Goal: Task Accomplishment & Management: Complete application form

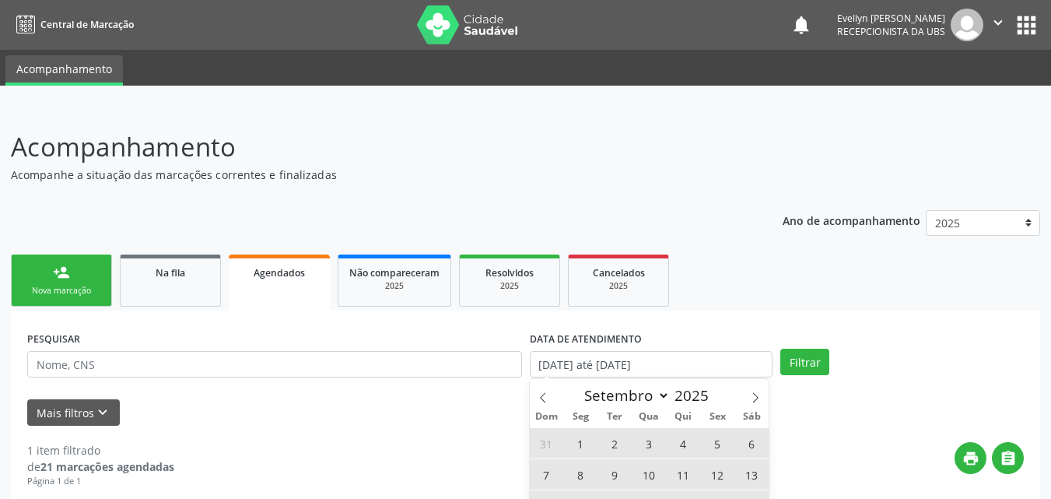
select select "8"
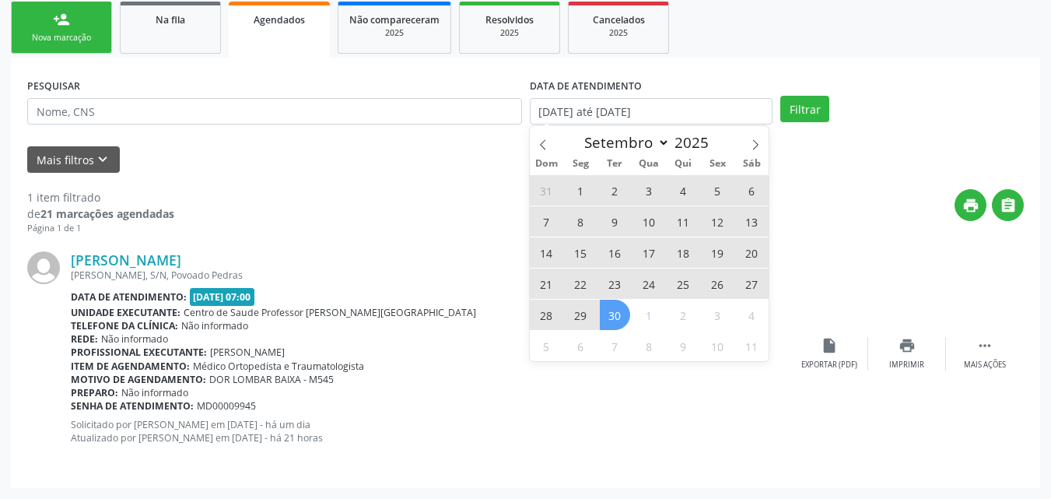
scroll to position [253, 0]
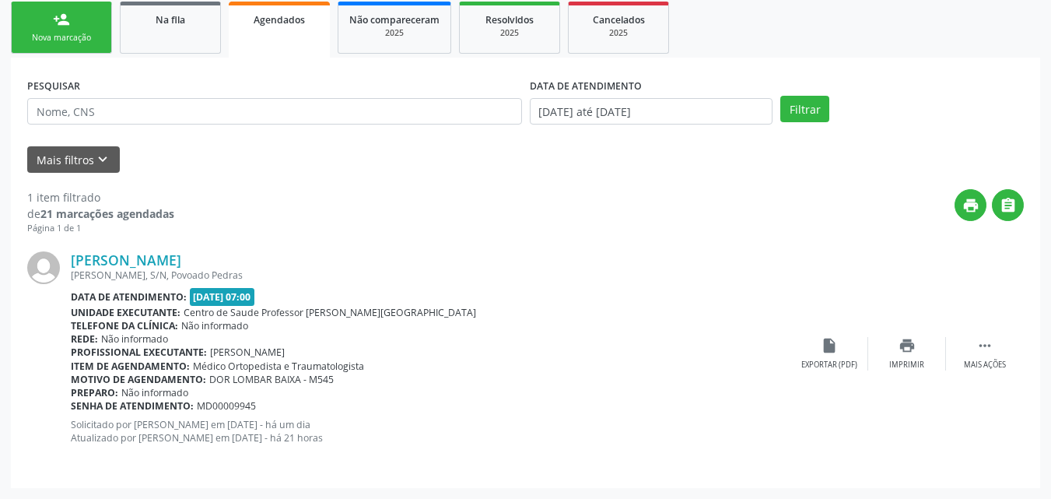
click at [475, 163] on div "Mais filtros keyboard_arrow_down" at bounding box center [525, 159] width 1005 height 27
click at [812, 113] on button "Filtrar" at bounding box center [805, 109] width 49 height 26
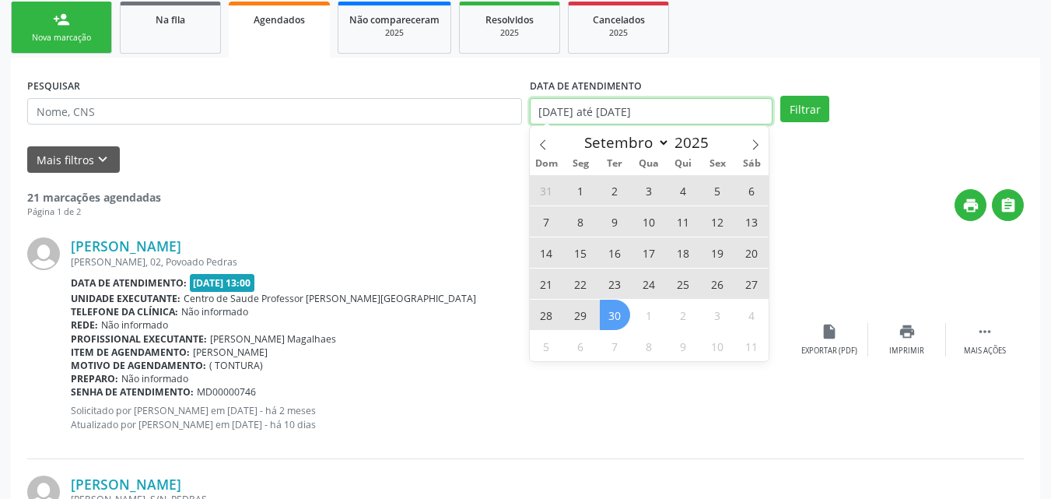
click at [602, 115] on input "01/07/2025 até 30/09/2025" at bounding box center [652, 111] width 244 height 26
click at [552, 133] on span at bounding box center [543, 139] width 26 height 26
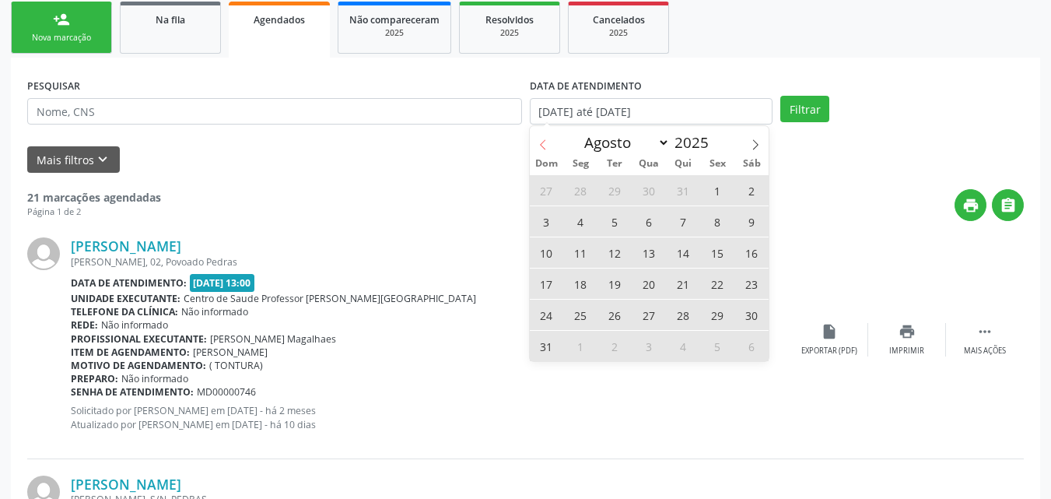
click at [552, 133] on span at bounding box center [543, 139] width 26 height 26
select select "5"
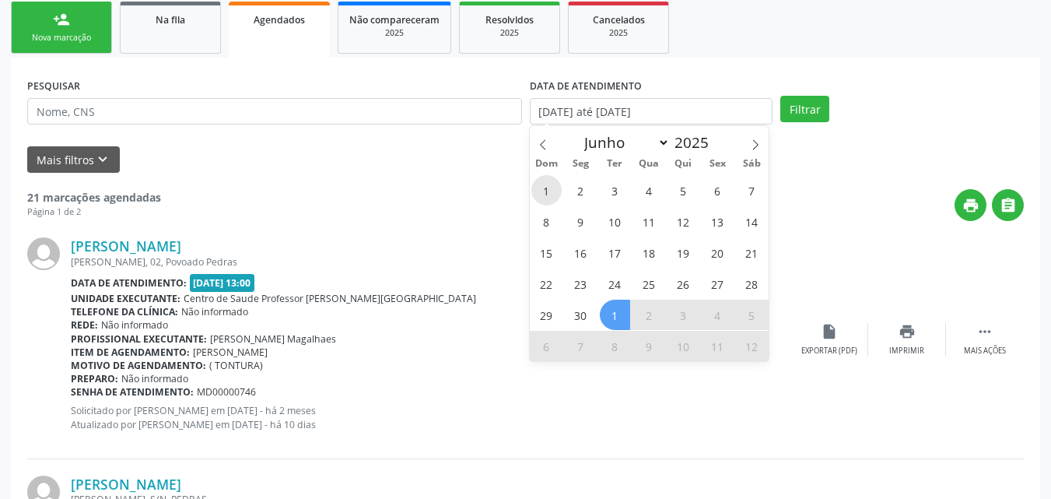
click at [553, 196] on span "1" at bounding box center [547, 190] width 30 height 30
type input "01/06/2025"
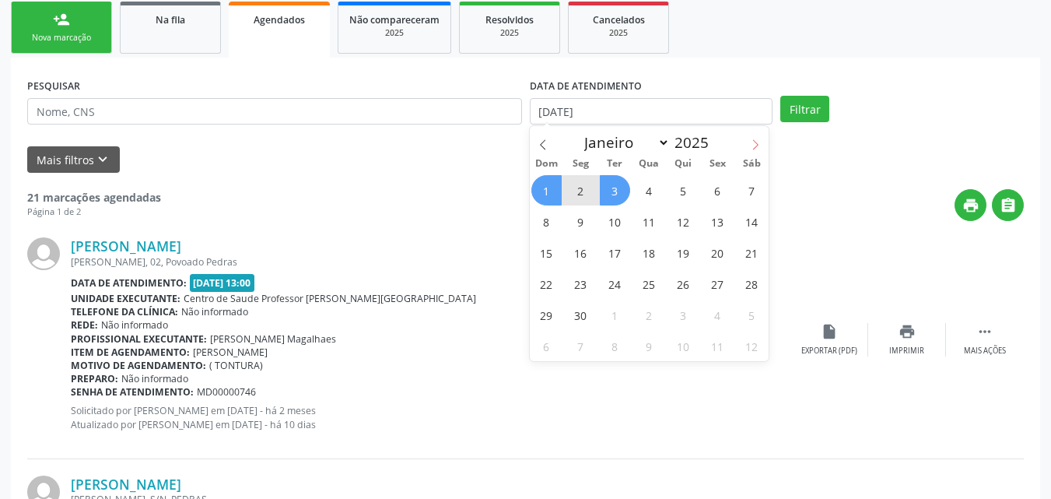
click at [746, 152] on span at bounding box center [755, 139] width 26 height 26
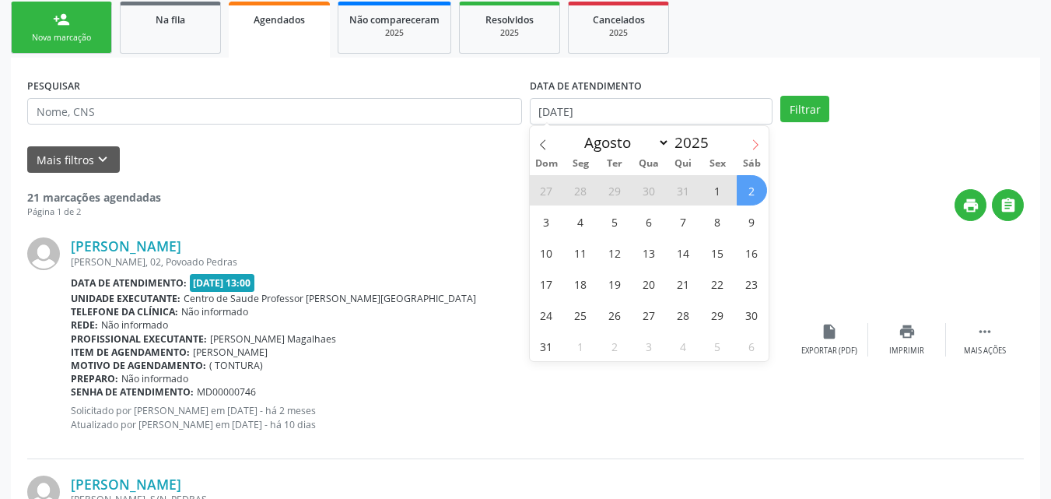
click at [760, 148] on icon at bounding box center [755, 144] width 11 height 11
select select "8"
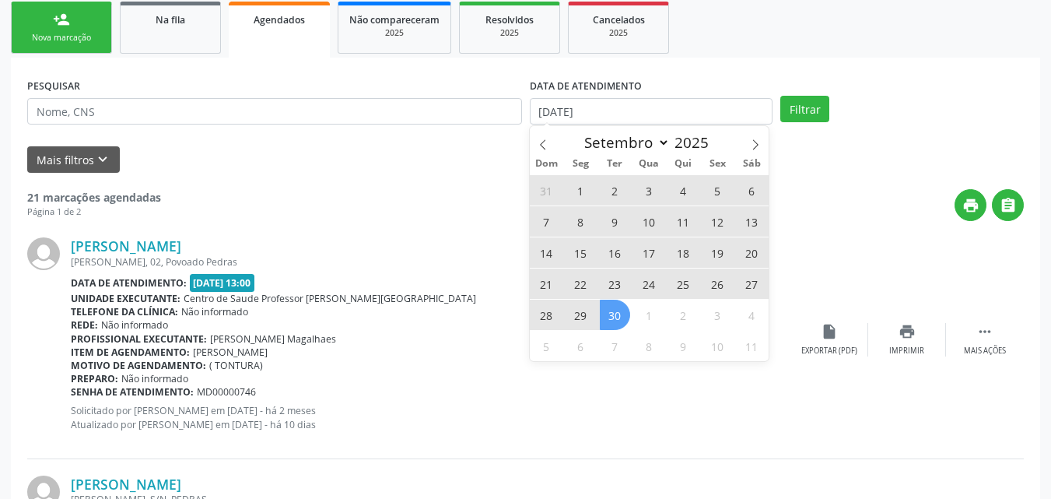
click at [616, 319] on span "30" at bounding box center [615, 315] width 30 height 30
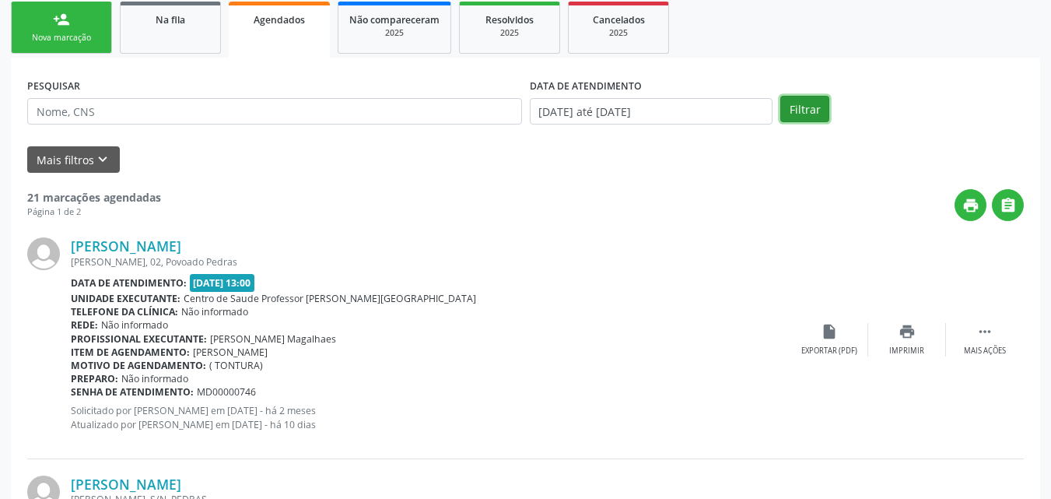
click at [796, 114] on button "Filtrar" at bounding box center [805, 109] width 49 height 26
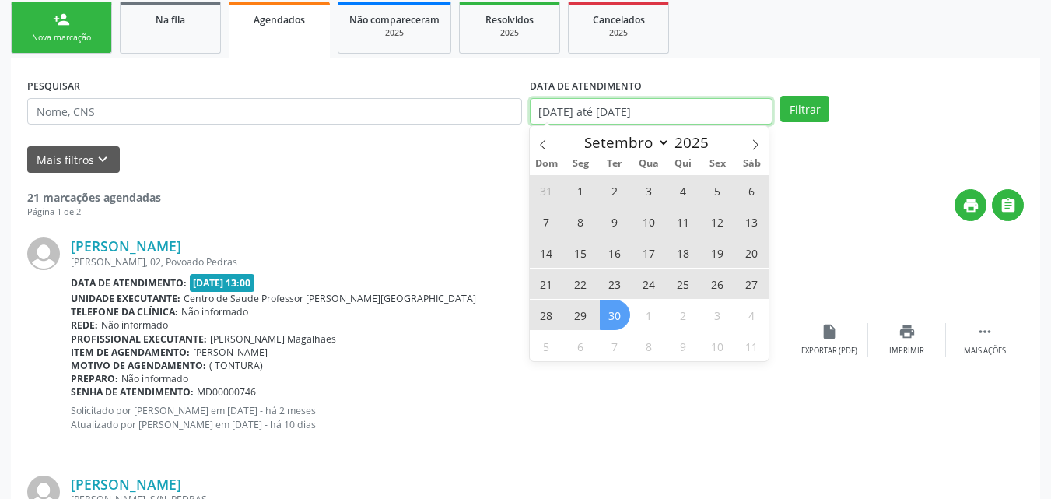
click at [552, 111] on input "01/06/2025 até 30/09/2025" at bounding box center [652, 111] width 244 height 26
click at [541, 147] on icon at bounding box center [543, 144] width 11 height 11
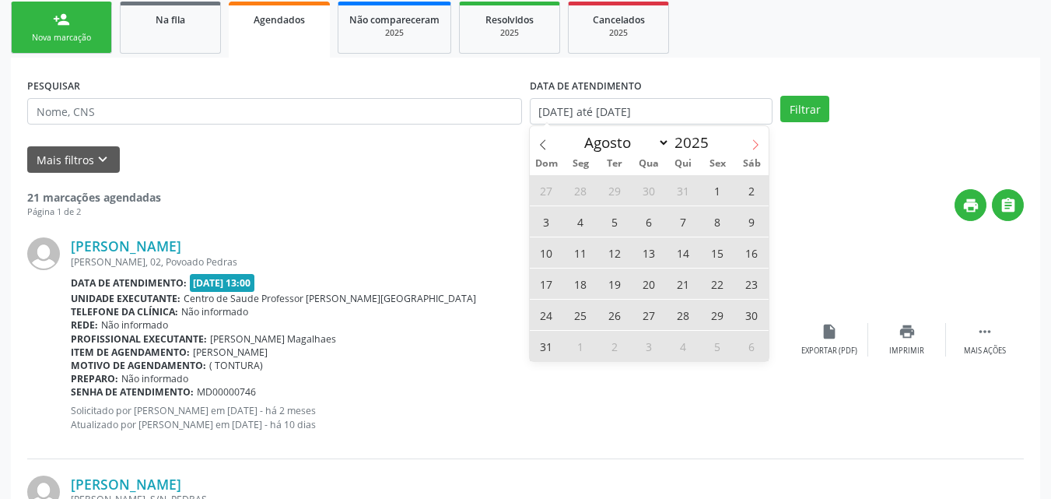
click at [758, 137] on span at bounding box center [755, 139] width 26 height 26
select select "8"
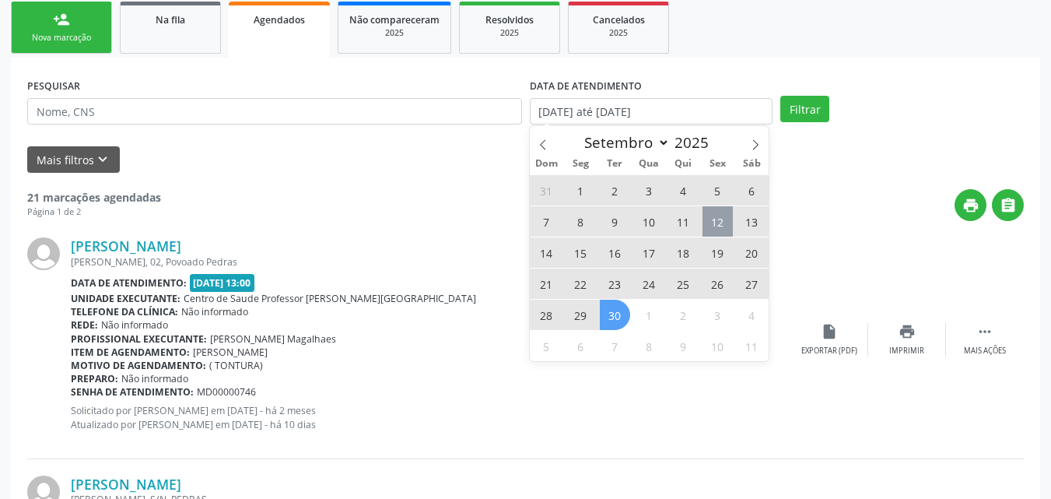
click at [716, 223] on span "12" at bounding box center [718, 221] width 30 height 30
type input "1[DATE]"
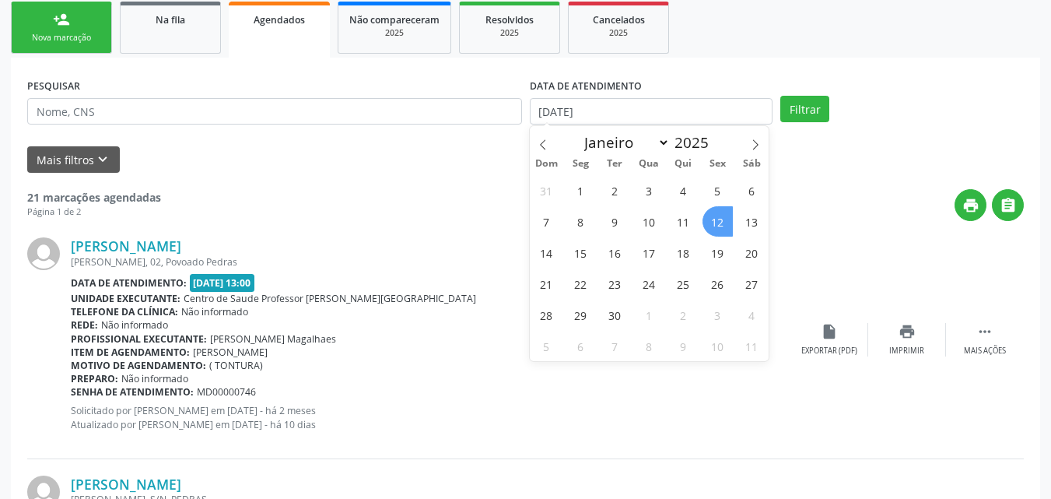
click at [716, 223] on span "12" at bounding box center [718, 221] width 30 height 30
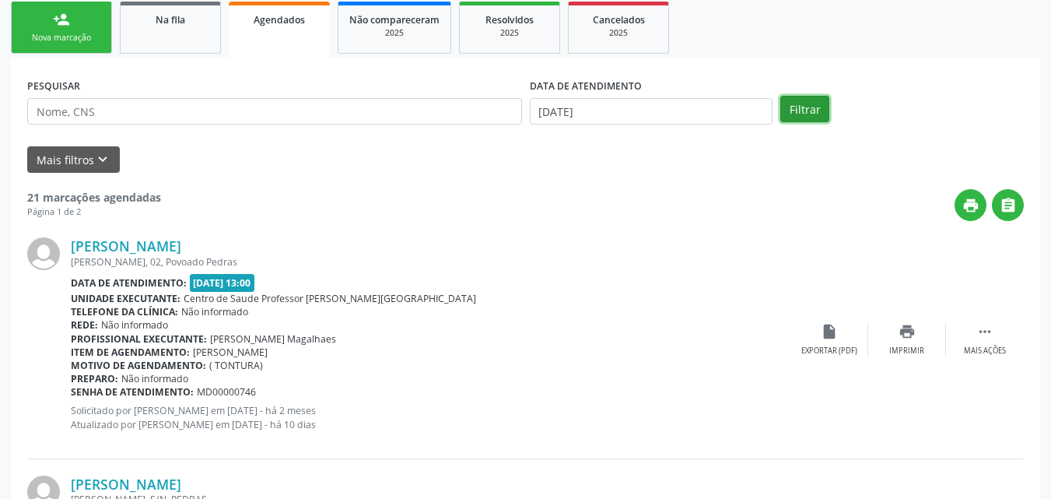
click at [809, 101] on button "Filtrar" at bounding box center [805, 109] width 49 height 26
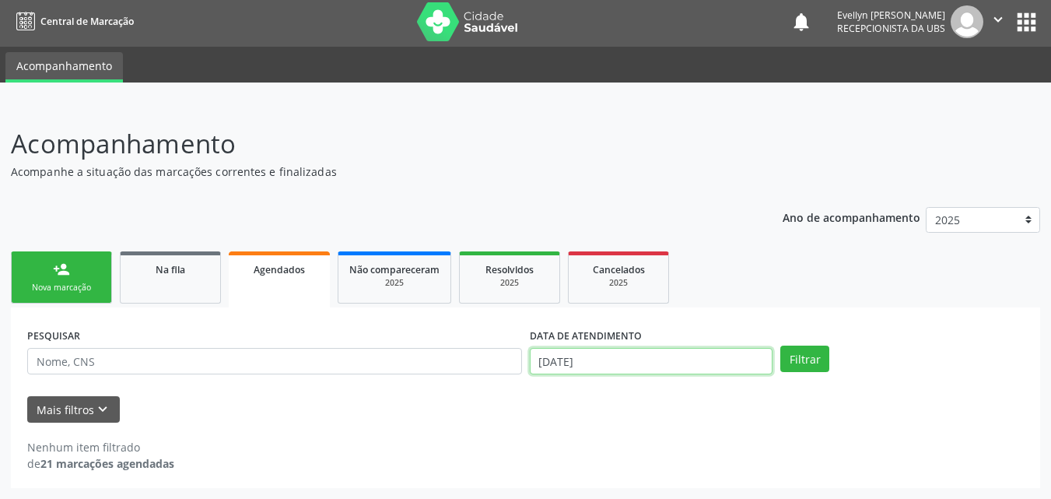
scroll to position [100, 0]
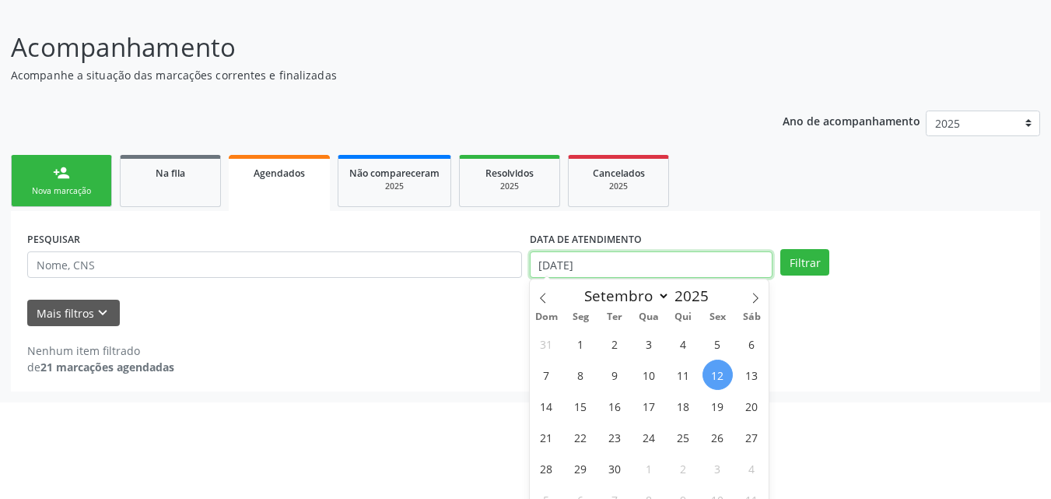
click at [561, 365] on body "Central de Marcação notifications Evellyn Suellem Santos Avelino da Silva Recep…" at bounding box center [525, 149] width 1051 height 499
drag, startPoint x: 561, startPoint y: 365, endPoint x: 543, endPoint y: 297, distance: 70.0
click at [543, 297] on div "Janeiro Fevereiro Março Abril Maio Junho Julho Agosto Setembro Outubro Novembro…" at bounding box center [650, 396] width 240 height 235
click at [543, 297] on icon at bounding box center [543, 298] width 11 height 11
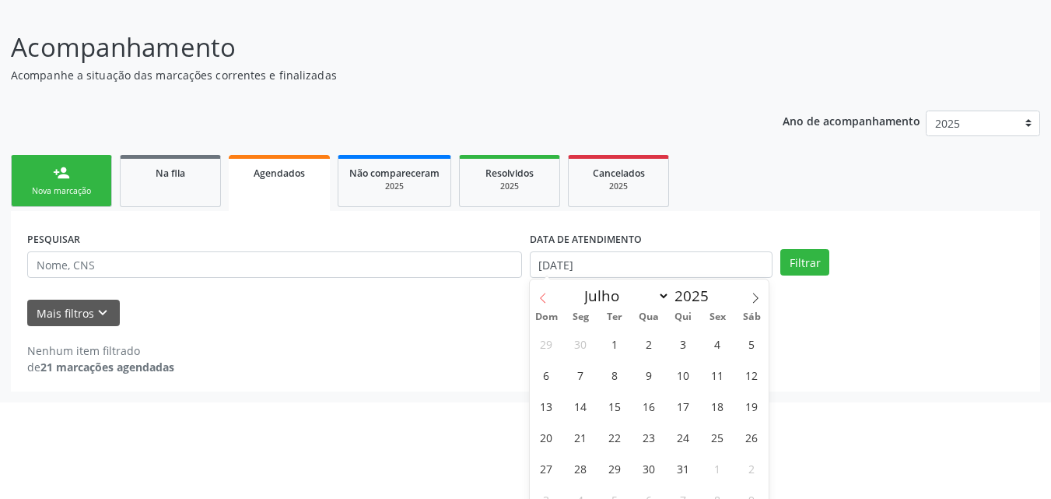
click at [543, 297] on icon at bounding box center [543, 298] width 11 height 11
select select "5"
click at [554, 348] on span "1" at bounding box center [547, 343] width 30 height 30
type input "01/06/2025"
click at [755, 304] on span at bounding box center [755, 292] width 26 height 26
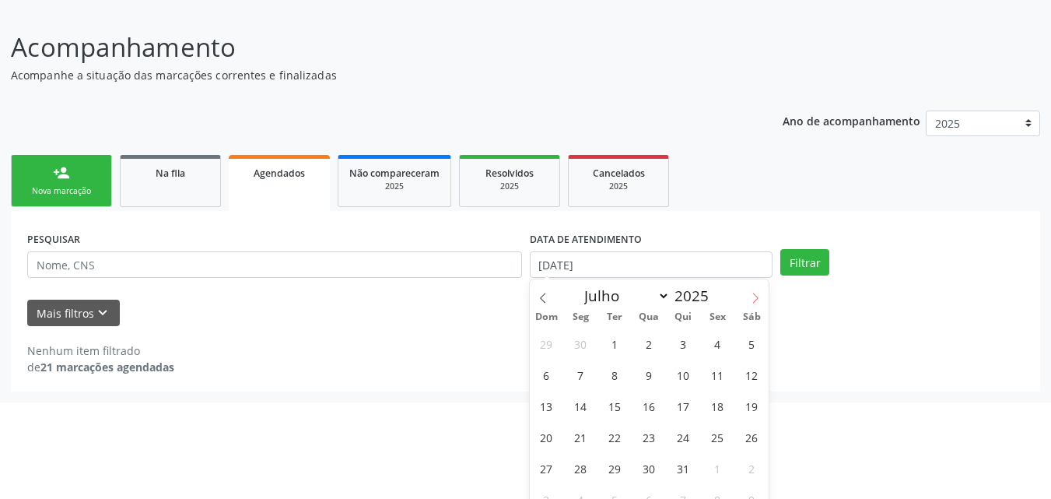
click at [755, 304] on span at bounding box center [755, 292] width 26 height 26
select select "10"
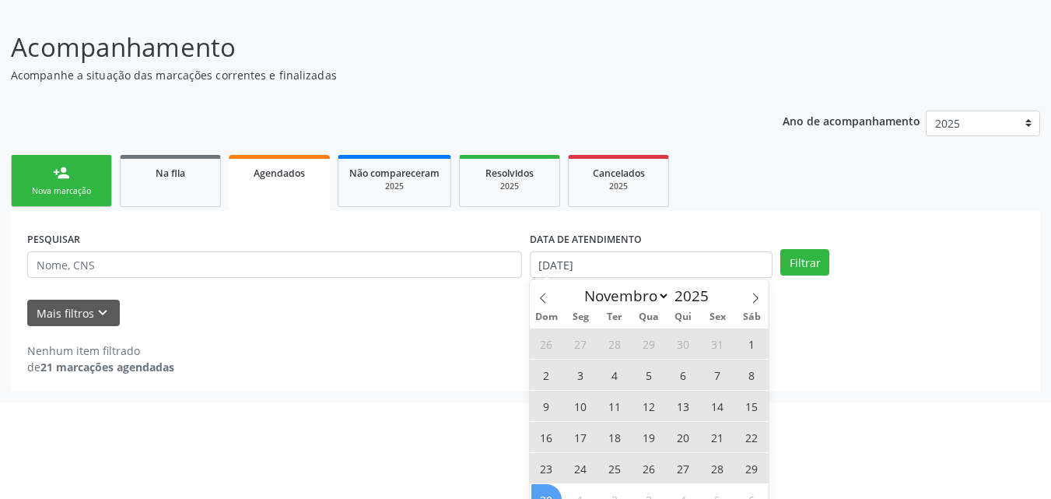
click at [535, 491] on span "30" at bounding box center [547, 499] width 30 height 30
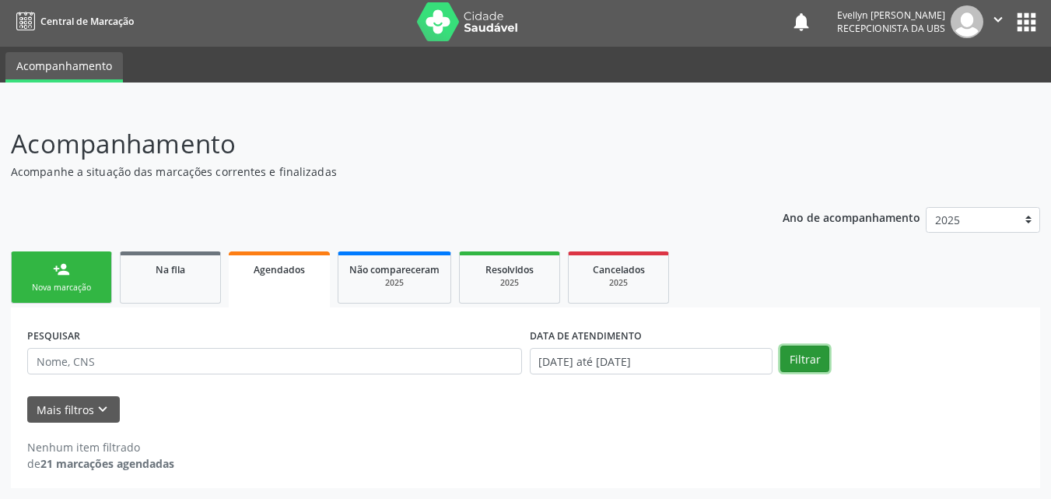
click at [802, 363] on button "Filtrar" at bounding box center [805, 359] width 49 height 26
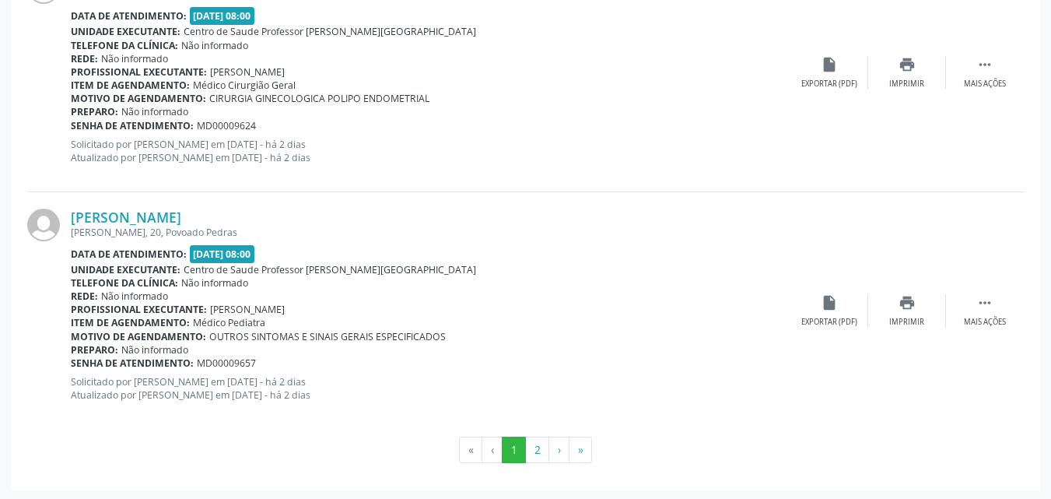
scroll to position [3612, 0]
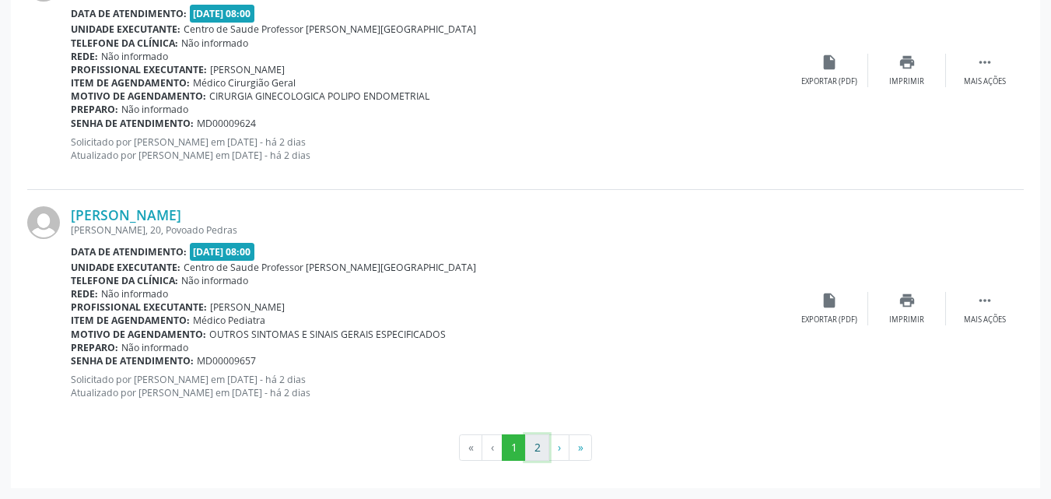
click at [539, 449] on button "2" at bounding box center [537, 447] width 24 height 26
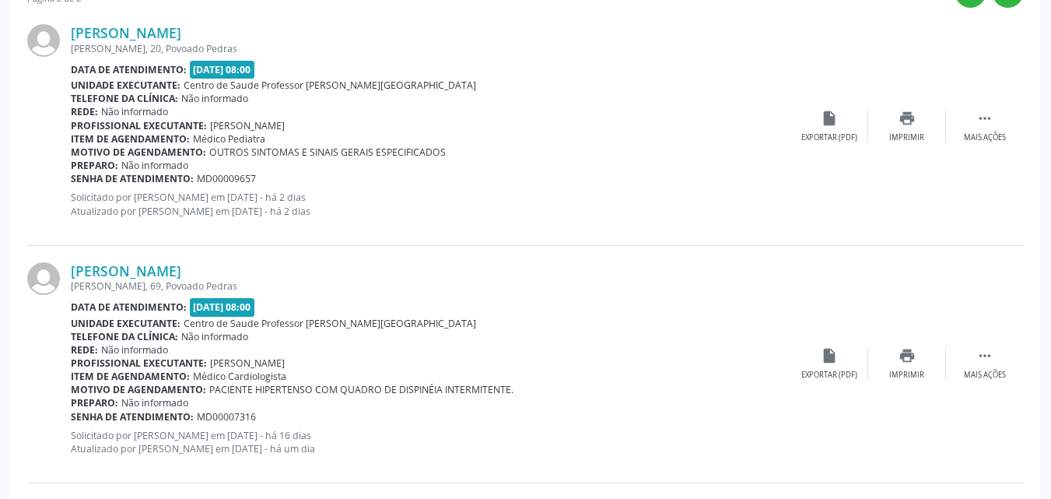
scroll to position [0, 0]
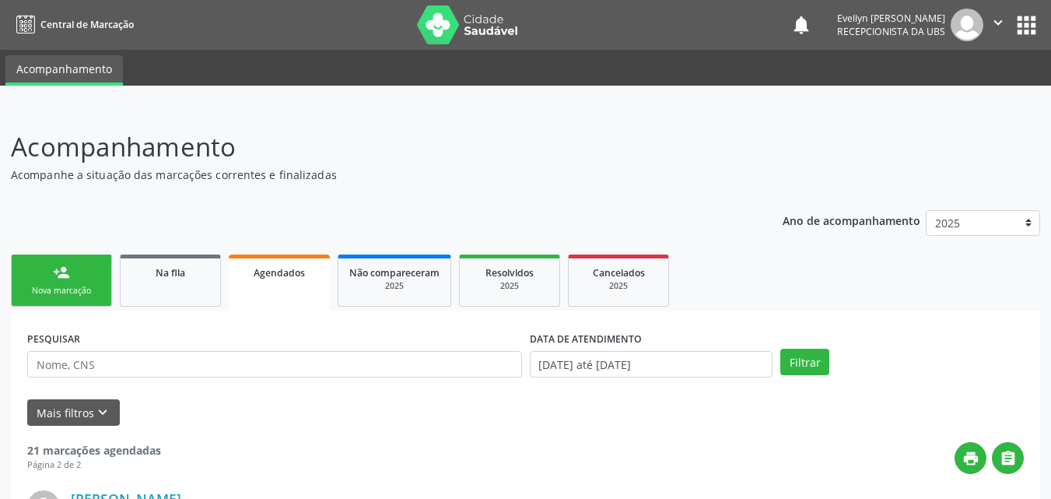
click at [73, 274] on link "person_add Nova marcação" at bounding box center [61, 280] width 101 height 52
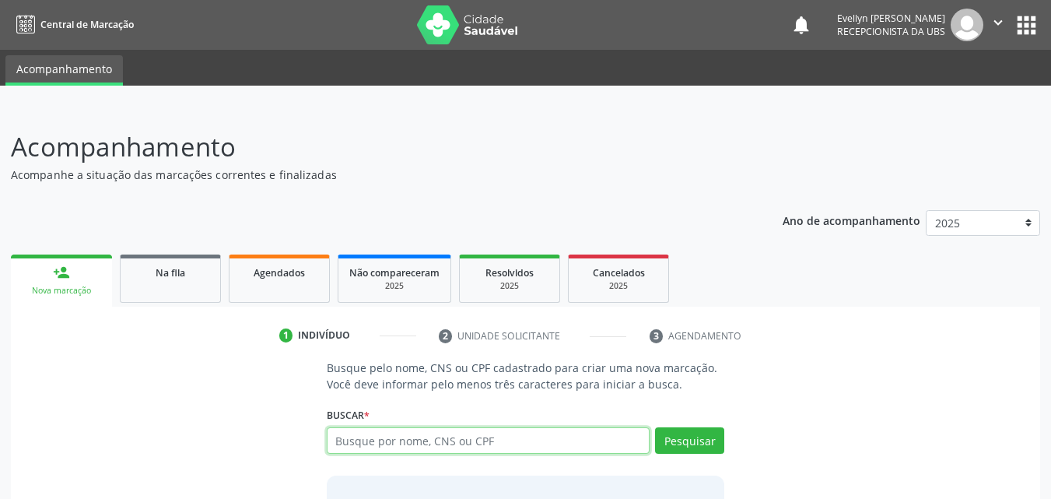
click at [523, 435] on input "text" at bounding box center [489, 440] width 324 height 26
type input "700008030156302"
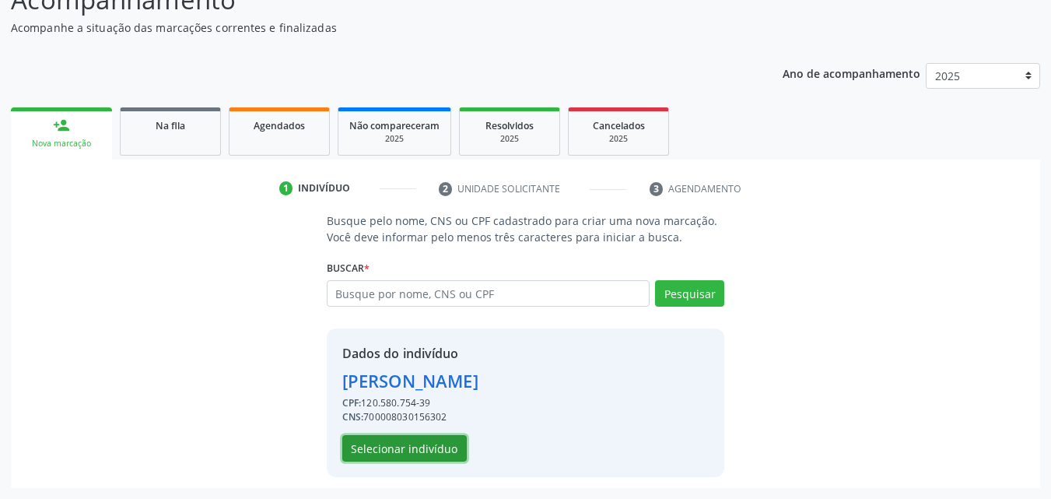
click at [381, 447] on button "Selecionar indivíduo" at bounding box center [404, 448] width 125 height 26
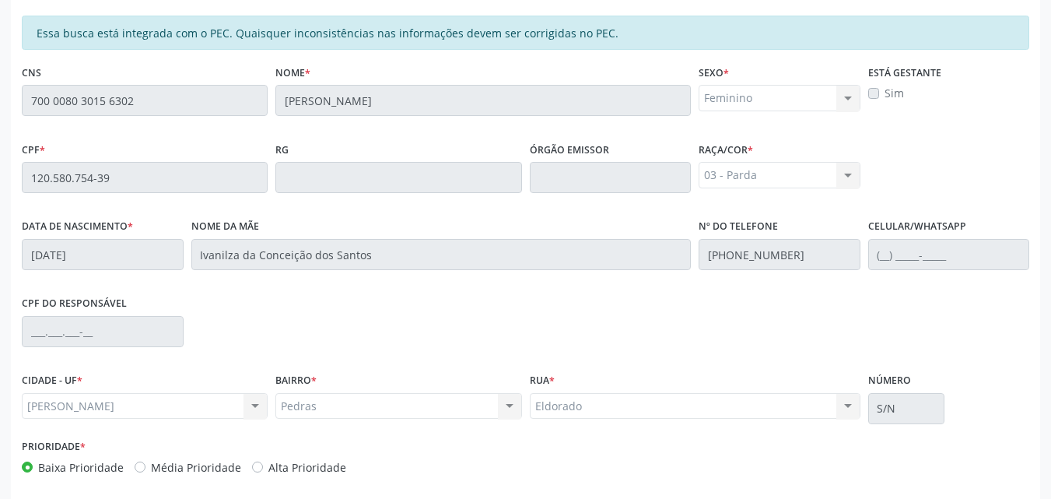
scroll to position [412, 0]
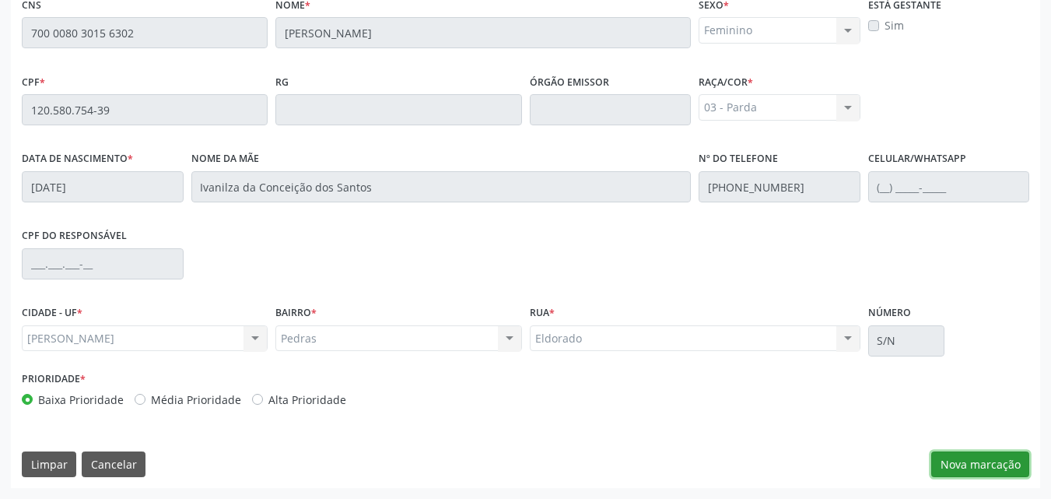
click at [961, 458] on button "Nova marcação" at bounding box center [981, 464] width 98 height 26
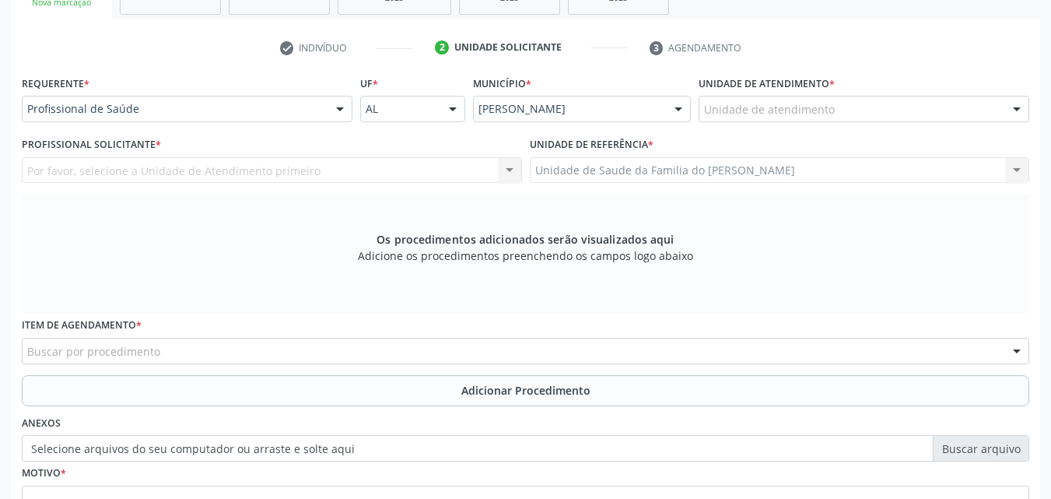
scroll to position [286, 0]
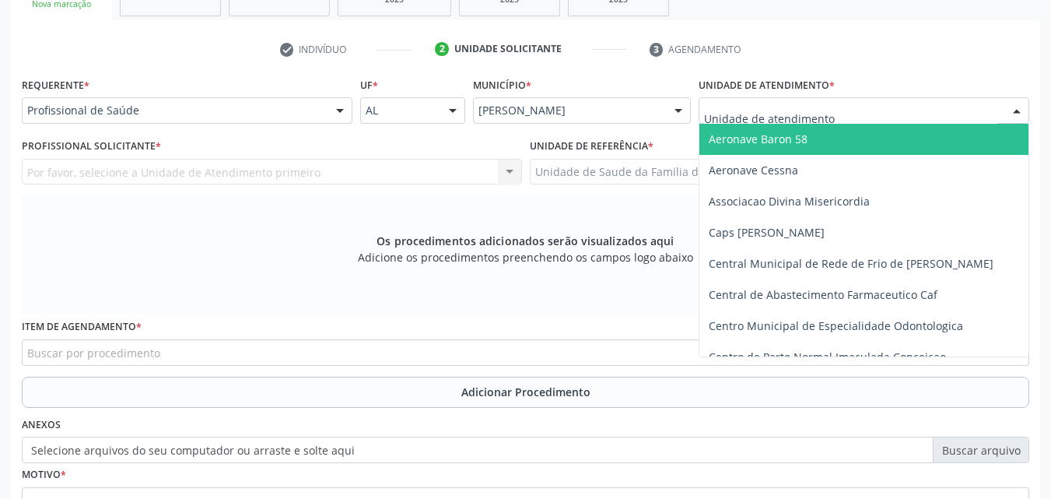
click at [833, 105] on div at bounding box center [864, 110] width 331 height 26
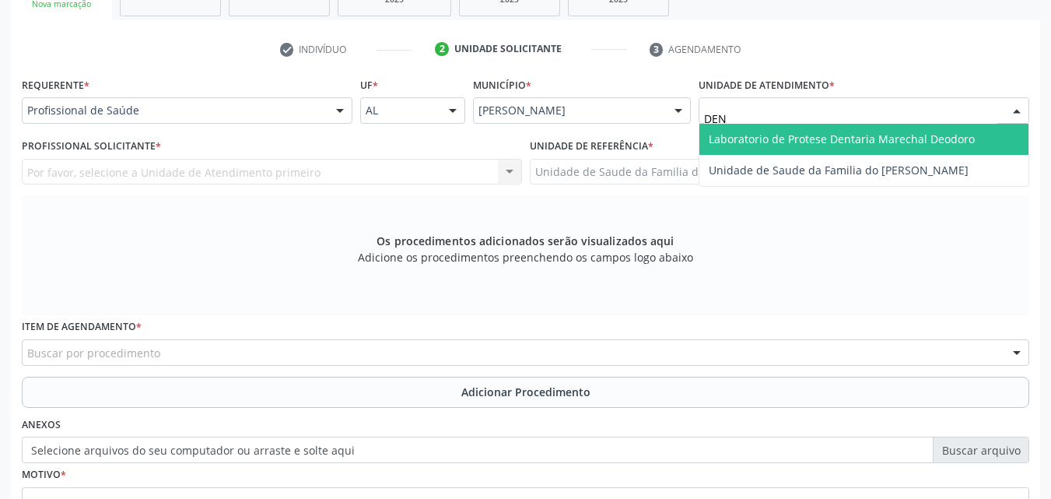
type input "DENI"
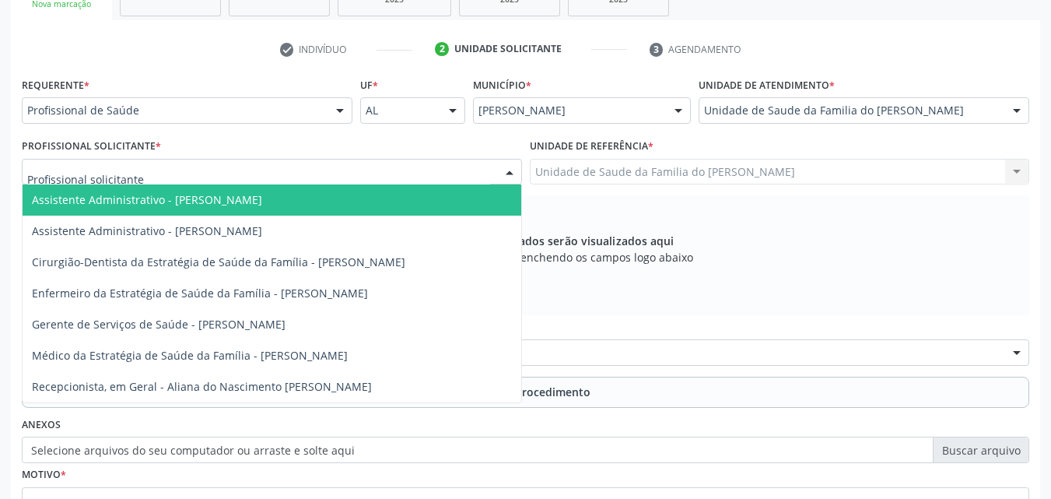
click at [458, 175] on div at bounding box center [272, 172] width 500 height 26
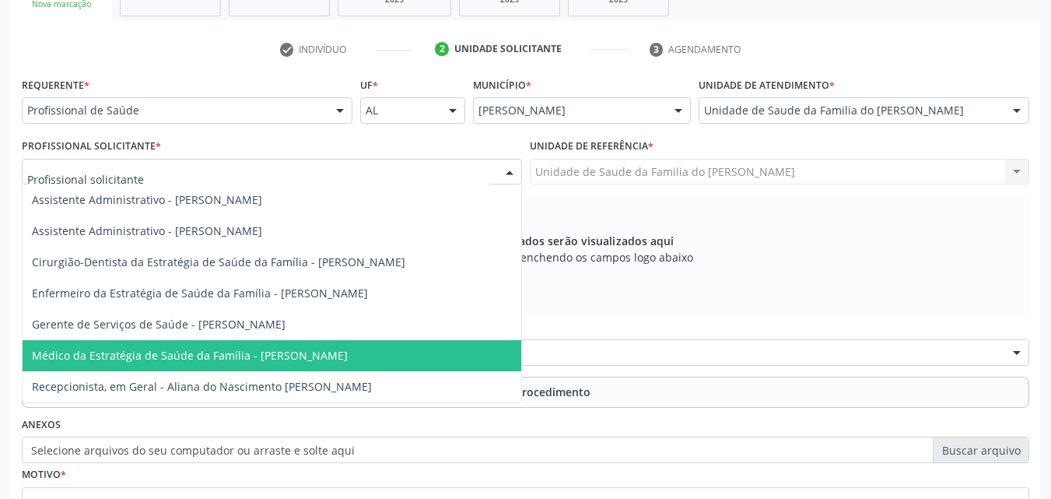
click at [348, 349] on span "Médico da Estratégia de Saúde da Família - [PERSON_NAME]" at bounding box center [190, 355] width 316 height 15
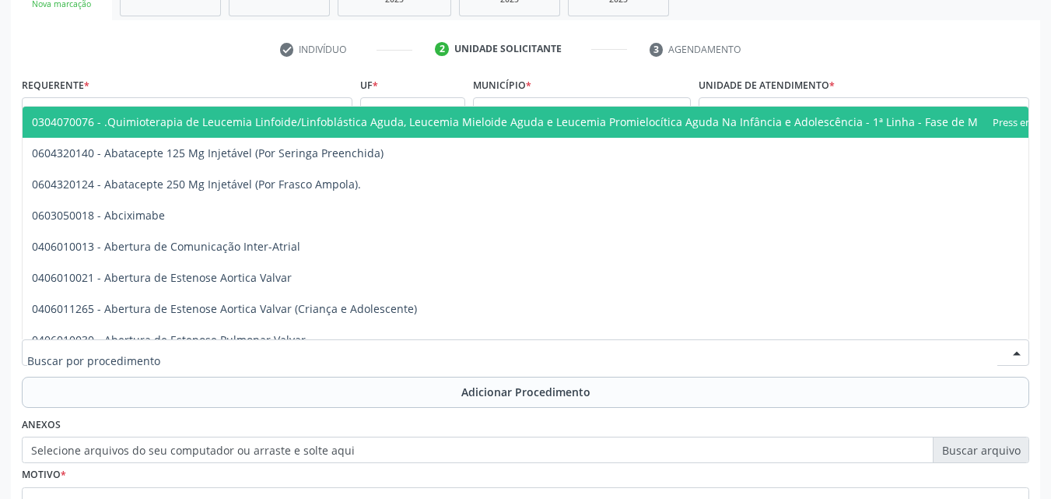
click at [358, 349] on div at bounding box center [526, 352] width 1008 height 26
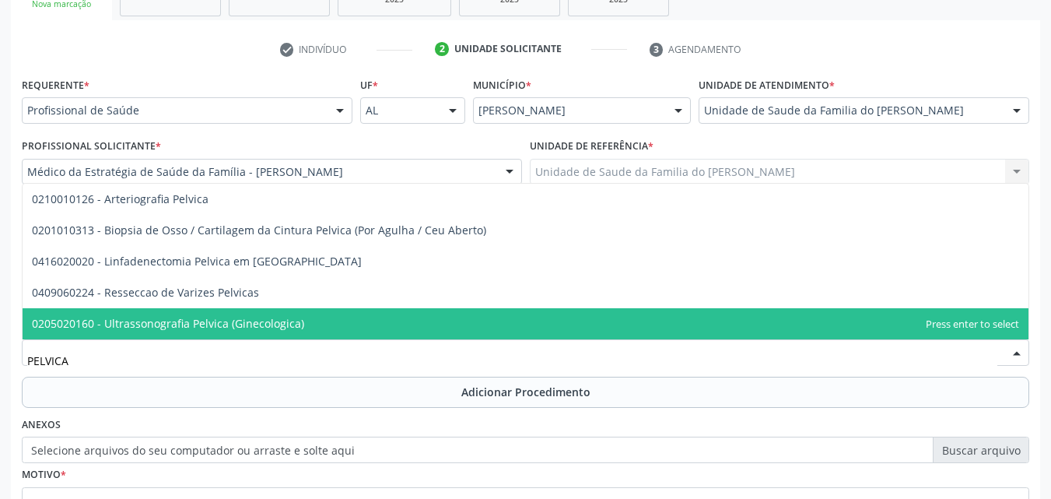
click at [342, 325] on span "0205020160 - Ultrassonografia Pelvica (Ginecologica)" at bounding box center [526, 323] width 1006 height 31
type input "PELVICA"
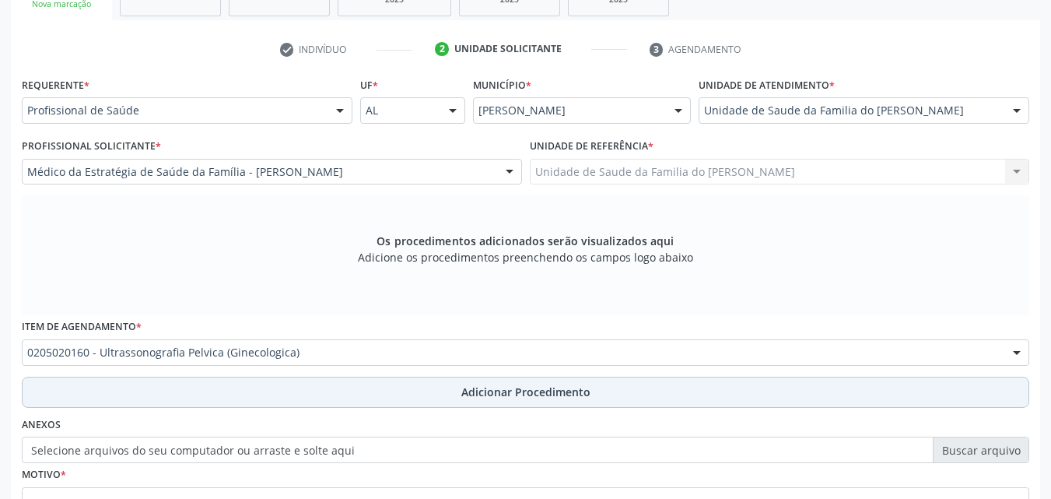
click at [332, 379] on button "Adicionar Procedimento" at bounding box center [526, 392] width 1008 height 31
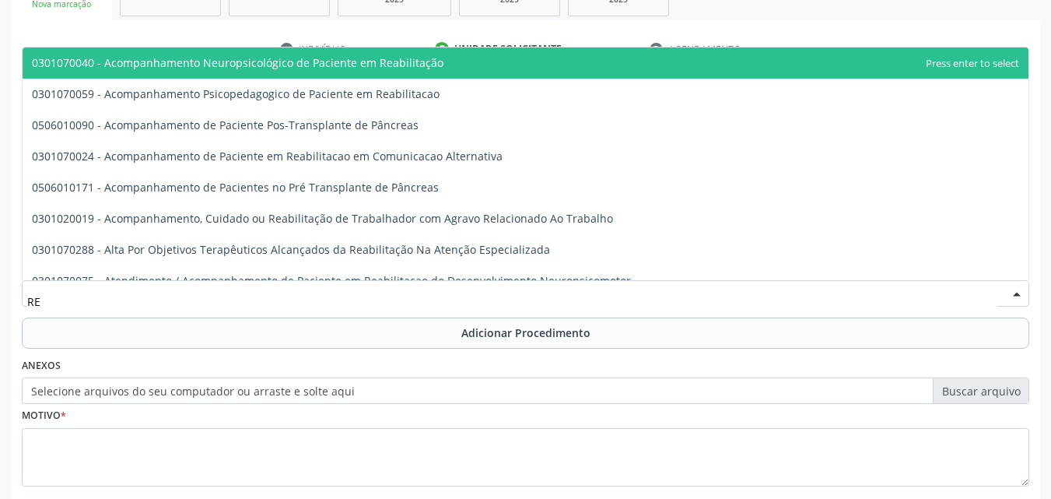
type input "R"
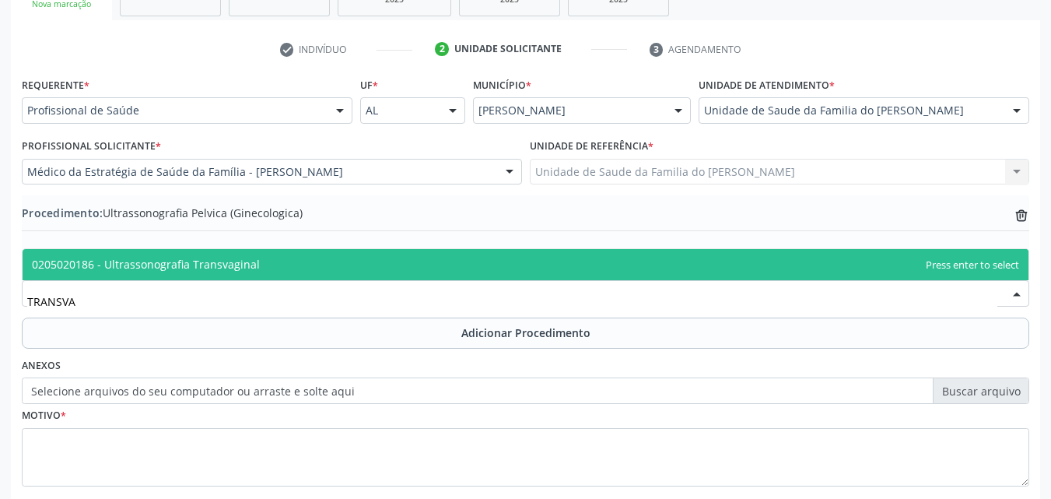
type input "TRANSVAG"
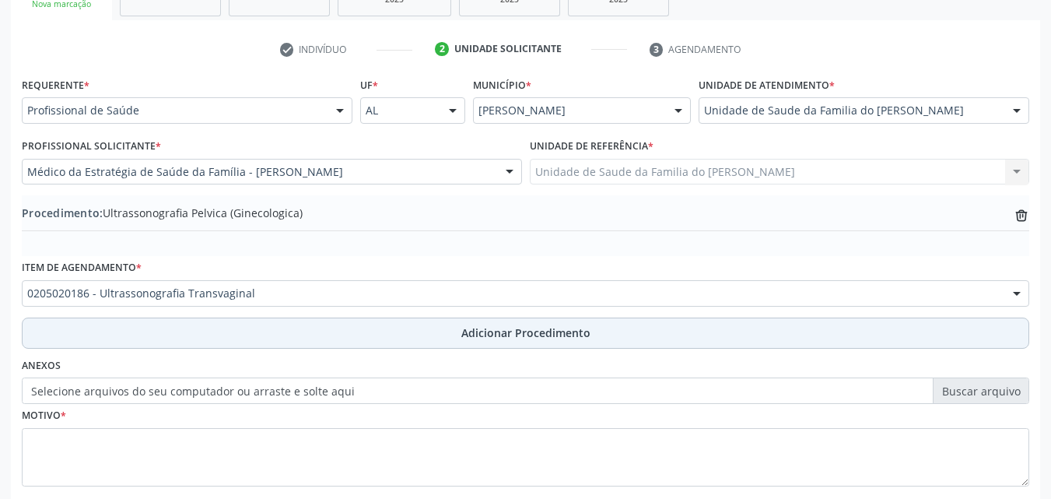
click at [322, 328] on button "Adicionar Procedimento" at bounding box center [526, 333] width 1008 height 31
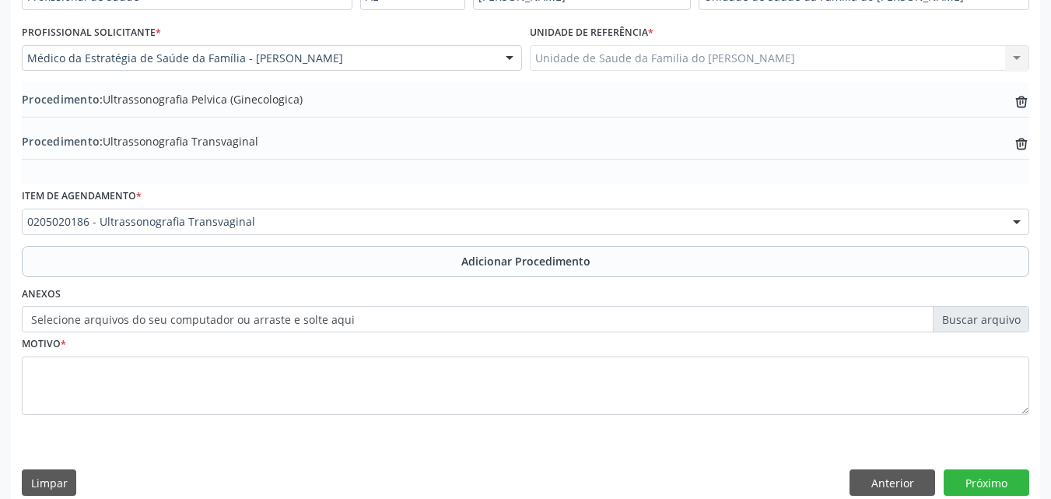
scroll to position [419, 0]
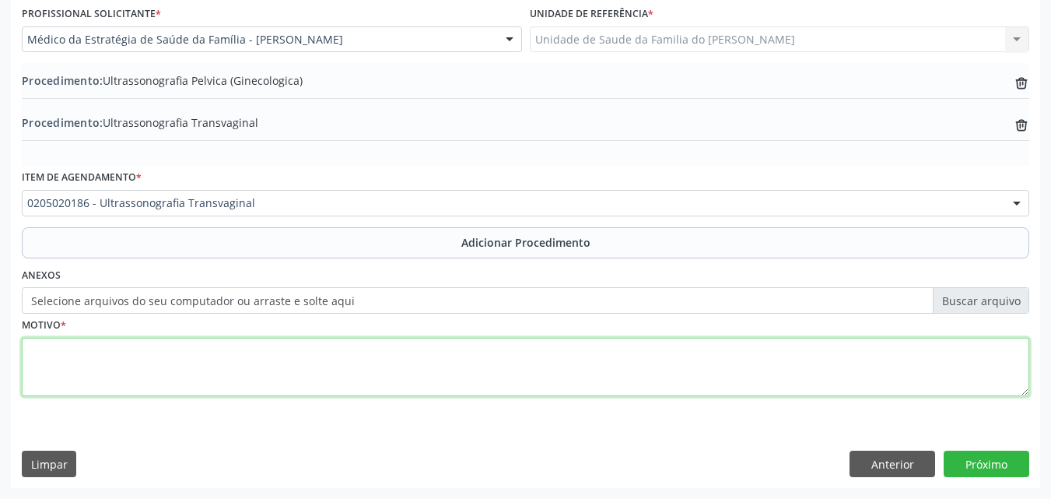
click at [872, 383] on textarea at bounding box center [526, 367] width 1008 height 59
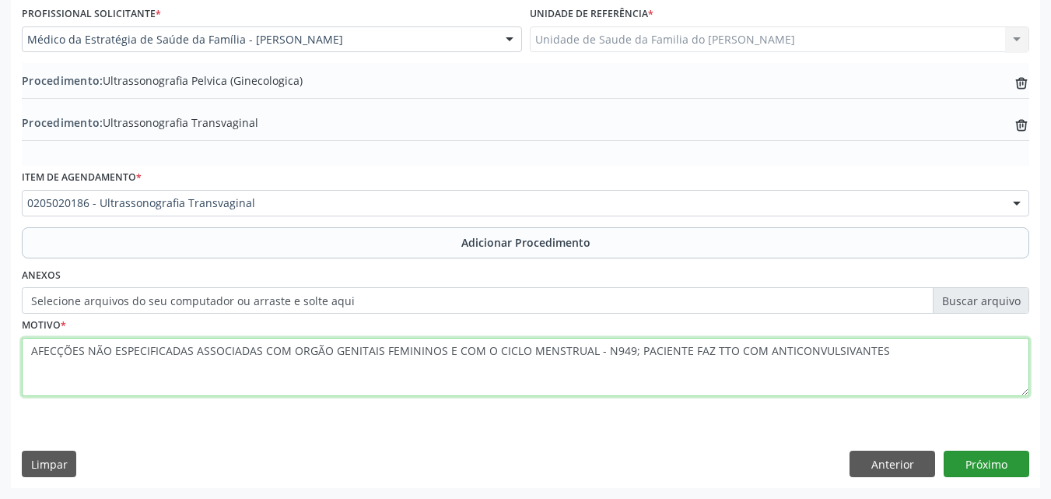
type textarea "AFECÇÕES NÃO ESPECIFICADAS ASSOCIADAS COM ORGÃO GENITAIS FEMININOS E COM O CICL…"
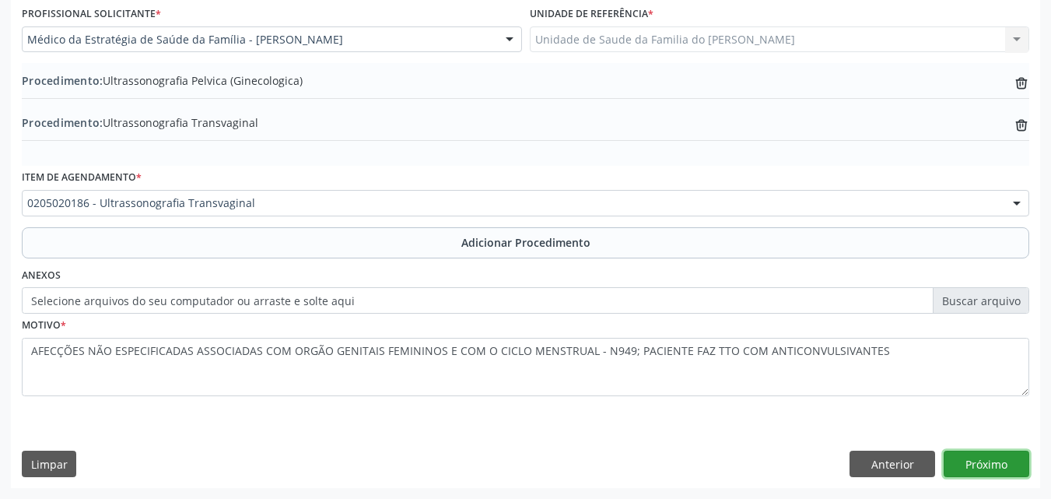
click at [981, 460] on button "Próximo" at bounding box center [987, 464] width 86 height 26
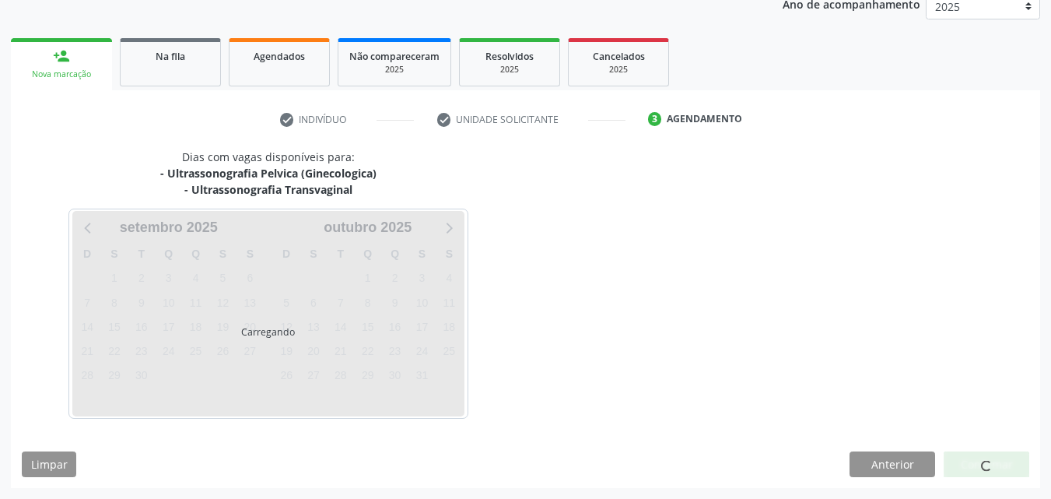
scroll to position [262, 0]
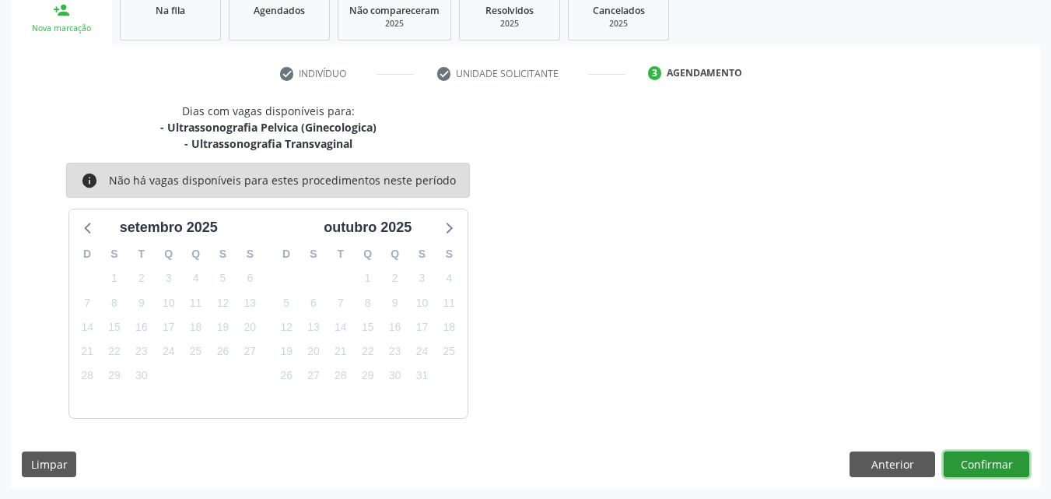
click at [981, 468] on button "Confirmar" at bounding box center [987, 464] width 86 height 26
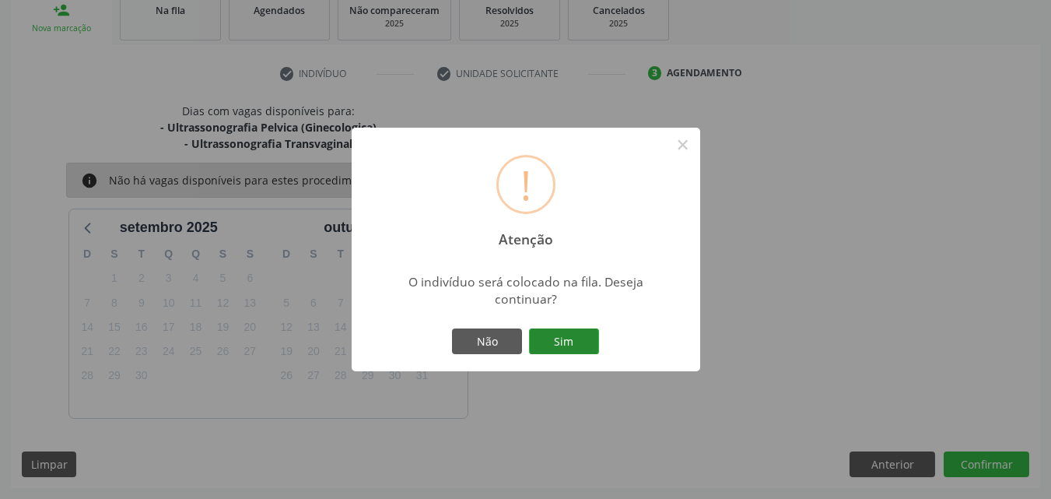
click at [556, 340] on button "Sim" at bounding box center [564, 341] width 70 height 26
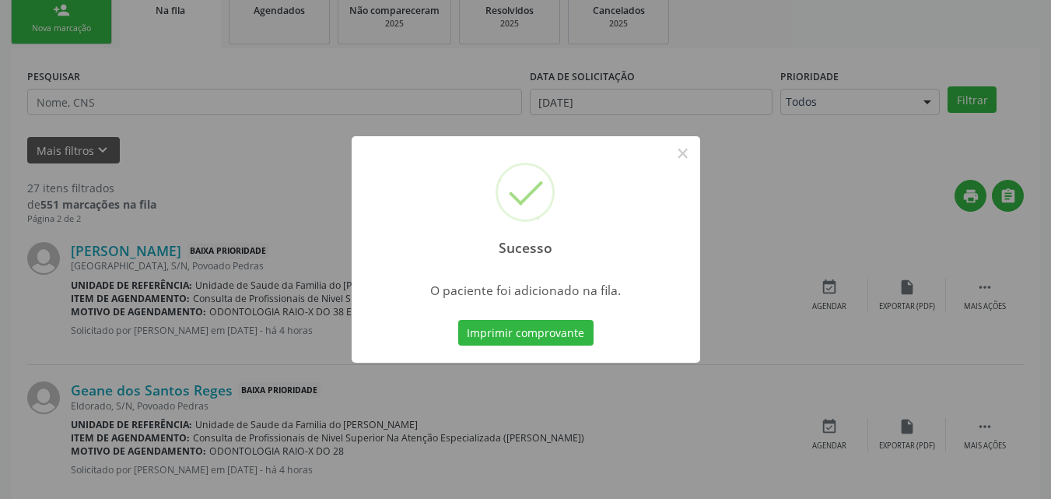
scroll to position [37, 0]
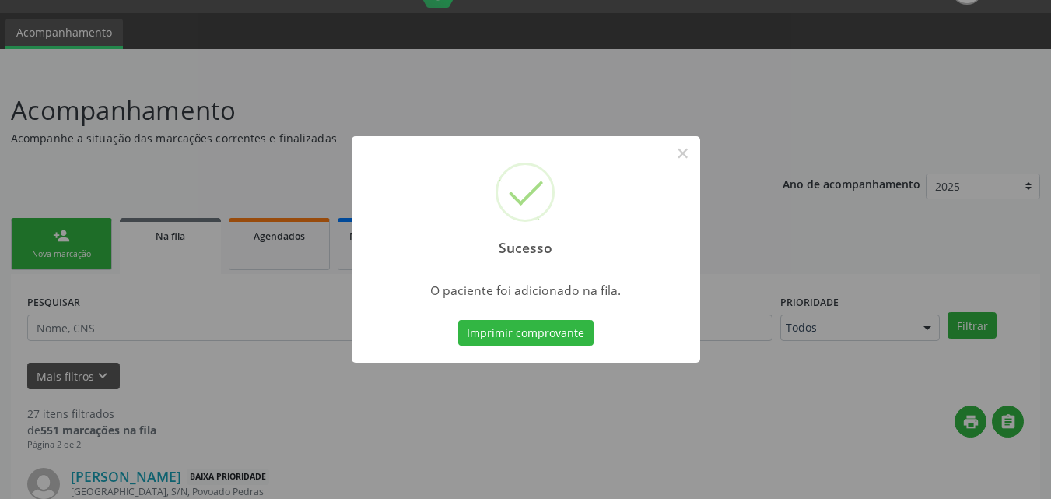
click at [173, 34] on div "Sucesso × O paciente foi adicionado na fila. Imprimir comprovante Cancel" at bounding box center [525, 249] width 1051 height 499
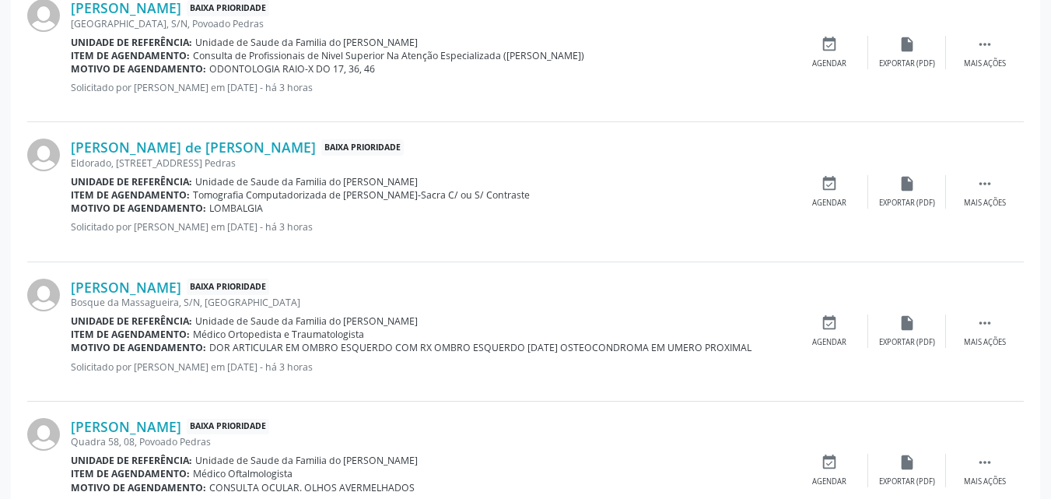
scroll to position [2152, 0]
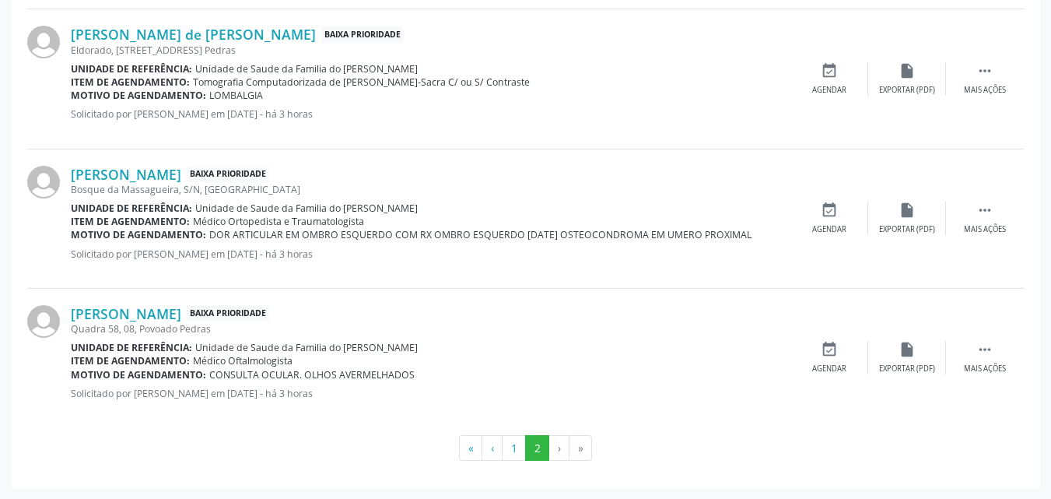
click at [267, 328] on div "Quadra 58, 08, Povoado Pedras" at bounding box center [431, 328] width 720 height 13
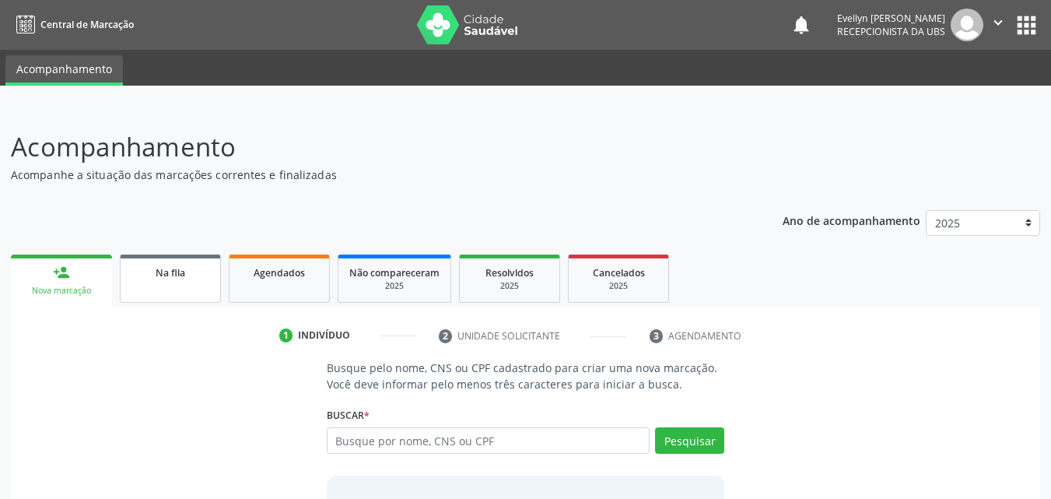
click at [164, 283] on link "Na fila" at bounding box center [170, 278] width 101 height 48
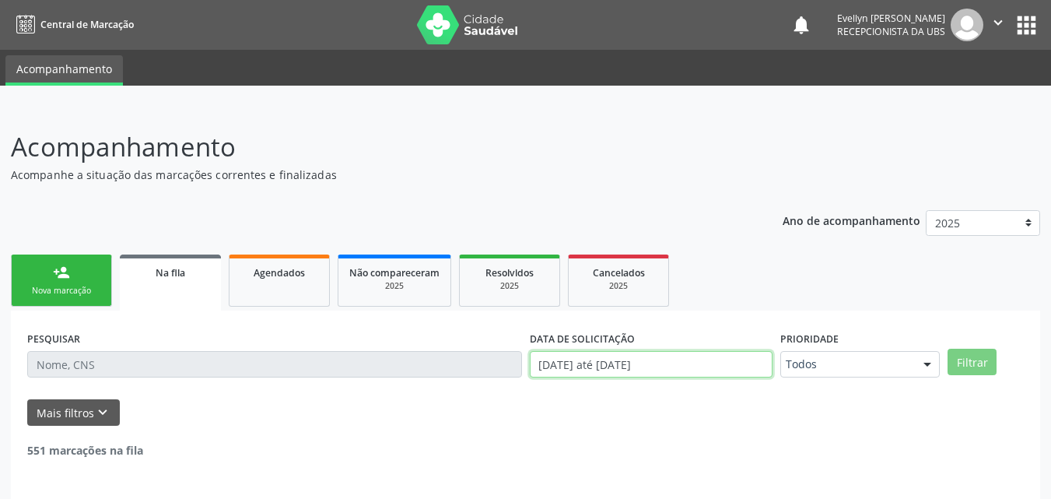
click at [665, 358] on input "[DATE] até [DATE]" at bounding box center [652, 364] width 244 height 26
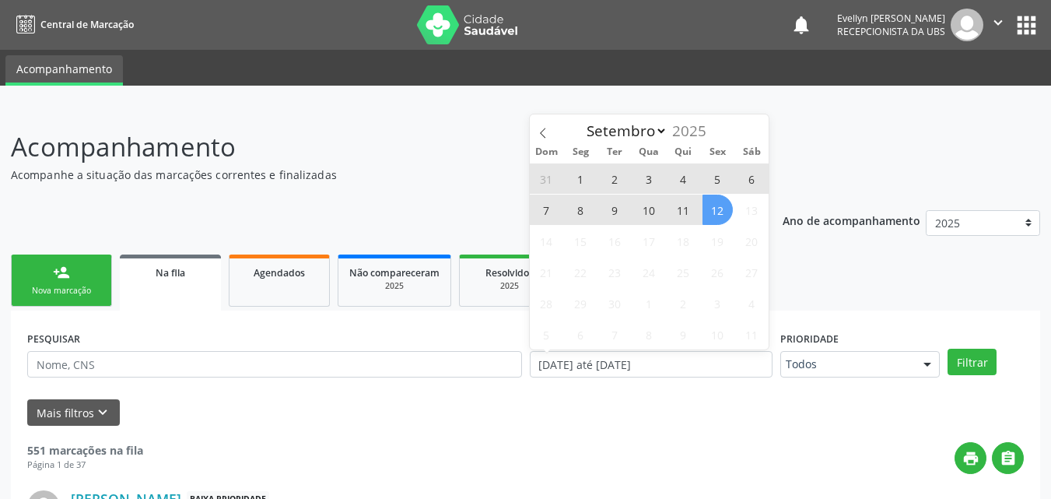
click at [717, 218] on span "12" at bounding box center [718, 210] width 30 height 30
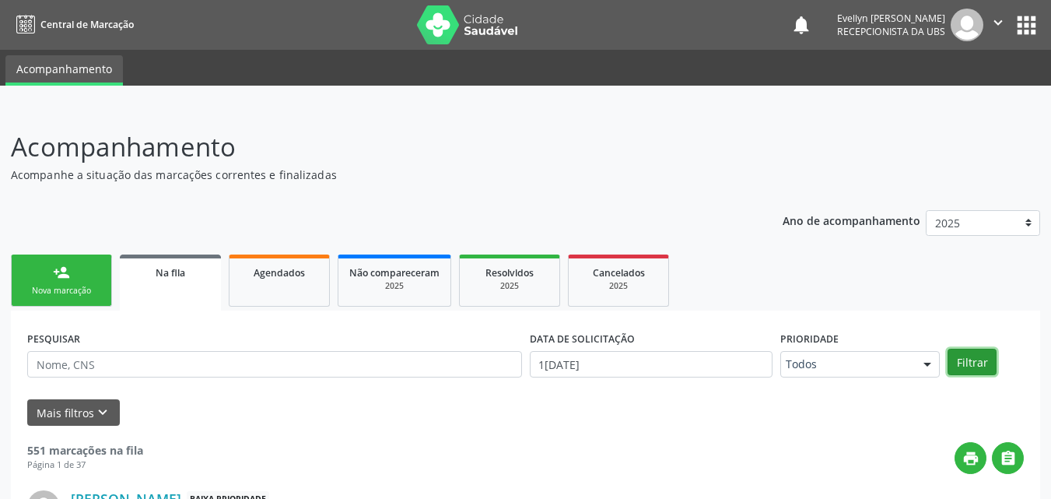
click at [958, 361] on button "Filtrar" at bounding box center [972, 362] width 49 height 26
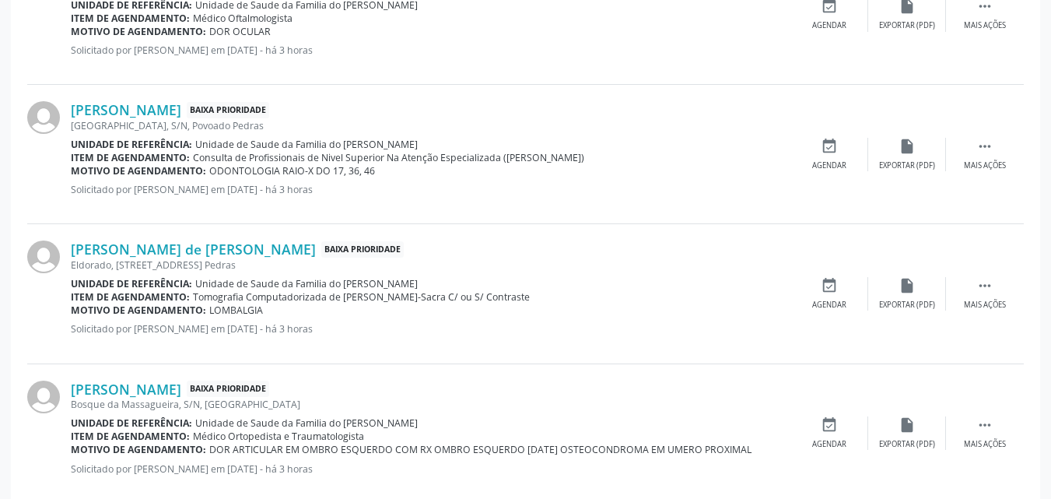
scroll to position [2152, 0]
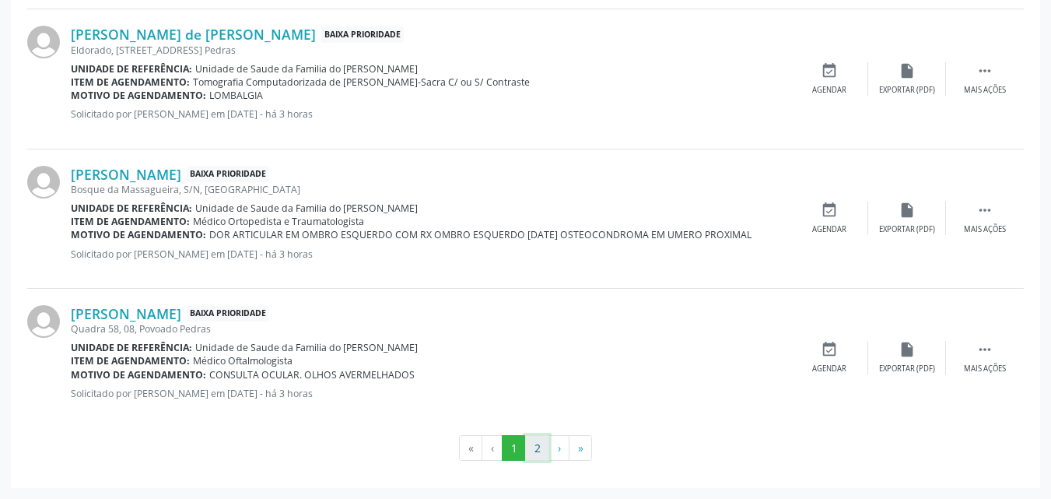
click at [534, 450] on button "2" at bounding box center [537, 448] width 24 height 26
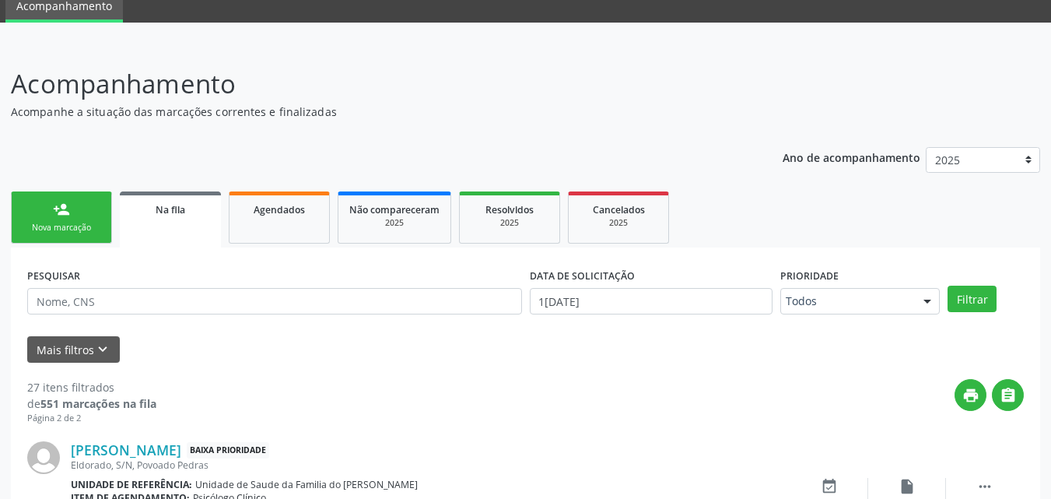
scroll to position [0, 0]
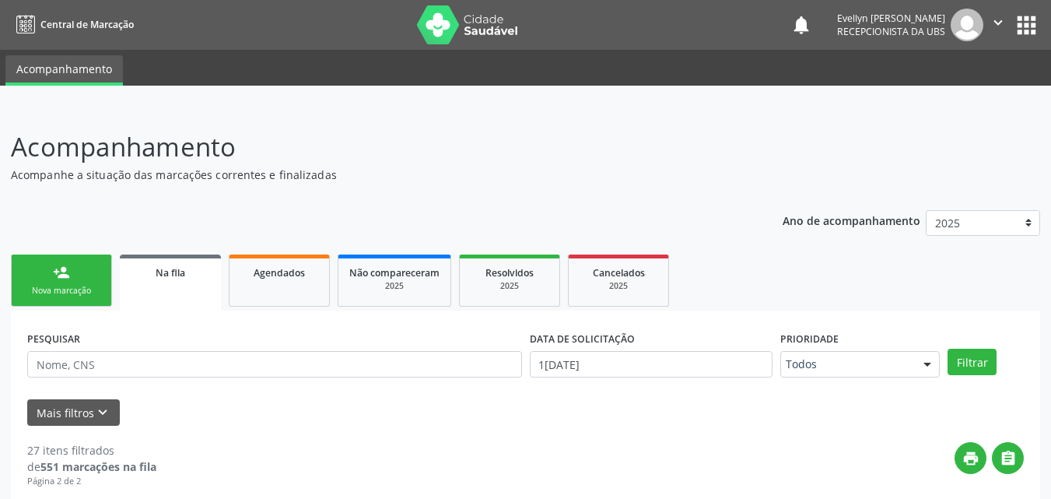
click at [56, 268] on div "person_add" at bounding box center [61, 272] width 17 height 17
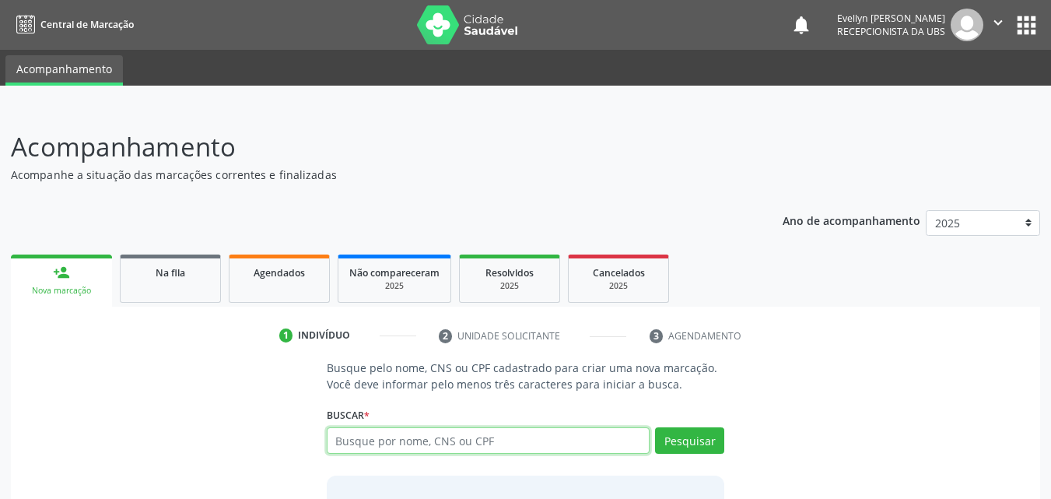
click at [349, 430] on input "text" at bounding box center [489, 440] width 324 height 26
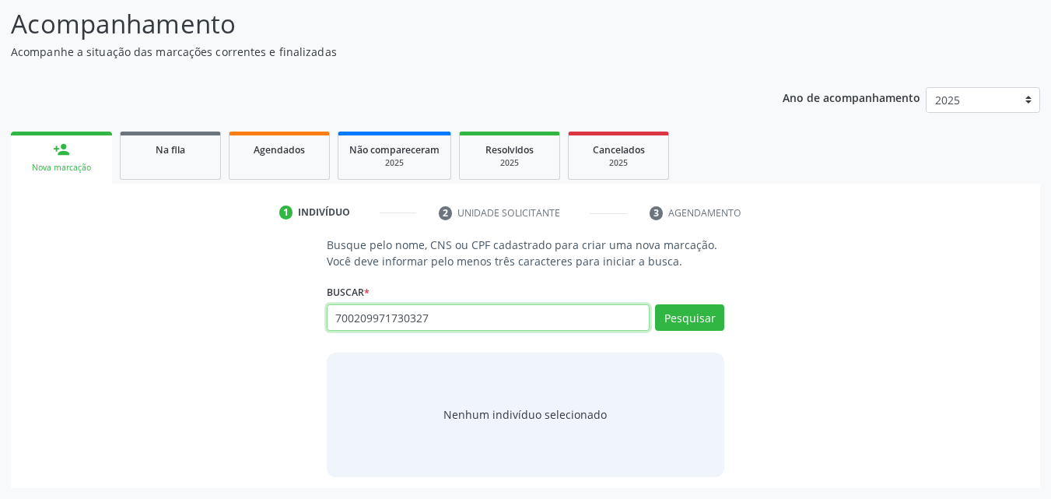
type input "700209971730327"
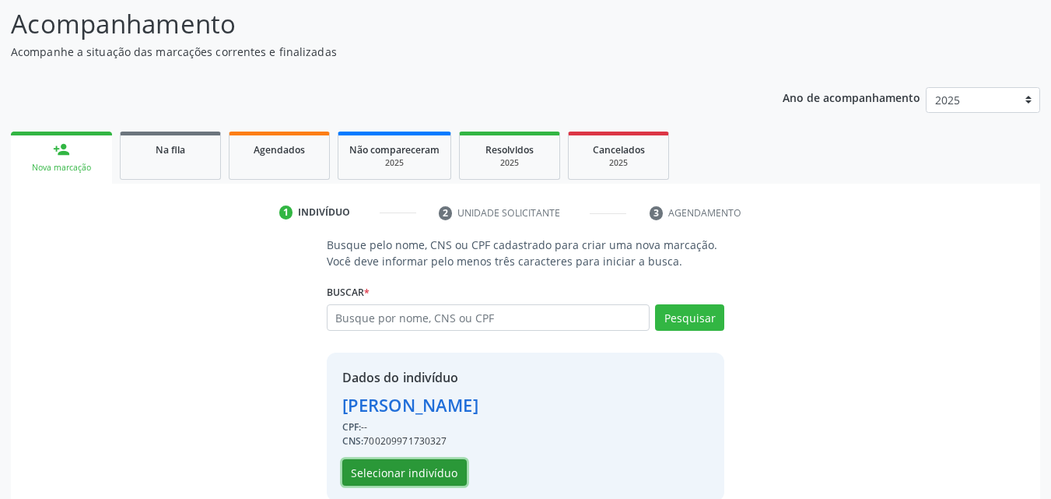
click at [415, 468] on button "Selecionar indivíduo" at bounding box center [404, 472] width 125 height 26
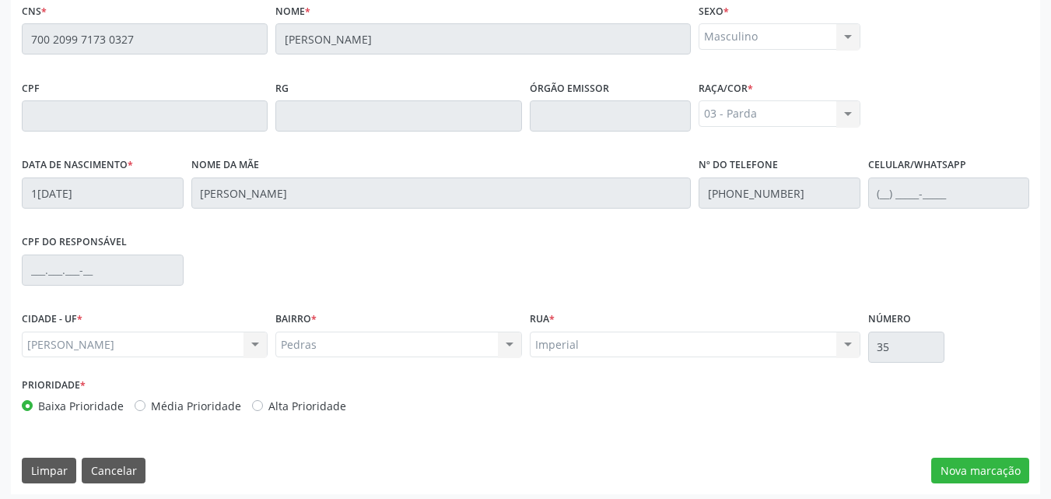
scroll to position [412, 0]
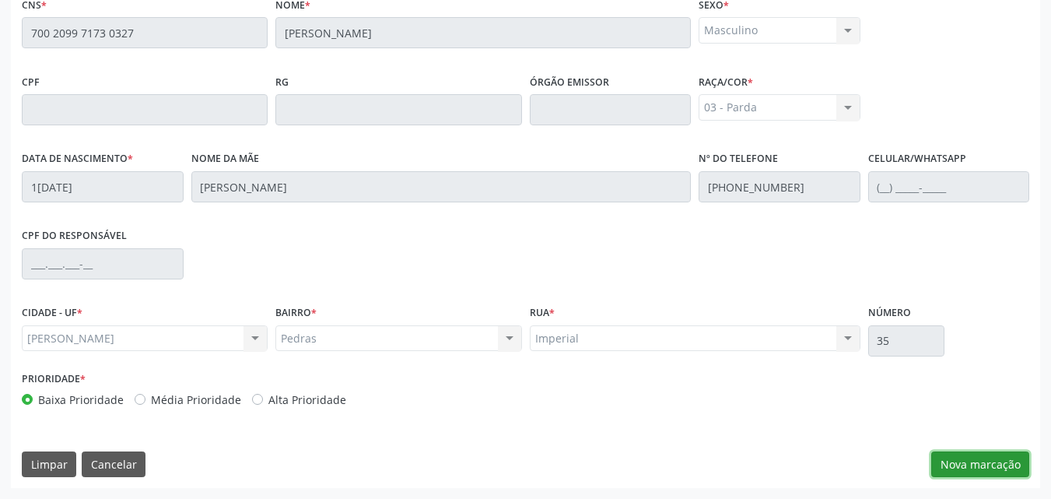
click at [963, 463] on button "Nova marcação" at bounding box center [981, 464] width 98 height 26
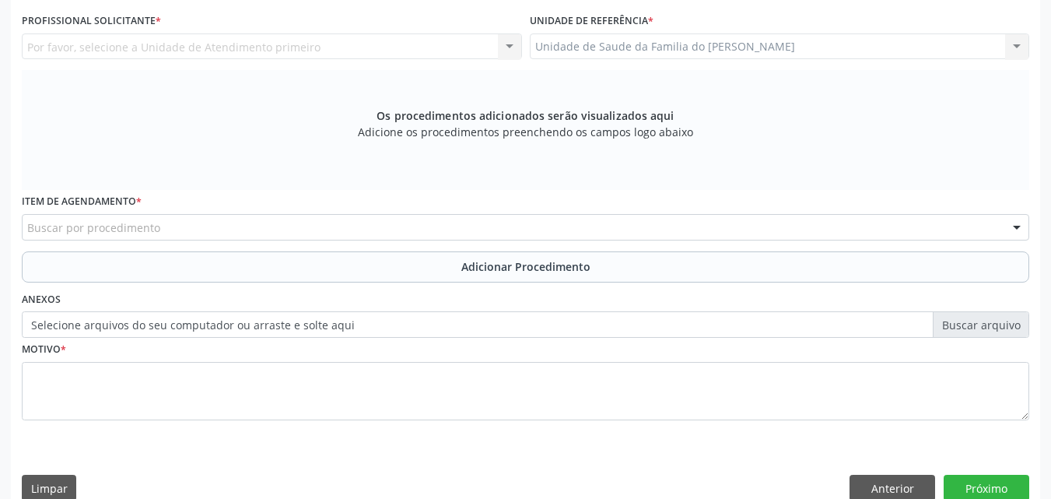
drag, startPoint x: 1043, startPoint y: 226, endPoint x: 1062, endPoint y: 242, distance: 24.9
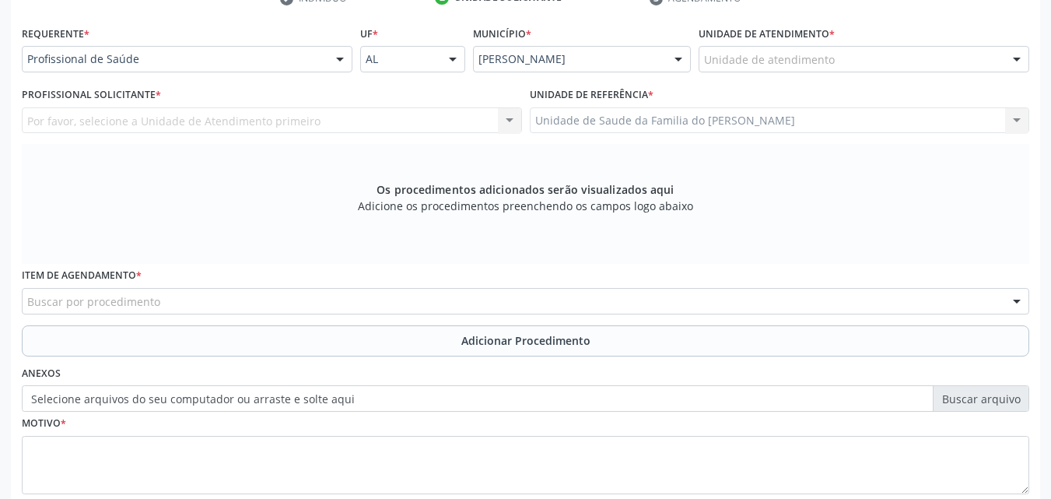
scroll to position [332, 0]
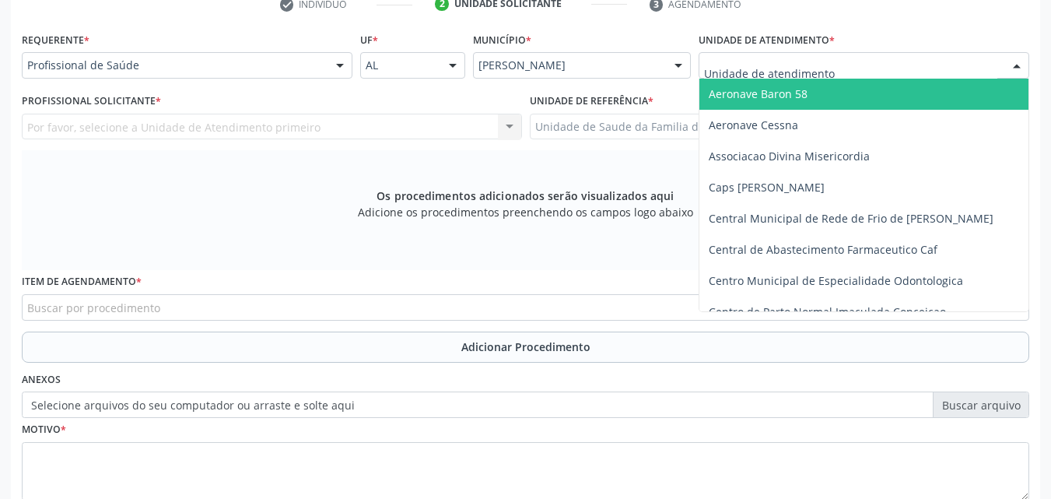
click at [896, 70] on div at bounding box center [864, 65] width 331 height 26
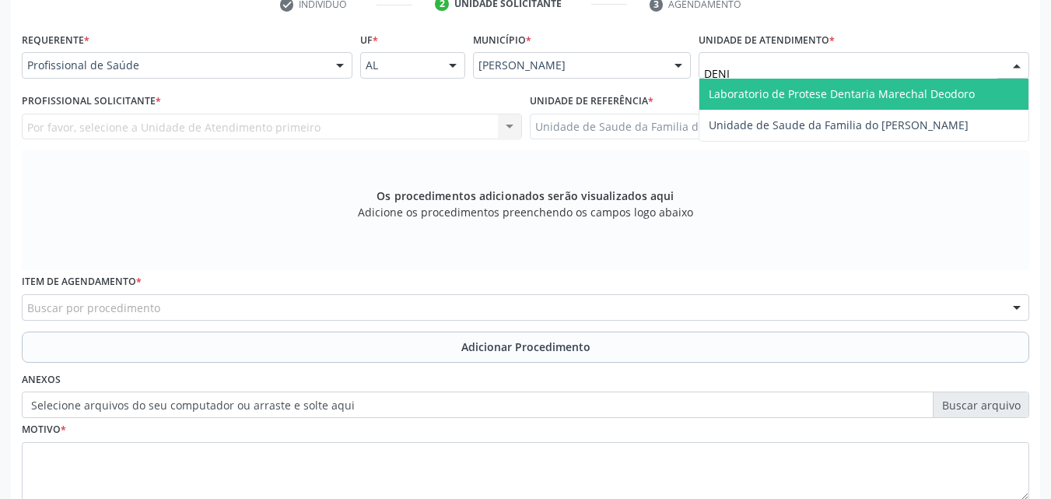
type input "[PERSON_NAME]"
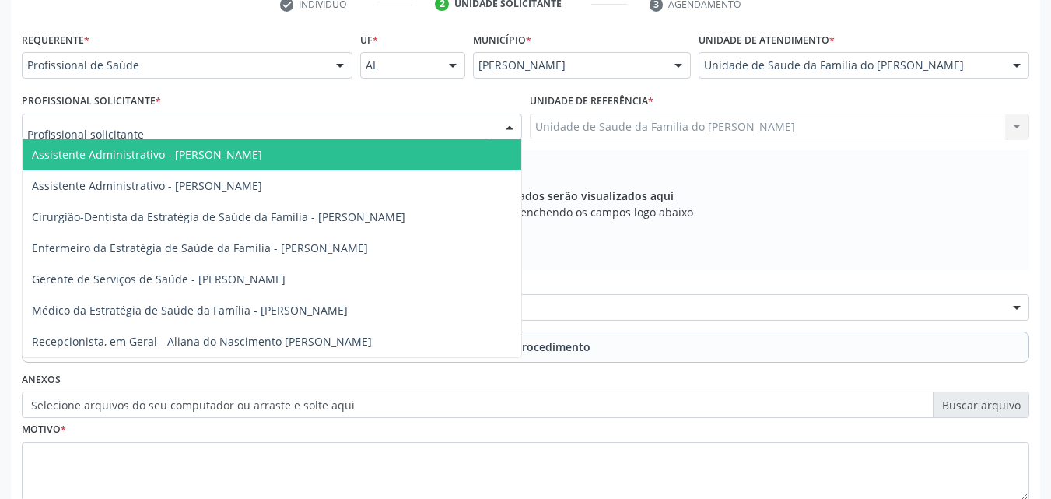
click at [404, 128] on div at bounding box center [272, 127] width 500 height 26
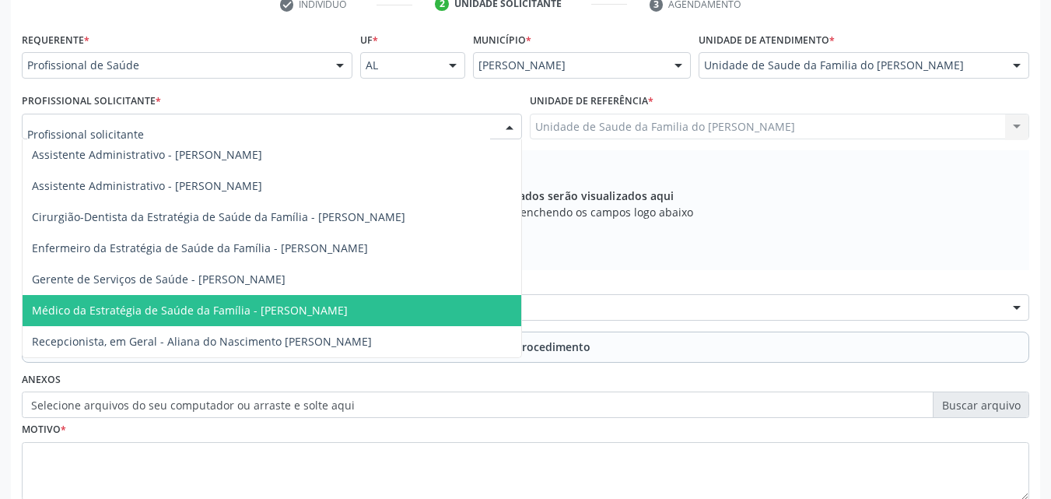
click at [325, 311] on span "Médico da Estratégia de Saúde da Família - [PERSON_NAME]" at bounding box center [190, 310] width 316 height 15
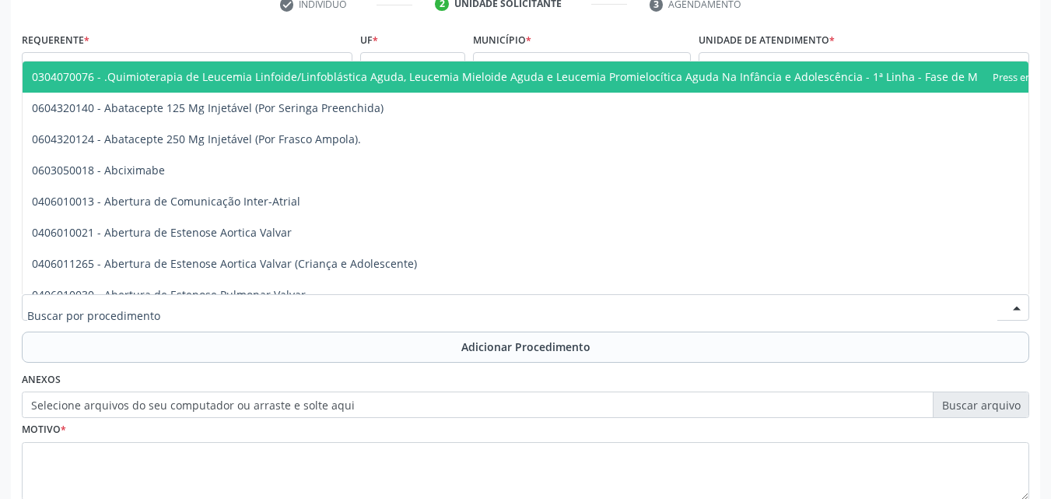
click at [325, 311] on div at bounding box center [526, 307] width 1008 height 26
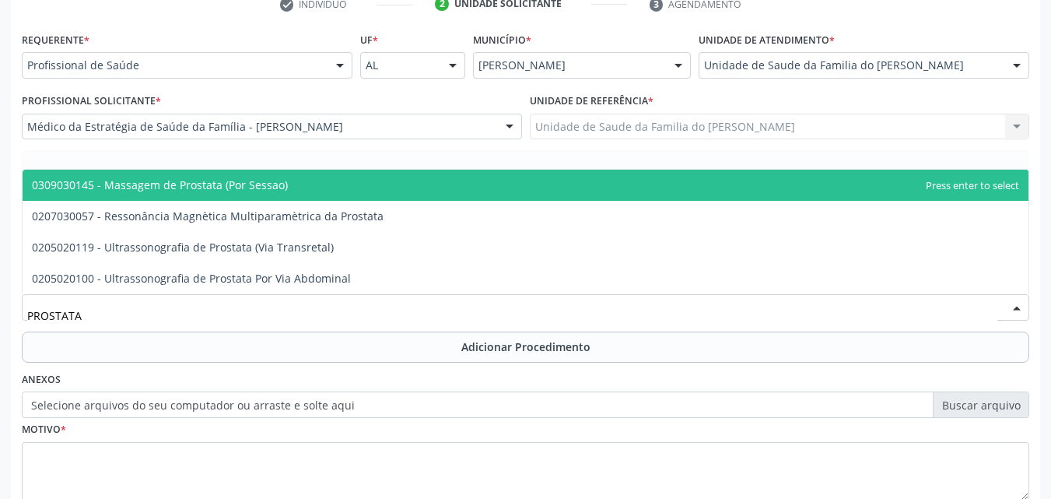
type input "PROSTATA"
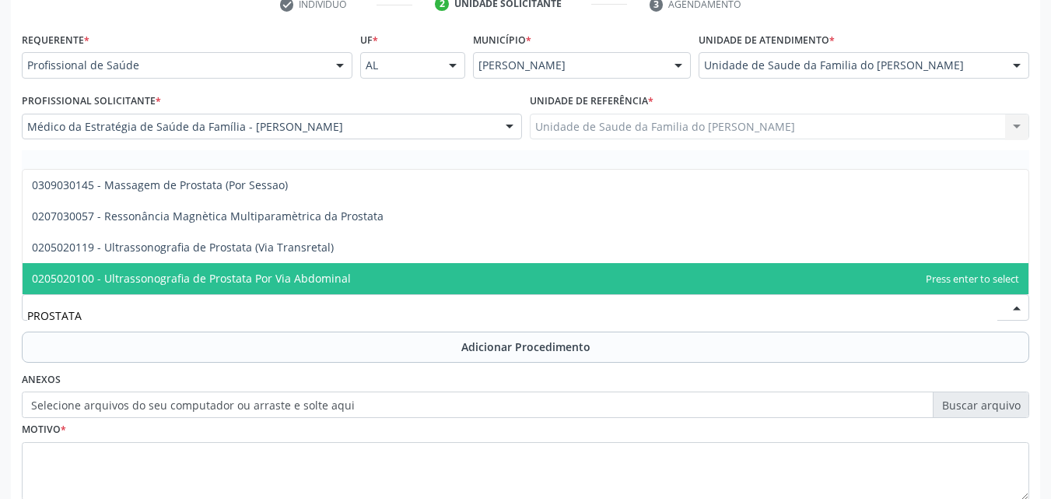
click at [320, 278] on span "0205020100 - Ultrassonografia de Prostata Por Via Abdominal" at bounding box center [191, 278] width 319 height 15
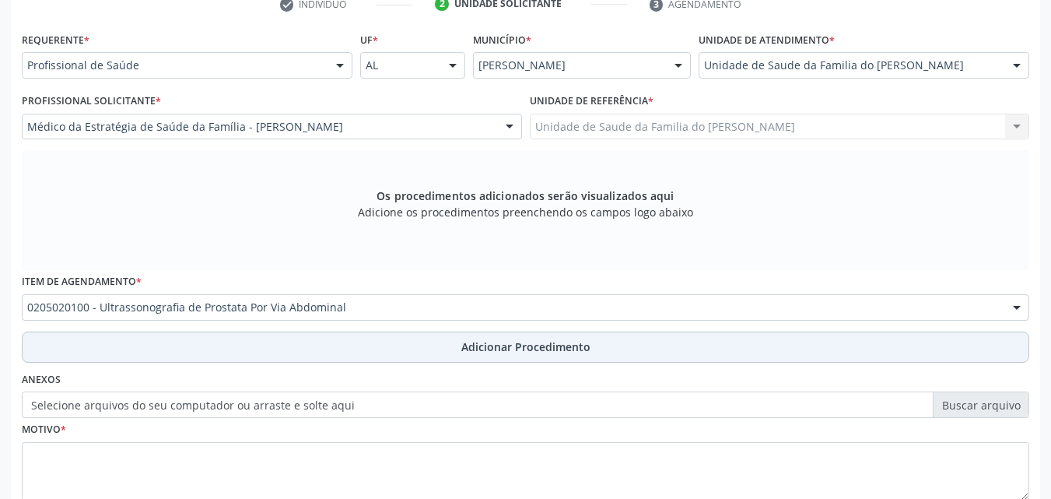
click at [316, 346] on button "Adicionar Procedimento" at bounding box center [526, 347] width 1008 height 31
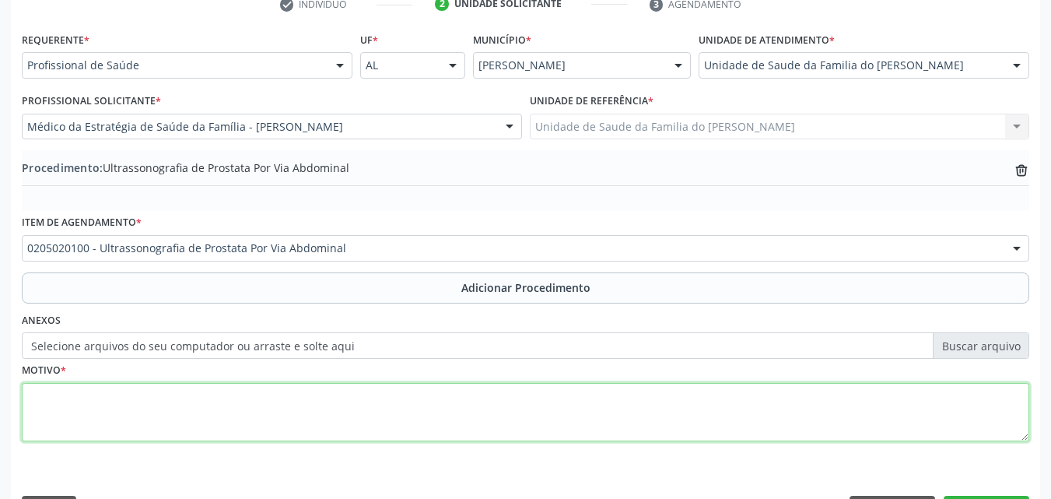
click at [307, 398] on textarea at bounding box center [526, 412] width 1008 height 59
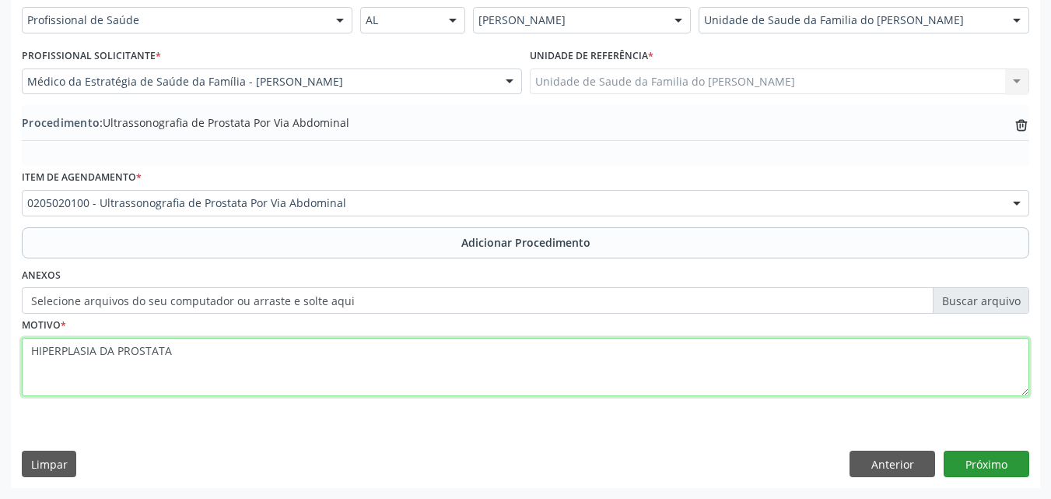
type textarea "HIPERPLASIA DA PROSTATA"
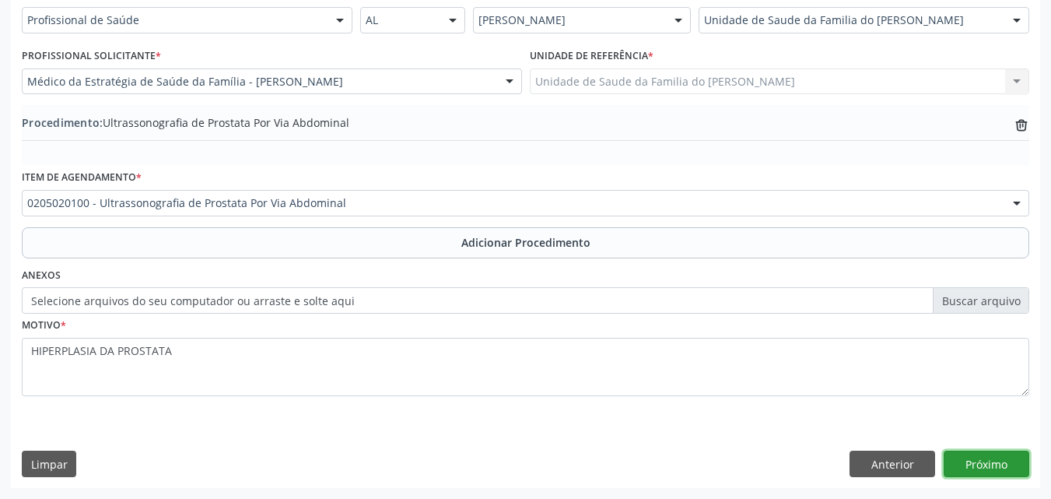
click at [1005, 472] on button "Próximo" at bounding box center [987, 464] width 86 height 26
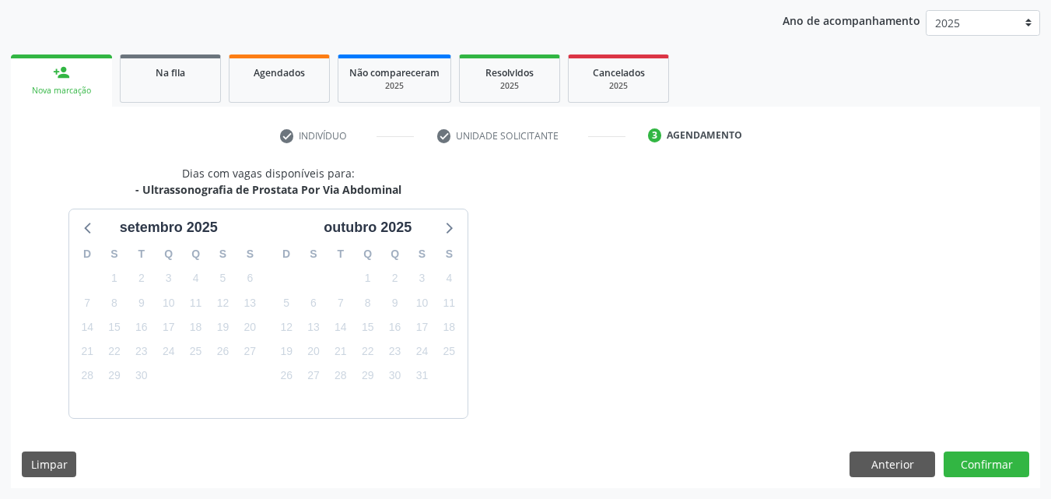
scroll to position [246, 0]
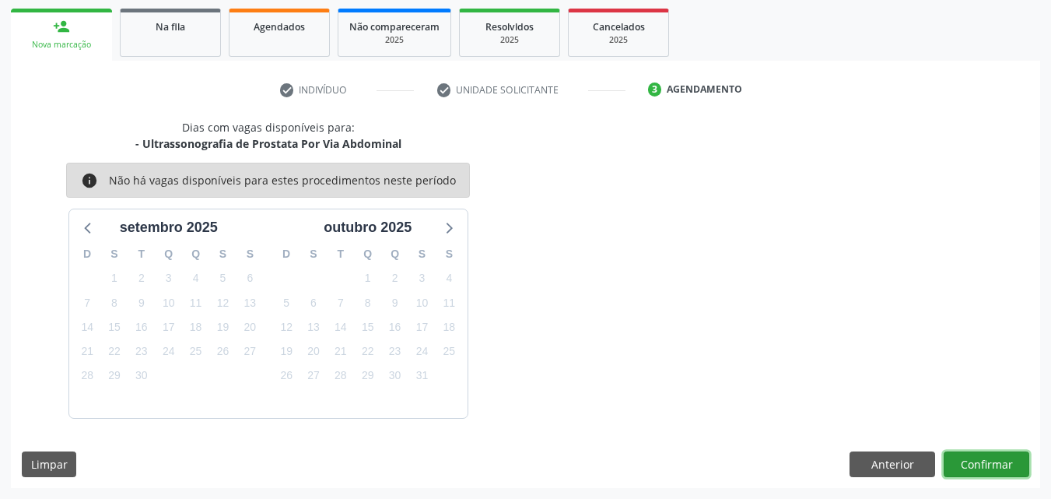
click at [977, 461] on button "Confirmar" at bounding box center [987, 464] width 86 height 26
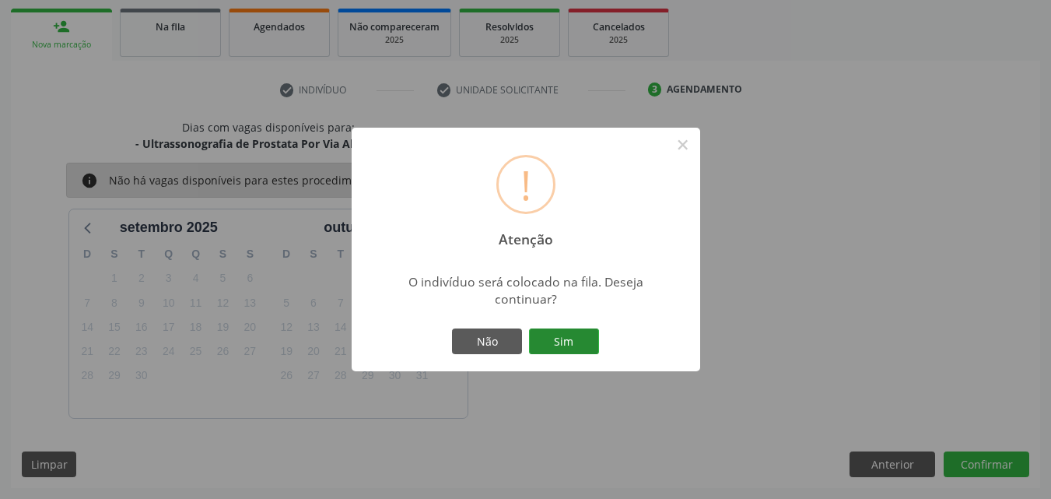
click at [557, 349] on button "Sim" at bounding box center [564, 341] width 70 height 26
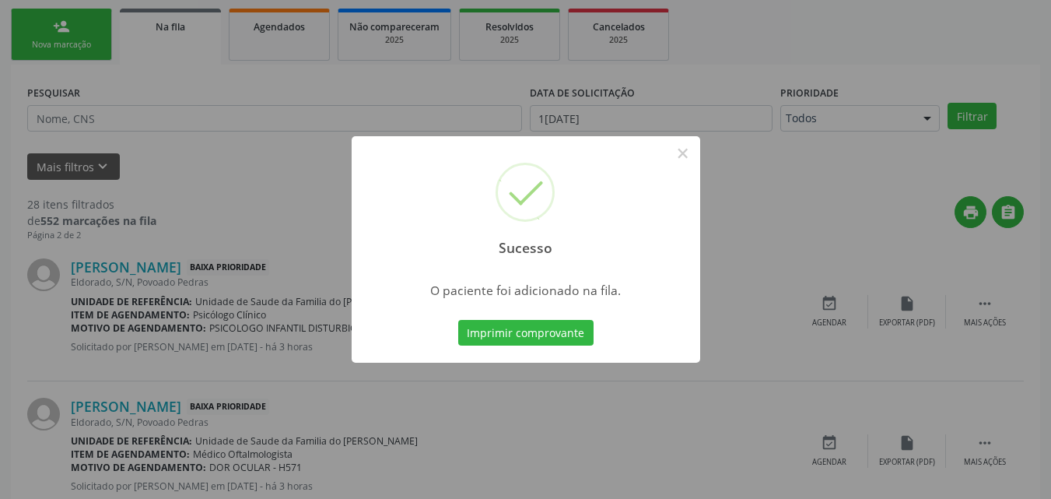
scroll to position [37, 0]
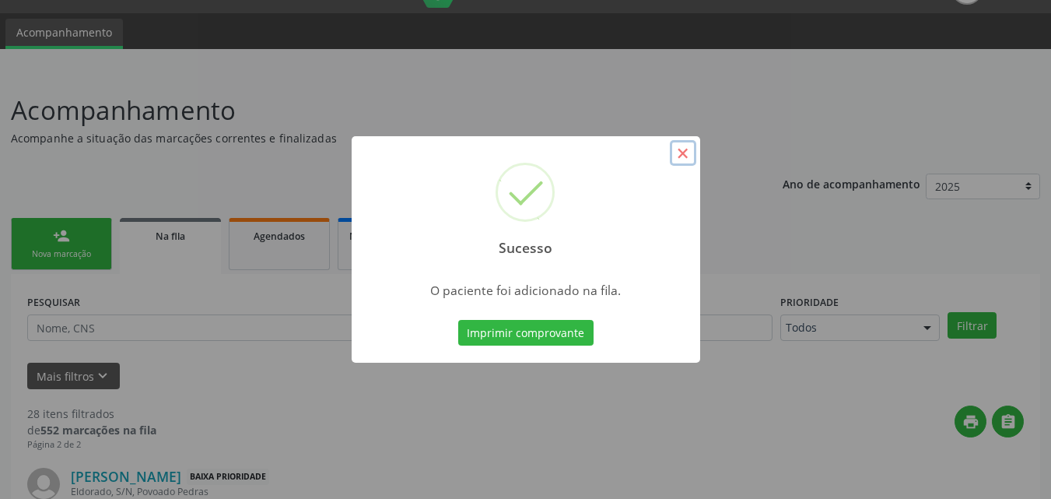
click at [689, 160] on button "×" at bounding box center [683, 153] width 26 height 26
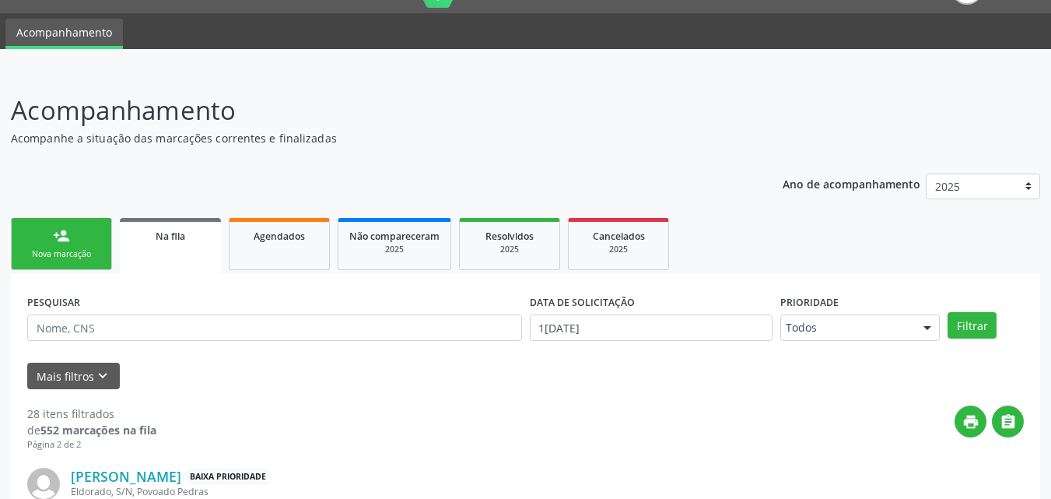
click at [91, 242] on link "person_add Nova marcação" at bounding box center [61, 244] width 101 height 52
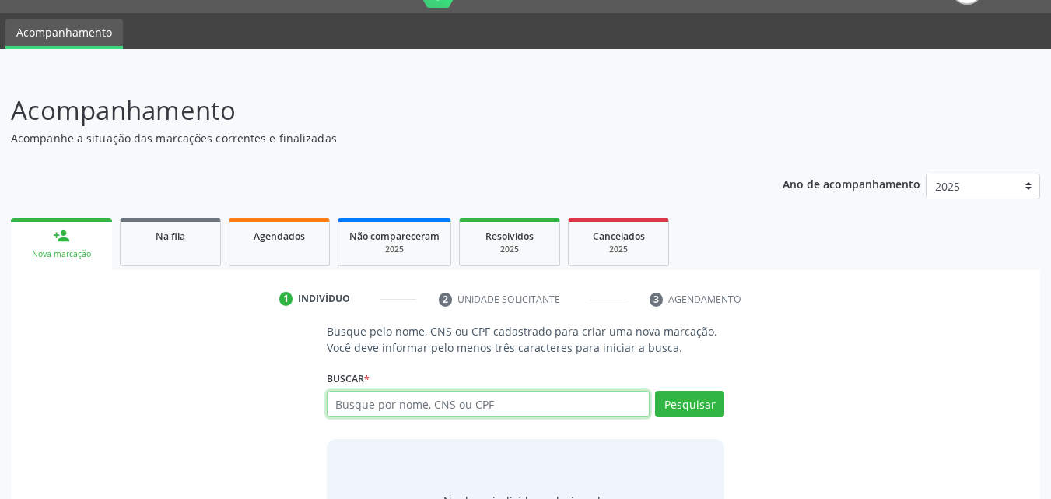
click at [356, 405] on input "text" at bounding box center [489, 404] width 324 height 26
type input "700209971730327"
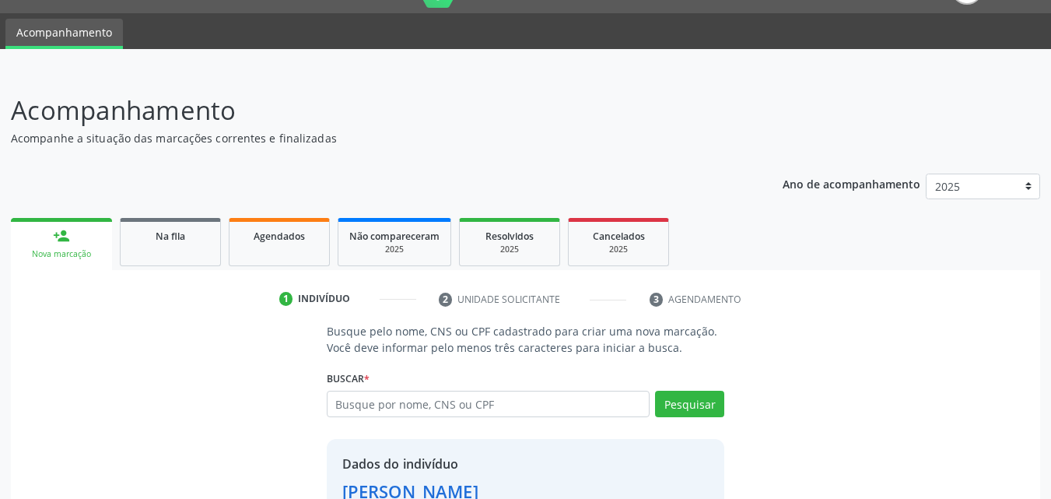
drag, startPoint x: 1049, startPoint y: 235, endPoint x: 1062, endPoint y: 318, distance: 83.5
click at [1051, 318] on html "Central de Marcação notifications [PERSON_NAME] Recepcionista da UBS  Configur…" at bounding box center [525, 212] width 1051 height 499
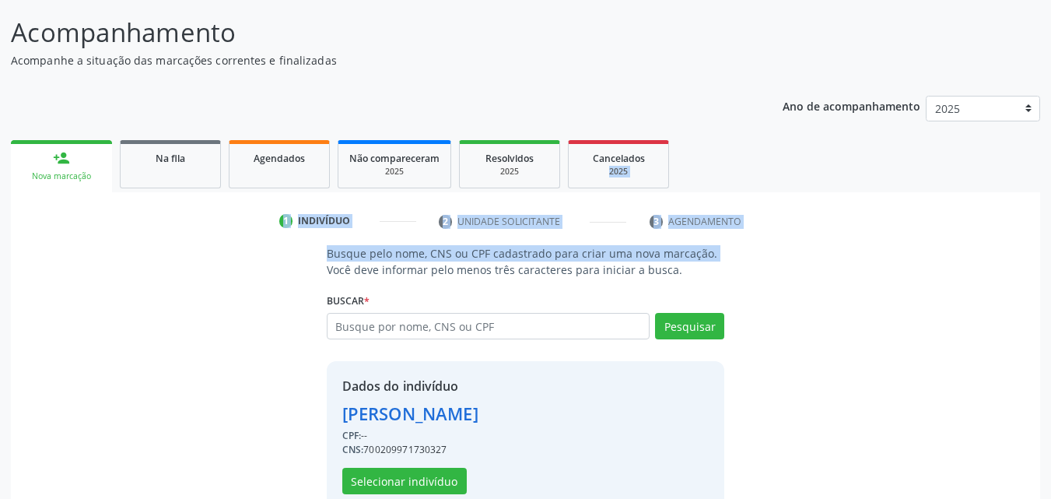
scroll to position [146, 0]
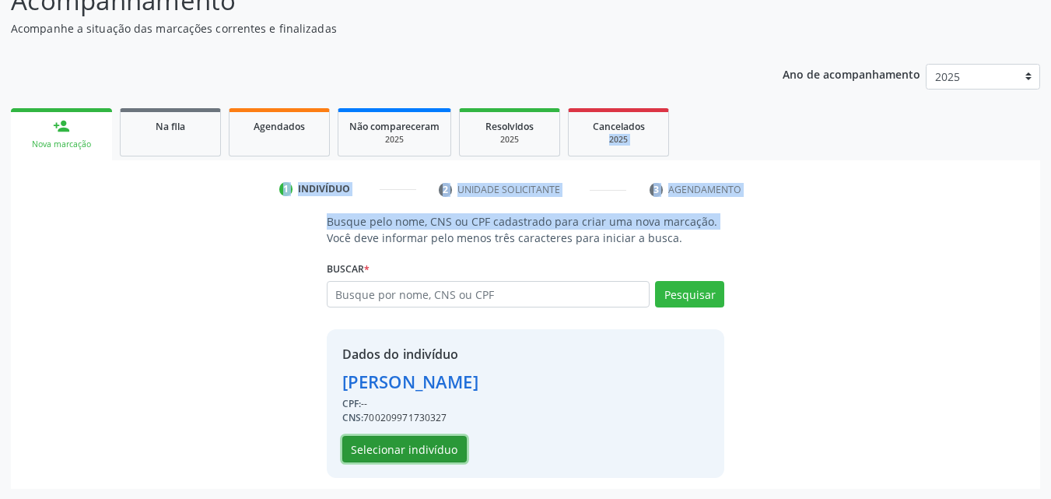
click at [425, 447] on button "Selecionar indivíduo" at bounding box center [404, 449] width 125 height 26
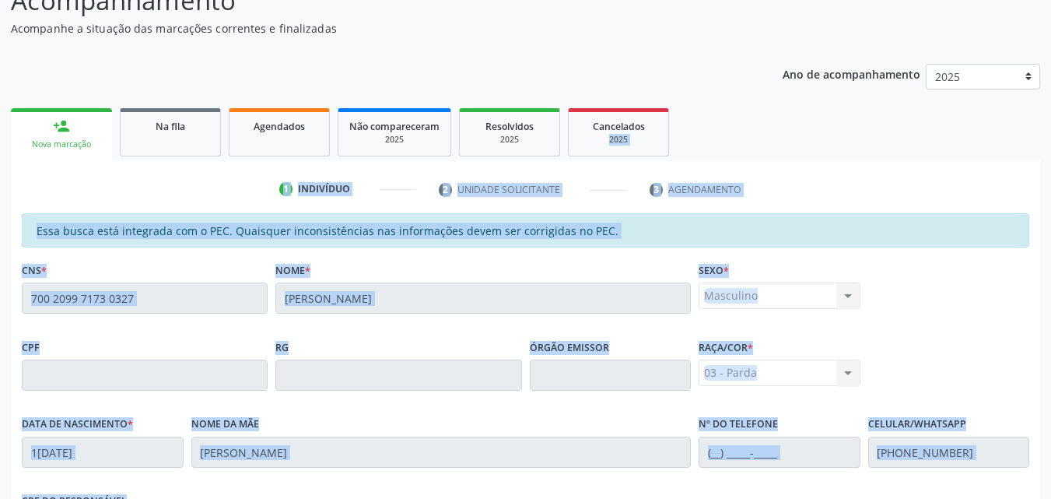
click at [861, 237] on div "Essa busca está integrada com o PEC. Quaisquer inconsistências nas informações …" at bounding box center [526, 230] width 1008 height 34
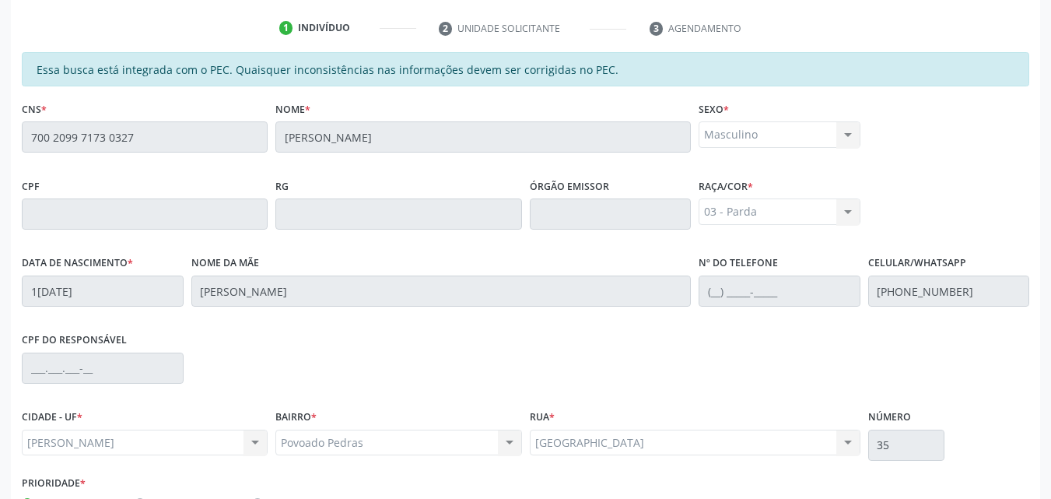
scroll to position [385, 0]
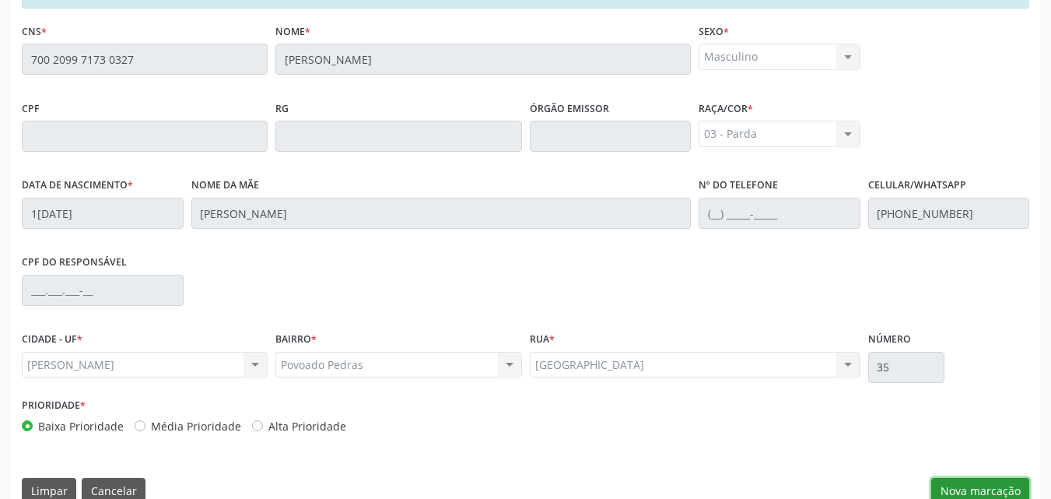
click at [989, 486] on button "Nova marcação" at bounding box center [981, 491] width 98 height 26
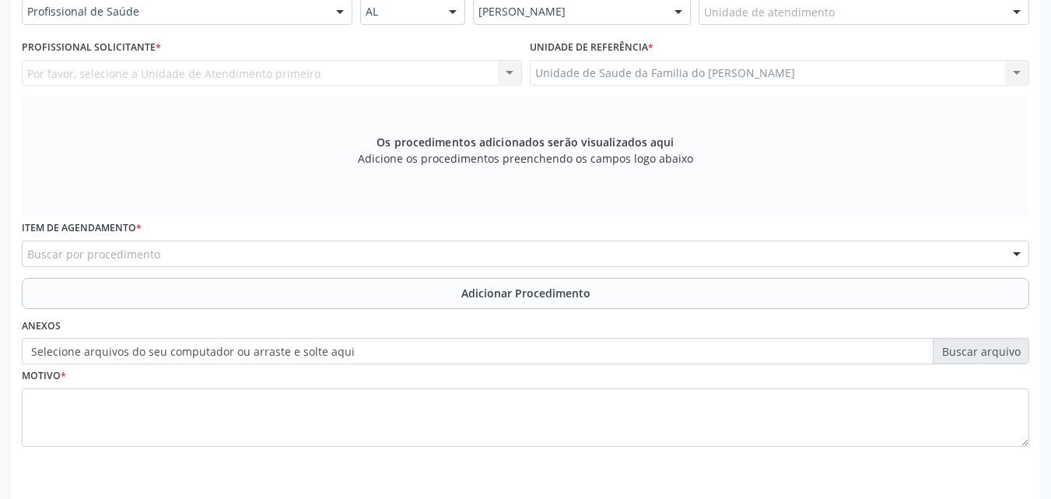
scroll to position [0, 0]
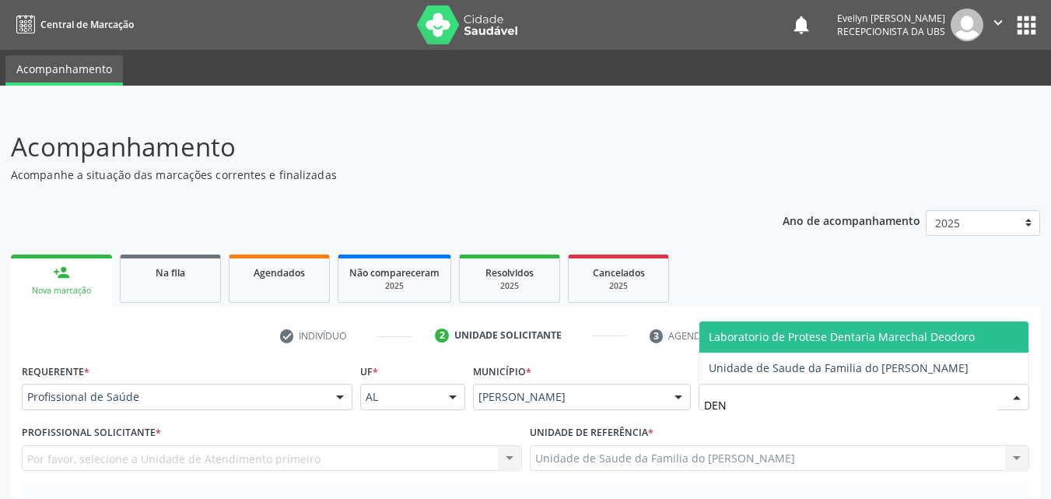
type input "DENI"
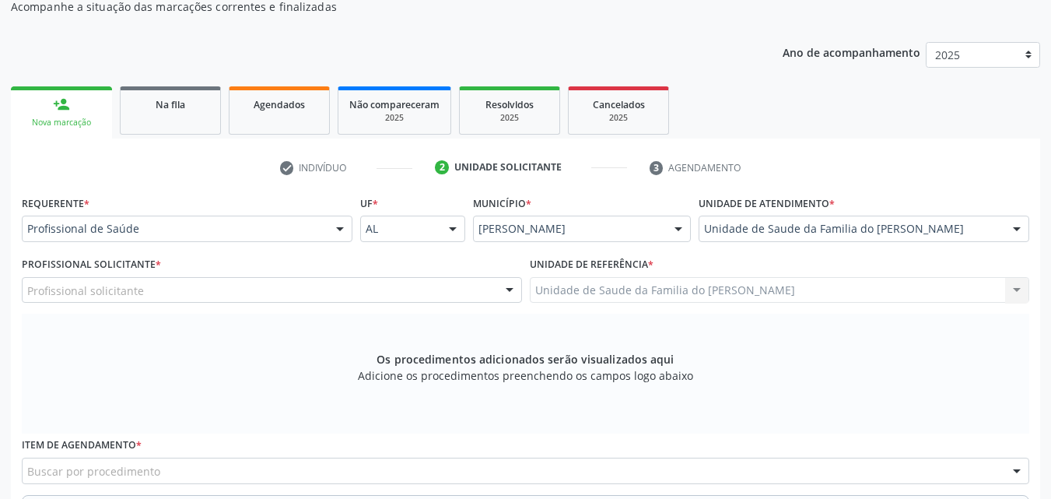
scroll to position [187, 0]
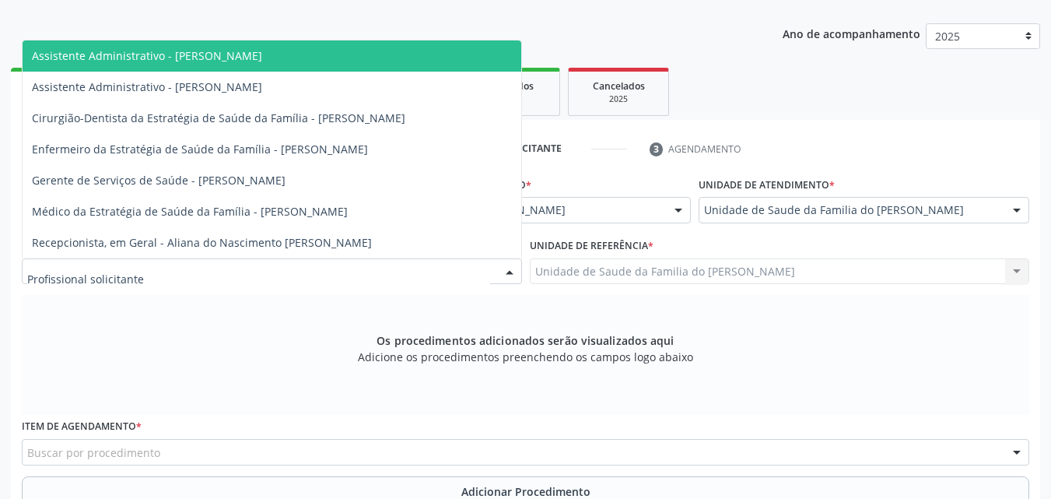
click at [206, 274] on div at bounding box center [272, 271] width 500 height 26
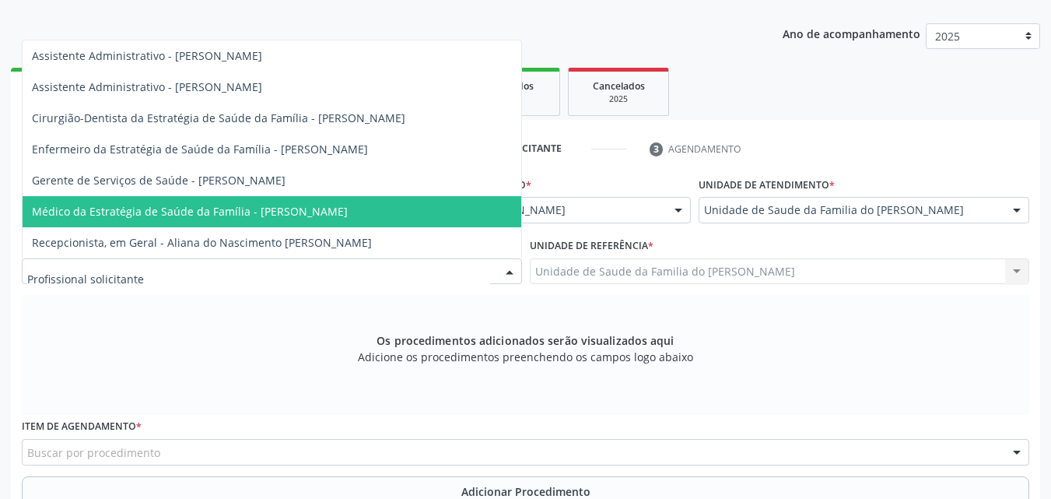
click at [205, 208] on span "Médico da Estratégia de Saúde da Família - [PERSON_NAME]" at bounding box center [190, 211] width 316 height 15
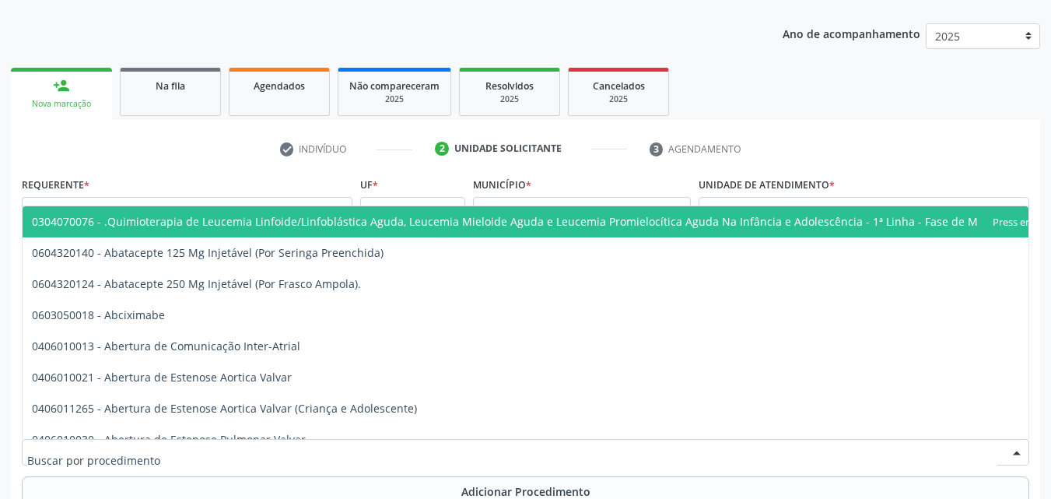
click at [179, 463] on div at bounding box center [526, 452] width 1008 height 26
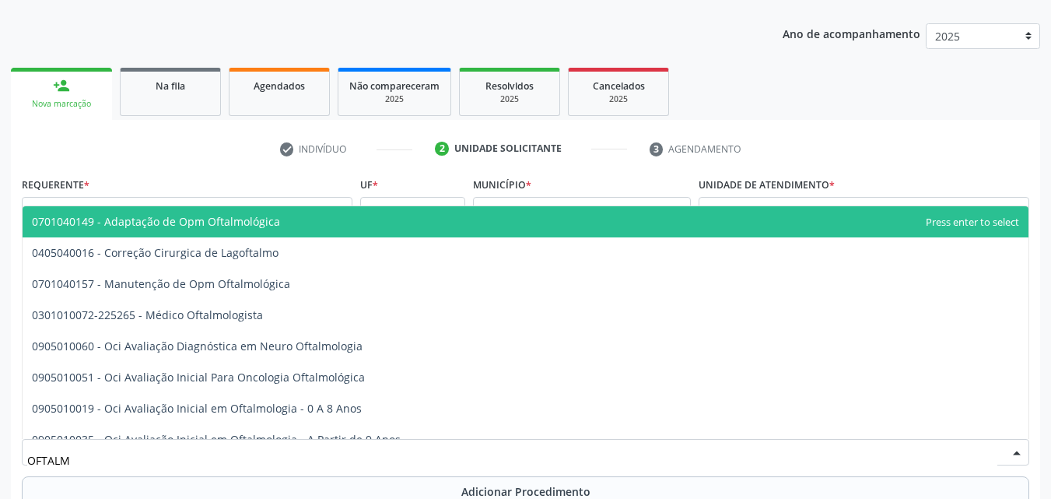
type input "OFTALMO"
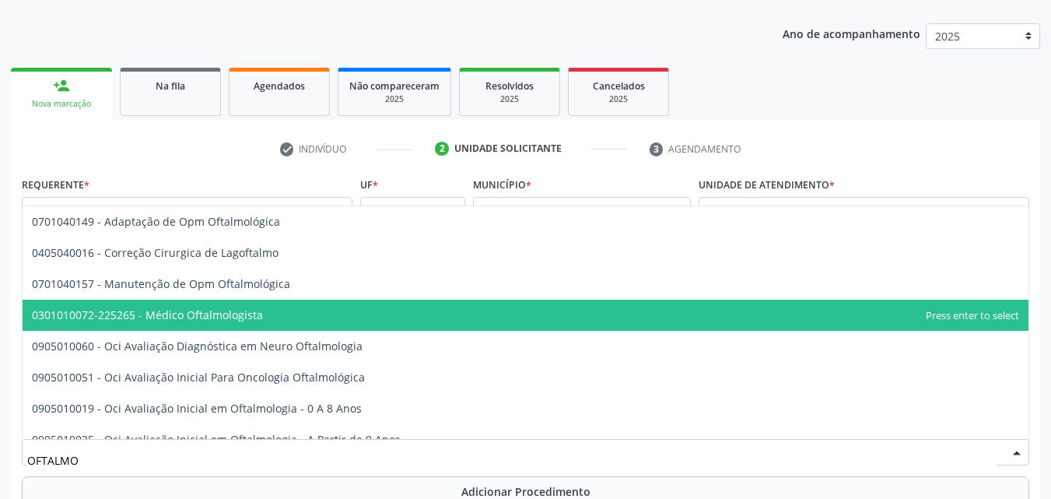
click at [251, 308] on span "0301010072-225265 - Médico Oftalmologista" at bounding box center [147, 314] width 231 height 15
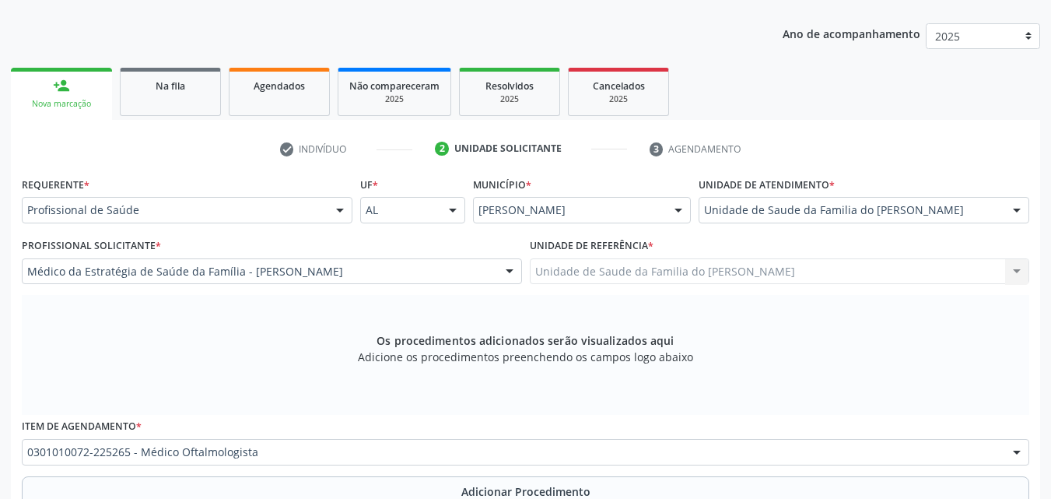
scroll to position [337, 0]
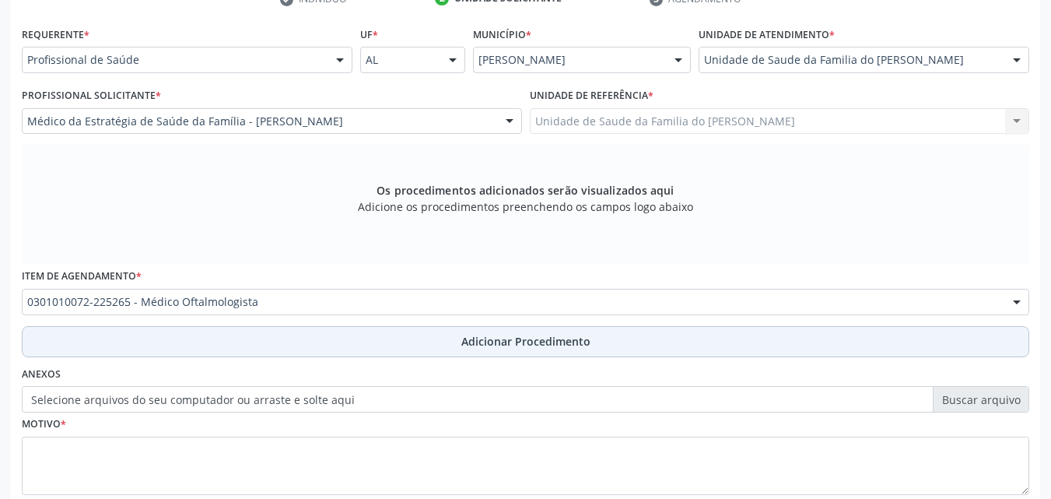
click at [753, 342] on button "Adicionar Procedimento" at bounding box center [526, 341] width 1008 height 31
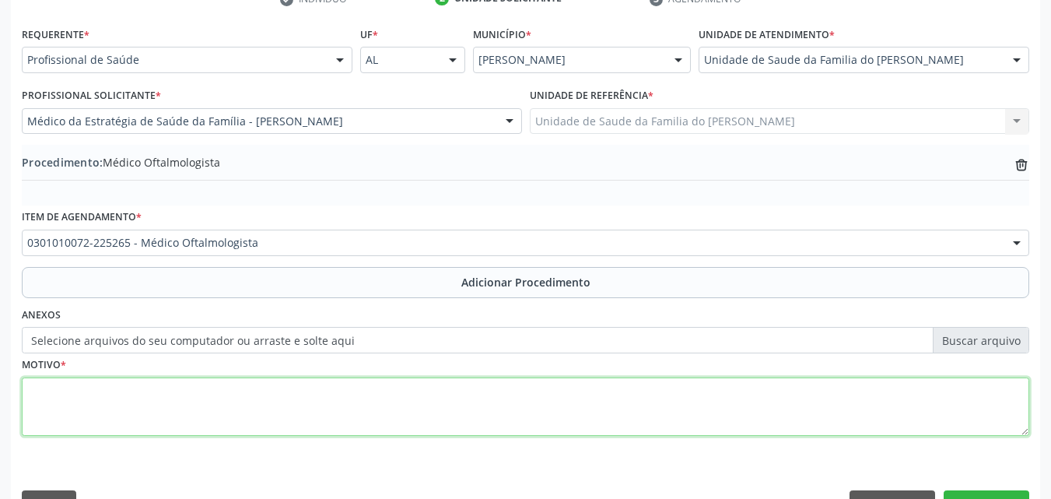
click at [517, 424] on textarea at bounding box center [526, 406] width 1008 height 59
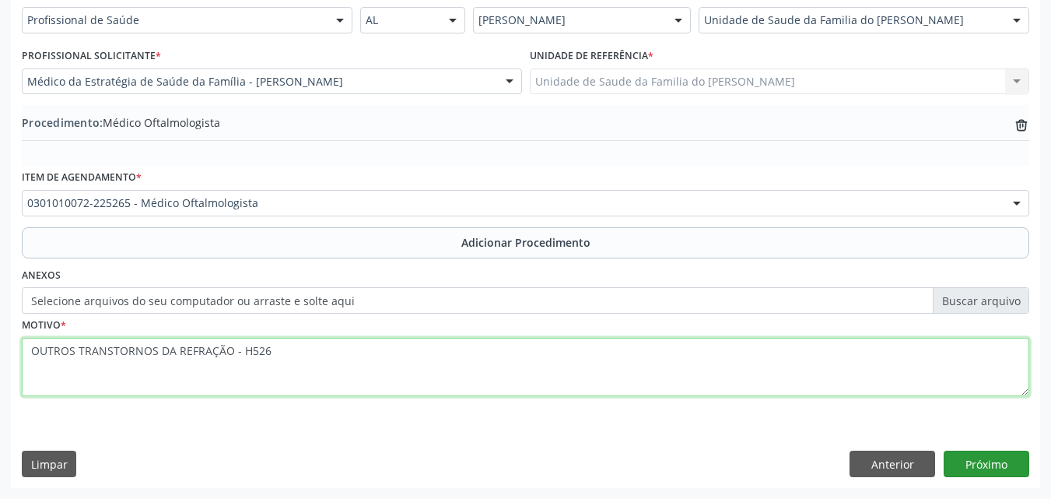
type textarea "OUTROS TRANSTORNOS DA REFRAÇÃO - H526"
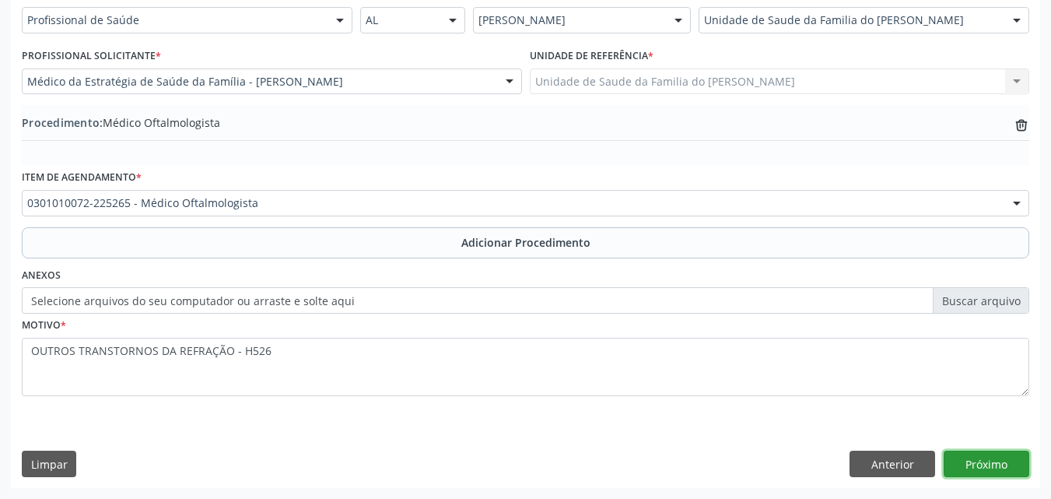
click at [991, 466] on button "Próximo" at bounding box center [987, 464] width 86 height 26
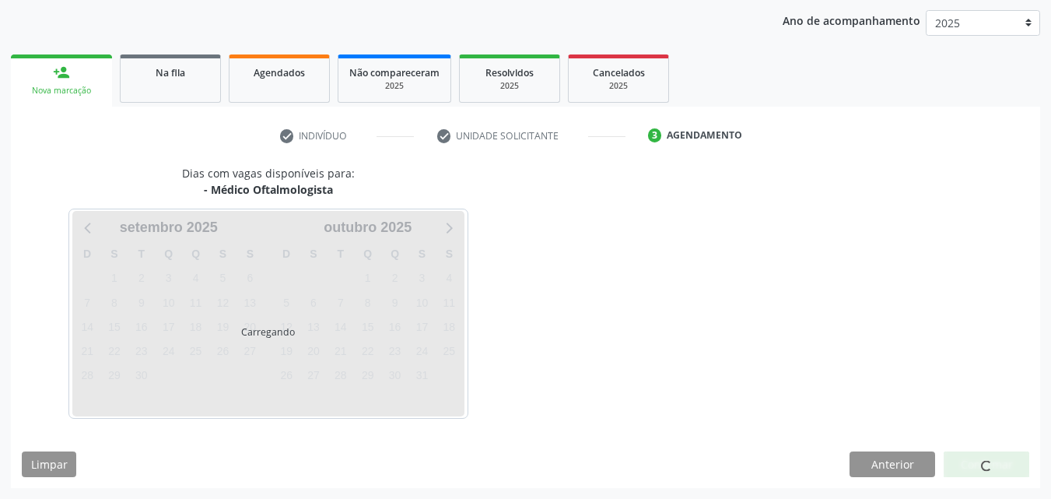
scroll to position [246, 0]
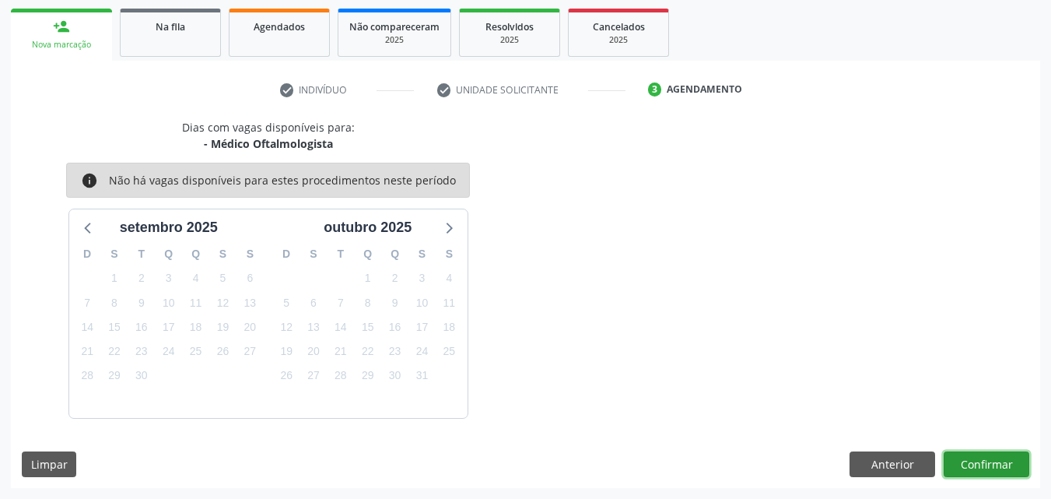
click at [984, 456] on button "Confirmar" at bounding box center [987, 464] width 86 height 26
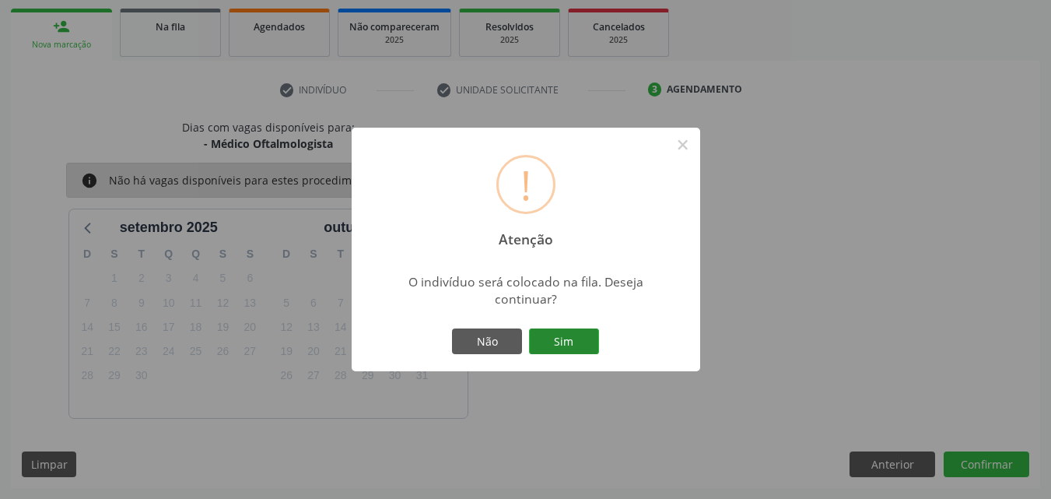
click at [553, 349] on button "Sim" at bounding box center [564, 341] width 70 height 26
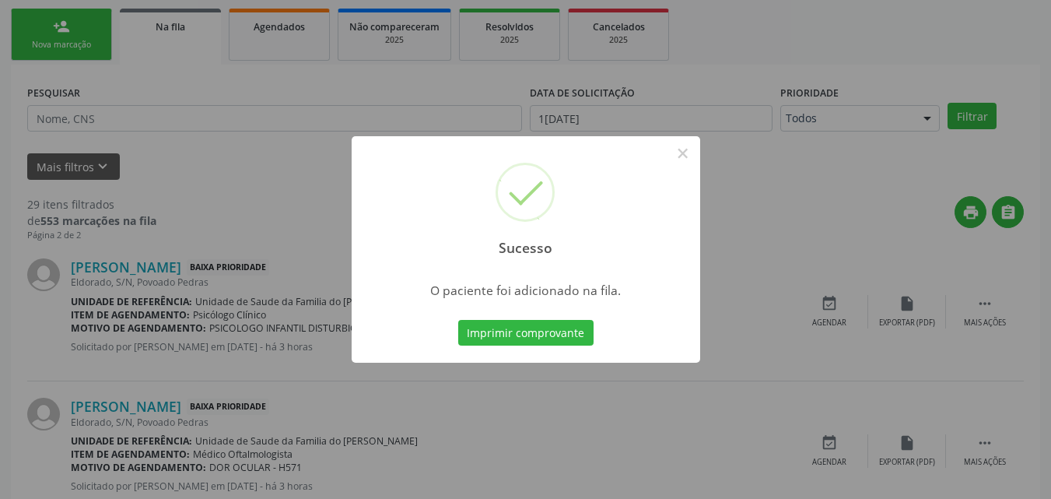
scroll to position [37, 0]
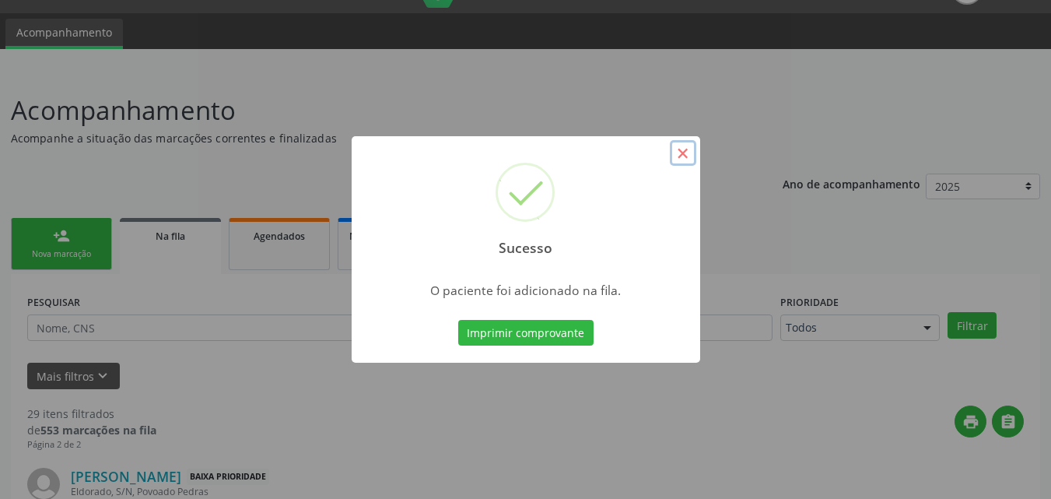
click at [677, 156] on button "×" at bounding box center [683, 153] width 26 height 26
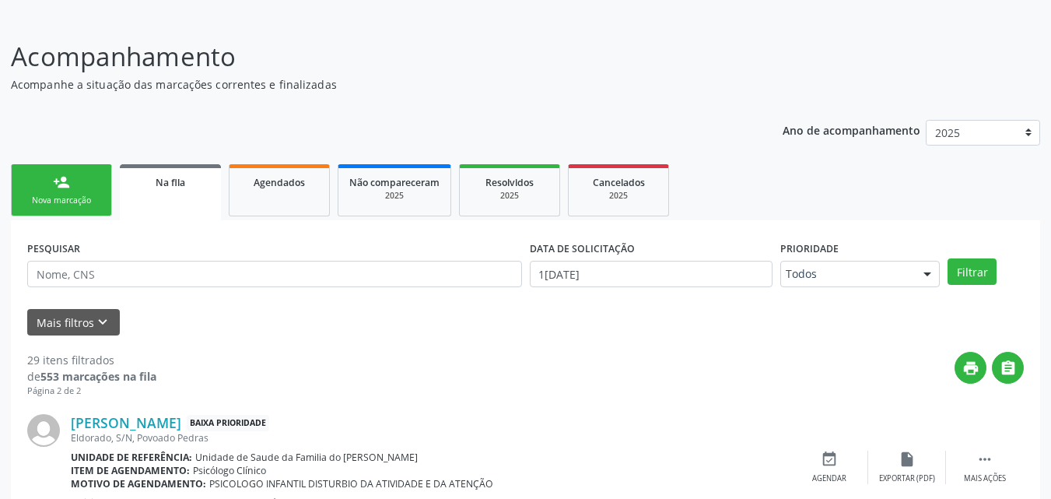
scroll to position [53, 0]
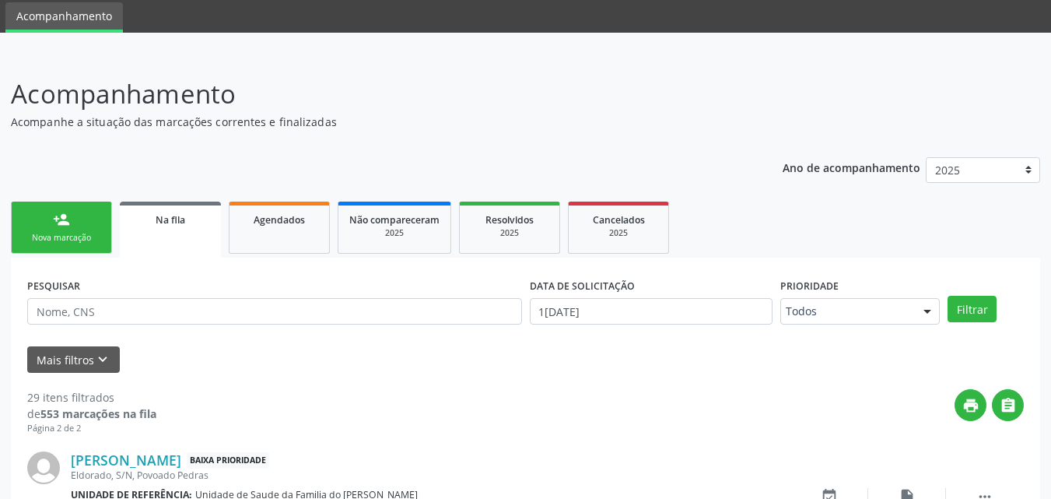
click at [60, 225] on div "person_add" at bounding box center [61, 219] width 17 height 17
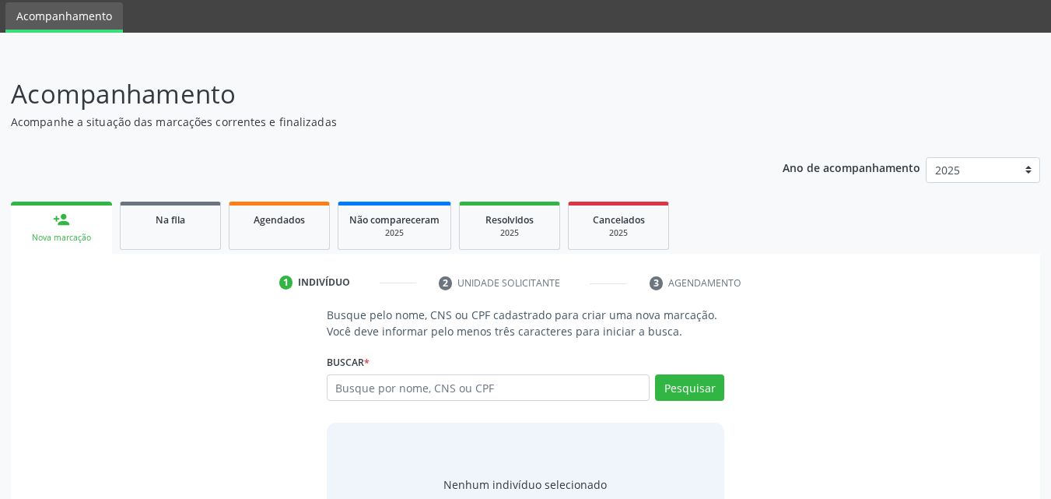
click at [60, 225] on div "person_add" at bounding box center [61, 219] width 17 height 17
click at [433, 397] on input "text" at bounding box center [489, 387] width 324 height 26
type input "708008332876125"
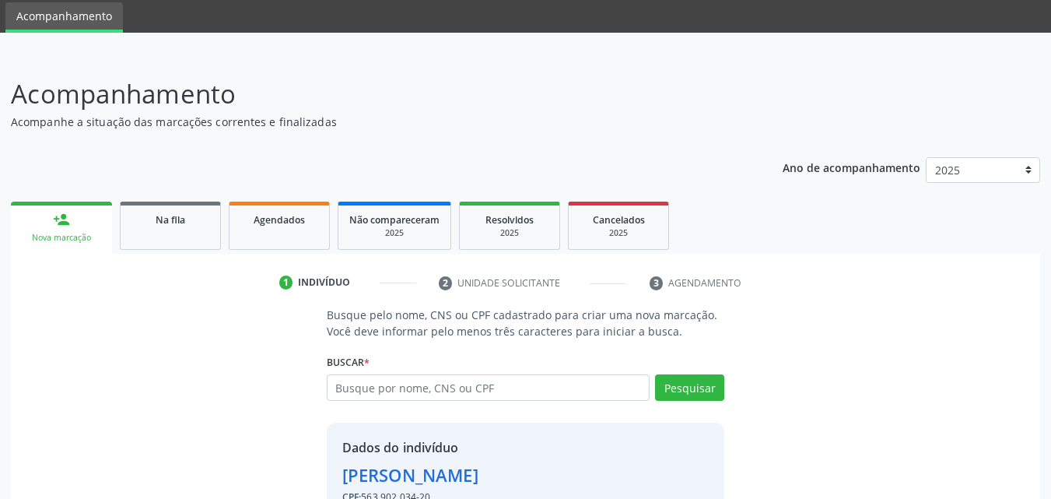
scroll to position [147, 0]
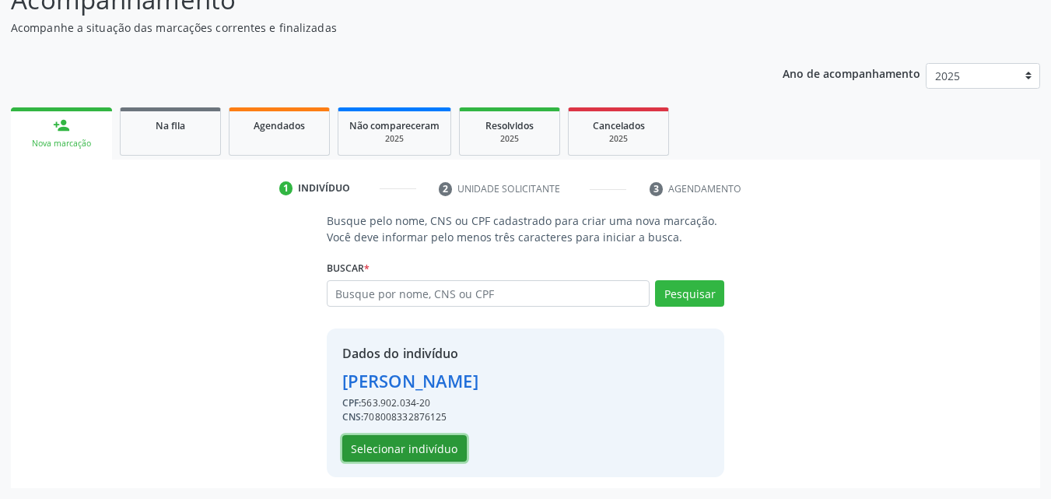
click at [415, 447] on button "Selecionar indivíduo" at bounding box center [404, 448] width 125 height 26
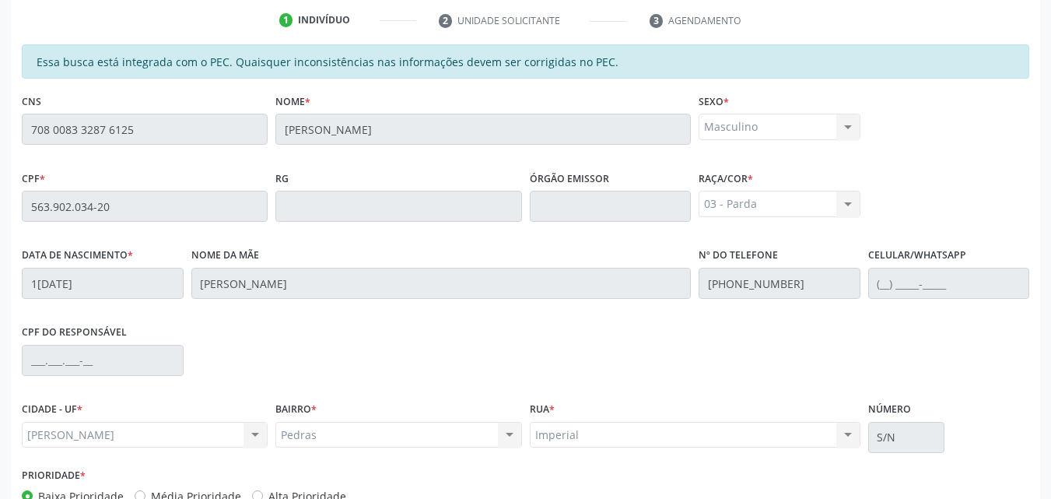
scroll to position [412, 0]
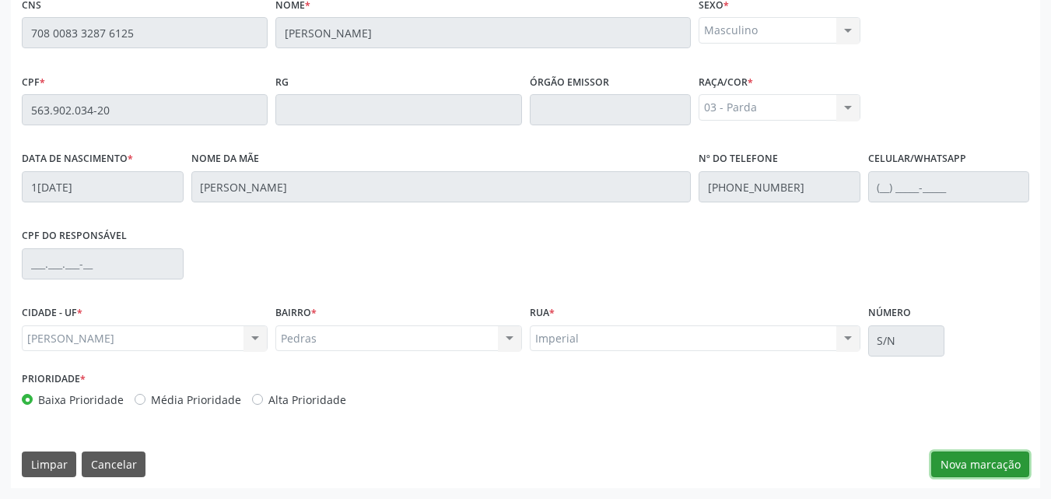
click at [962, 458] on button "Nova marcação" at bounding box center [981, 464] width 98 height 26
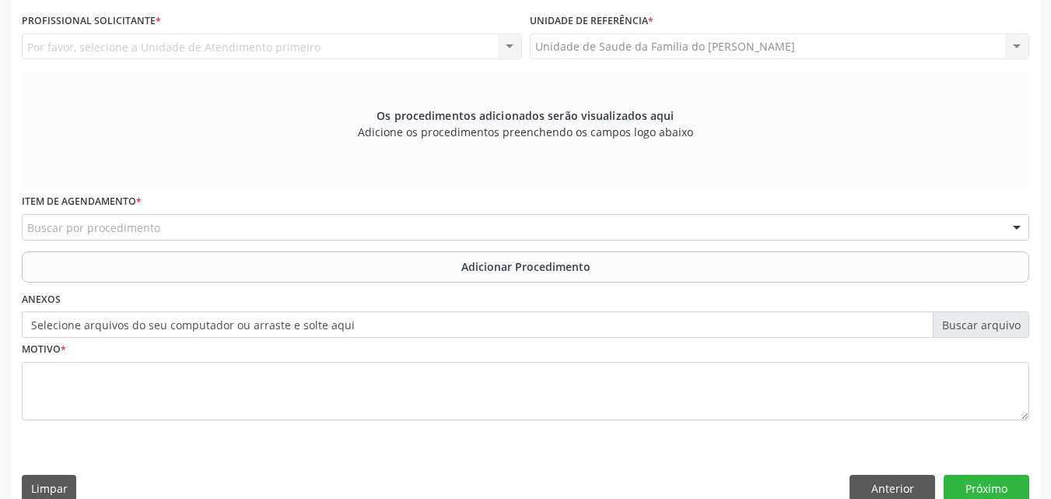
scroll to position [319, 0]
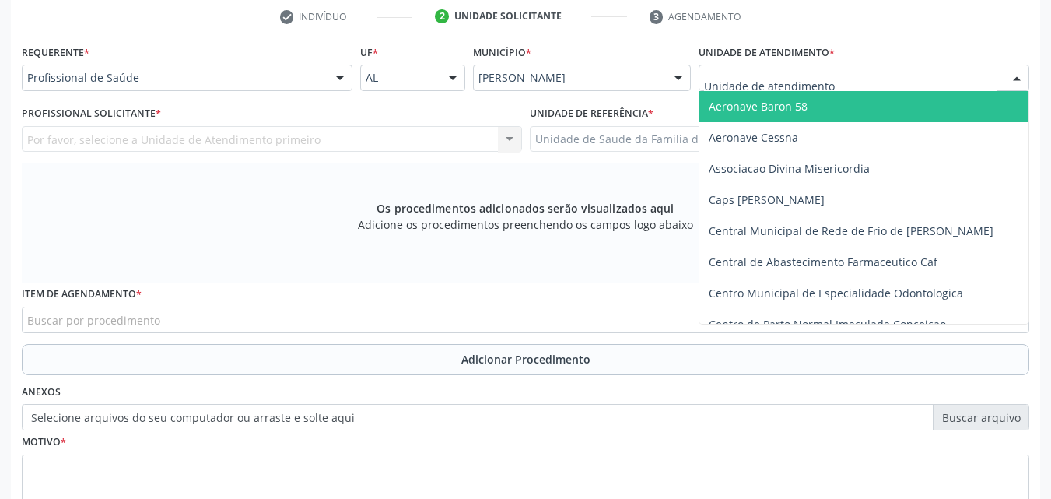
click at [851, 70] on div at bounding box center [864, 78] width 331 height 26
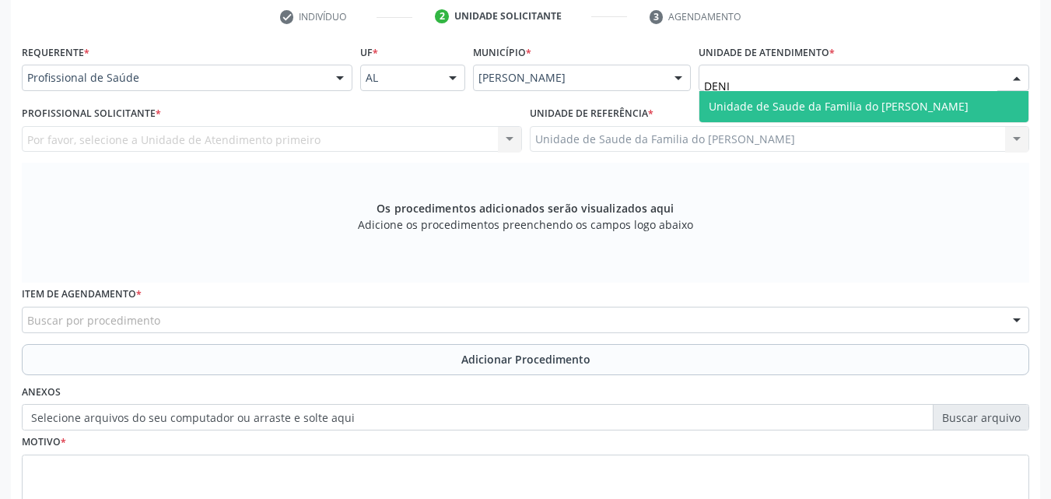
type input "[PERSON_NAME]"
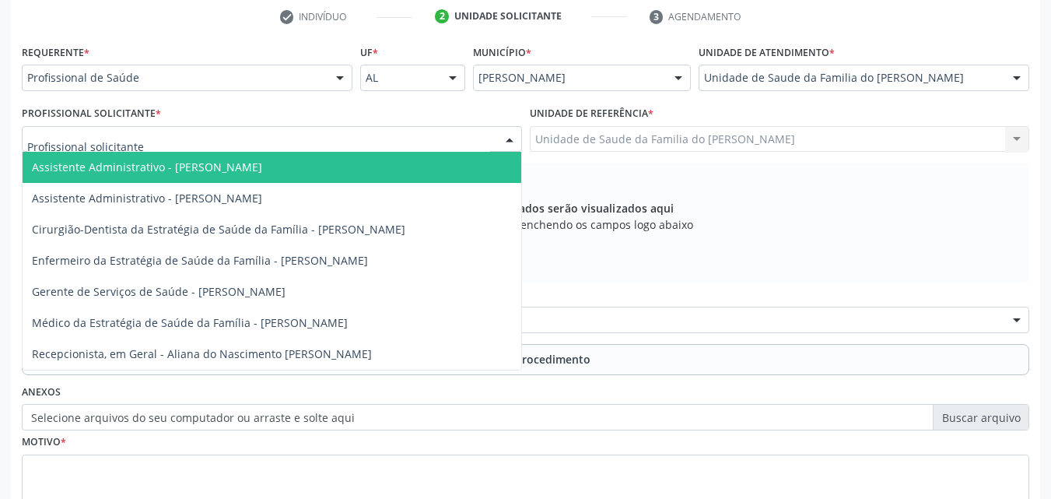
click at [418, 134] on div at bounding box center [272, 139] width 500 height 26
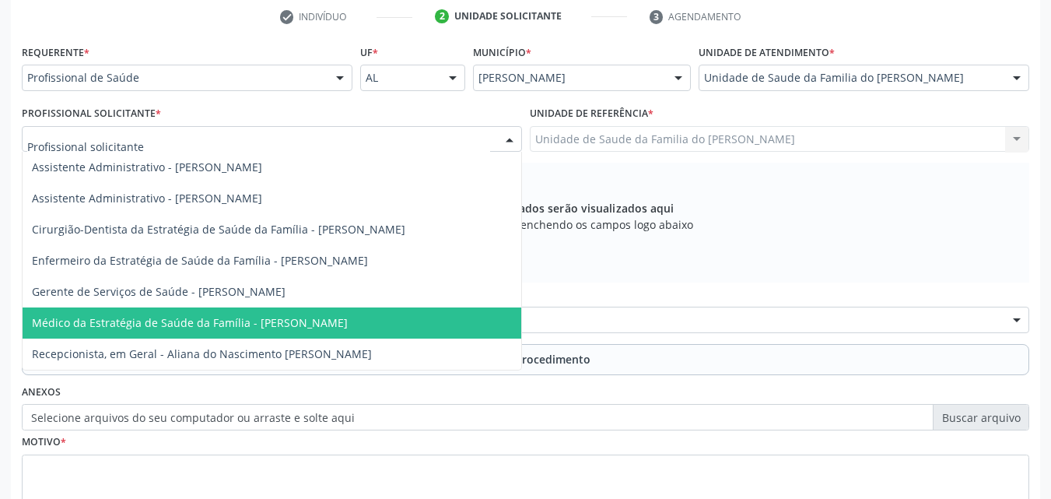
click at [317, 321] on span "Médico da Estratégia de Saúde da Família - [PERSON_NAME]" at bounding box center [190, 322] width 316 height 15
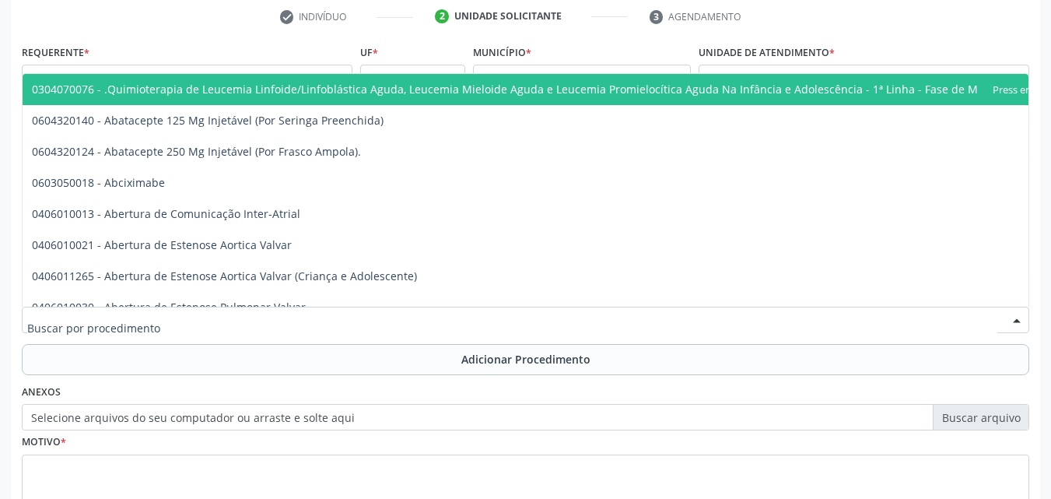
click at [317, 321] on div at bounding box center [526, 320] width 1008 height 26
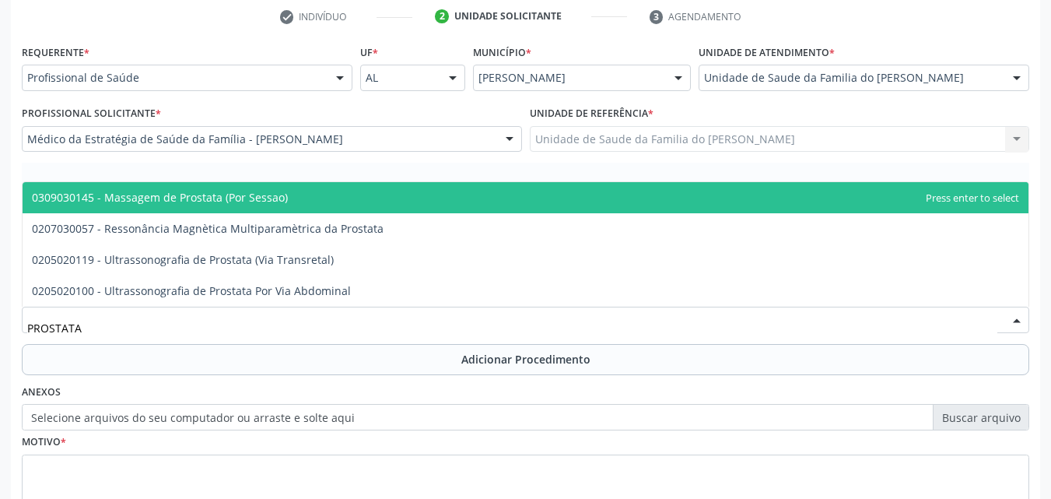
type input "PROSTATA"
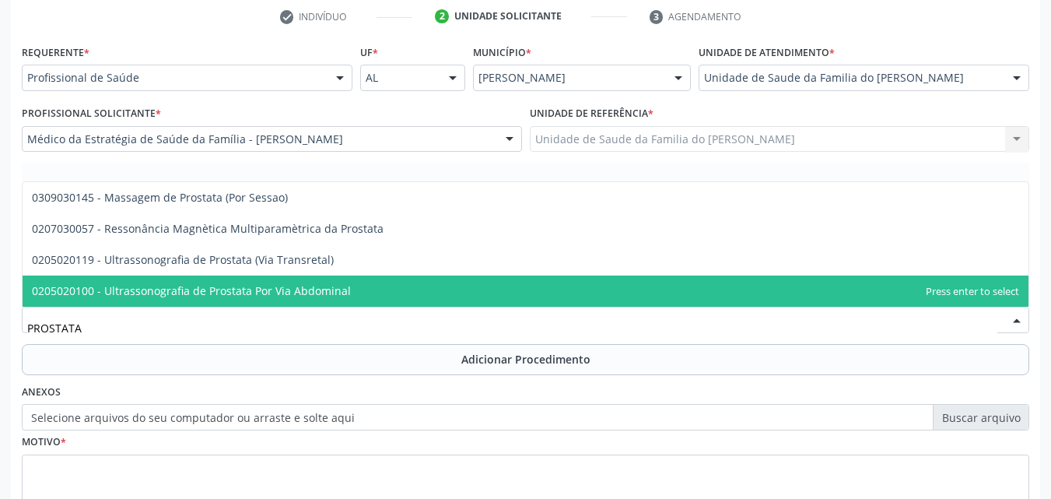
click at [330, 298] on span "0205020100 - Ultrassonografia de Prostata Por Via Abdominal" at bounding box center [526, 290] width 1006 height 31
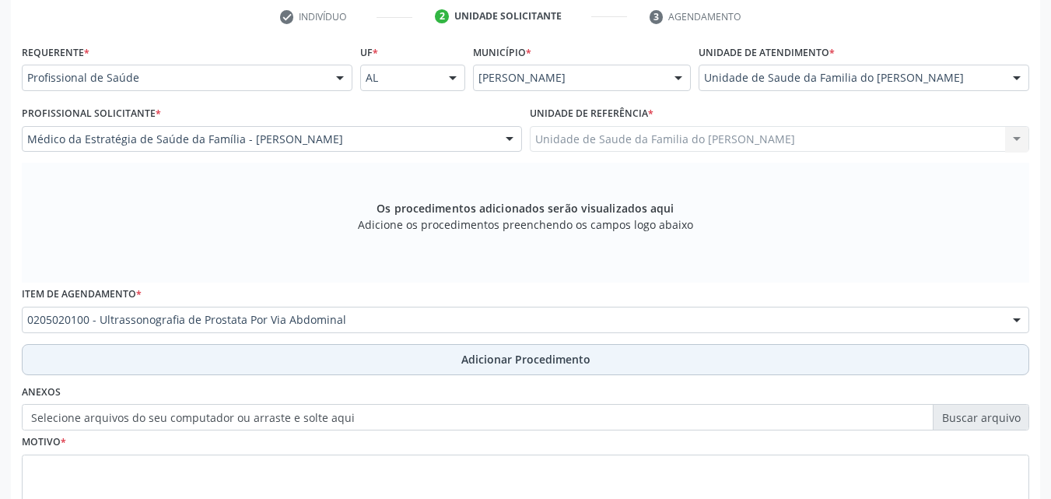
click at [332, 367] on button "Adicionar Procedimento" at bounding box center [526, 359] width 1008 height 31
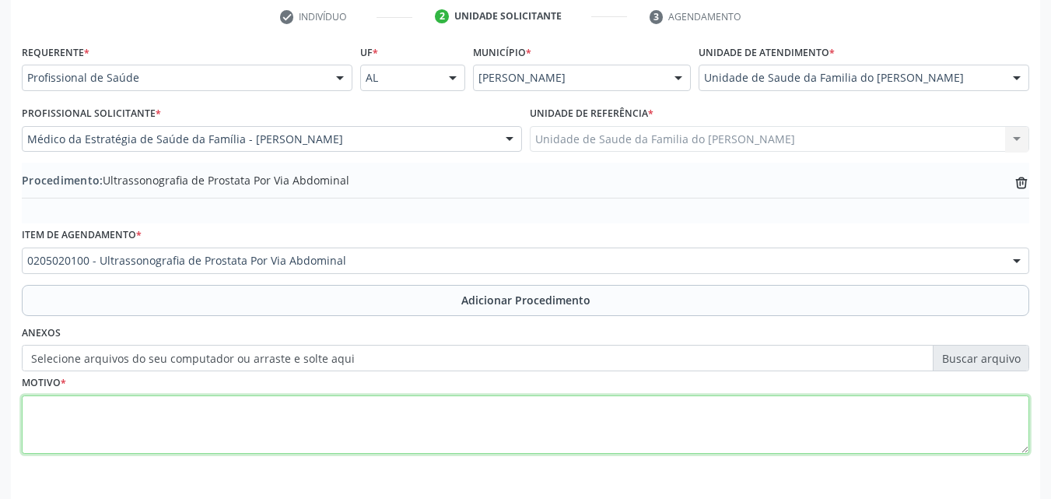
click at [338, 416] on textarea at bounding box center [526, 424] width 1008 height 59
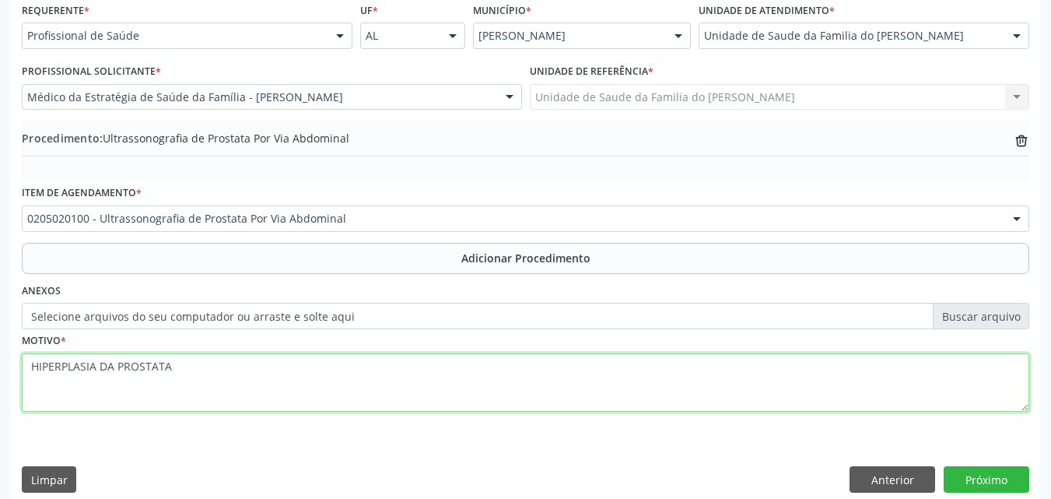
scroll to position [364, 0]
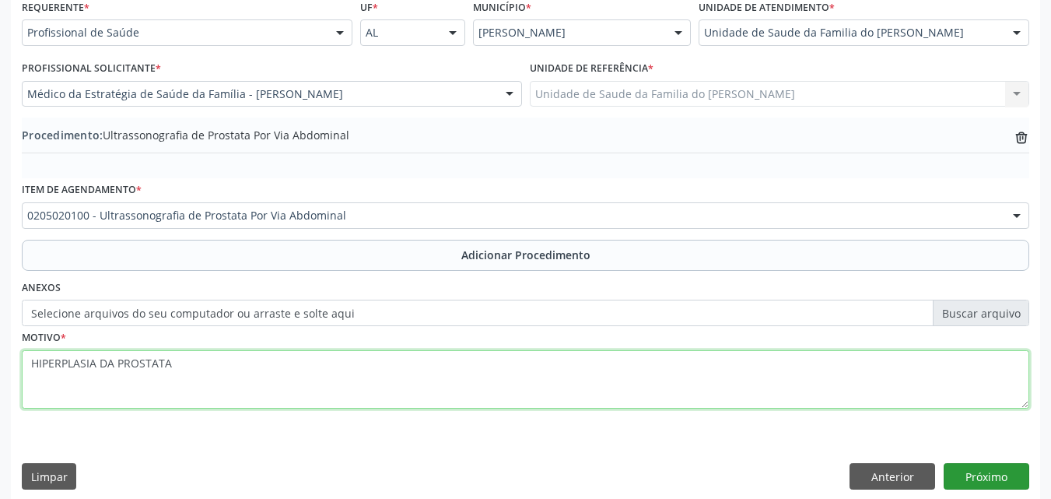
type textarea "HIPERPLASIA DA PROSTATA"
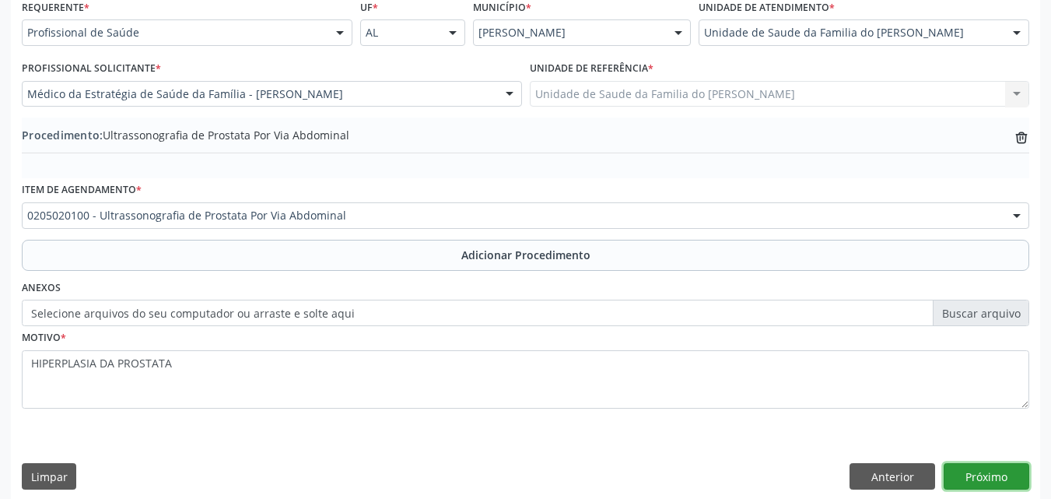
click at [972, 471] on button "Próximo" at bounding box center [987, 476] width 86 height 26
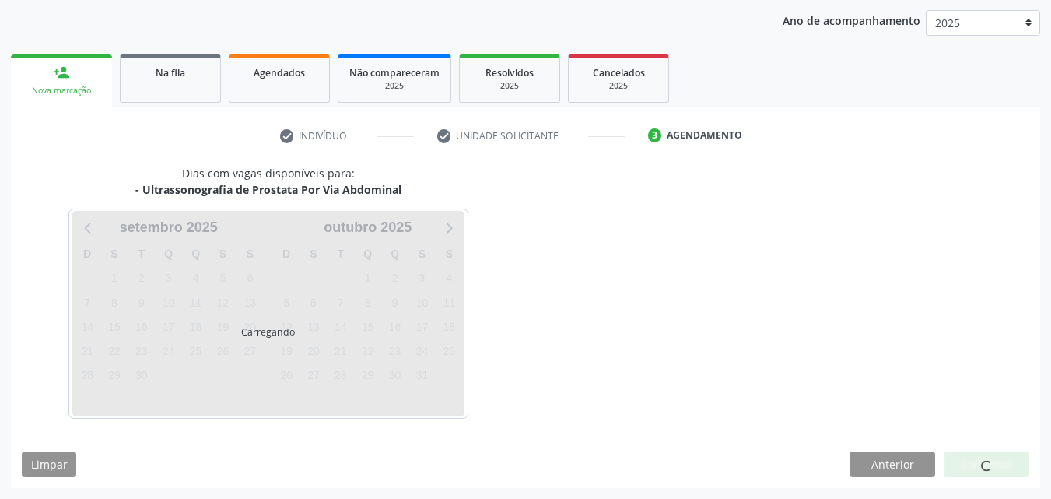
scroll to position [246, 0]
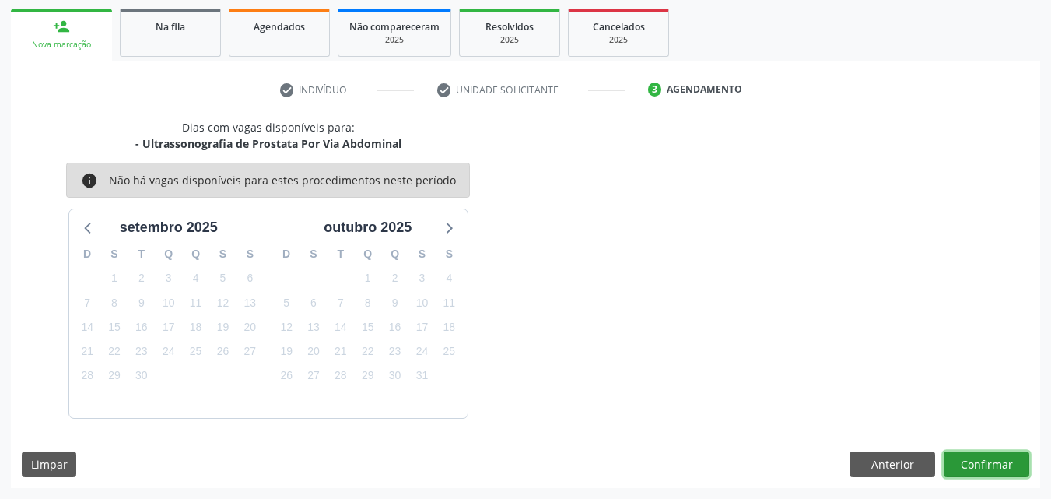
click at [994, 459] on button "Confirmar" at bounding box center [987, 464] width 86 height 26
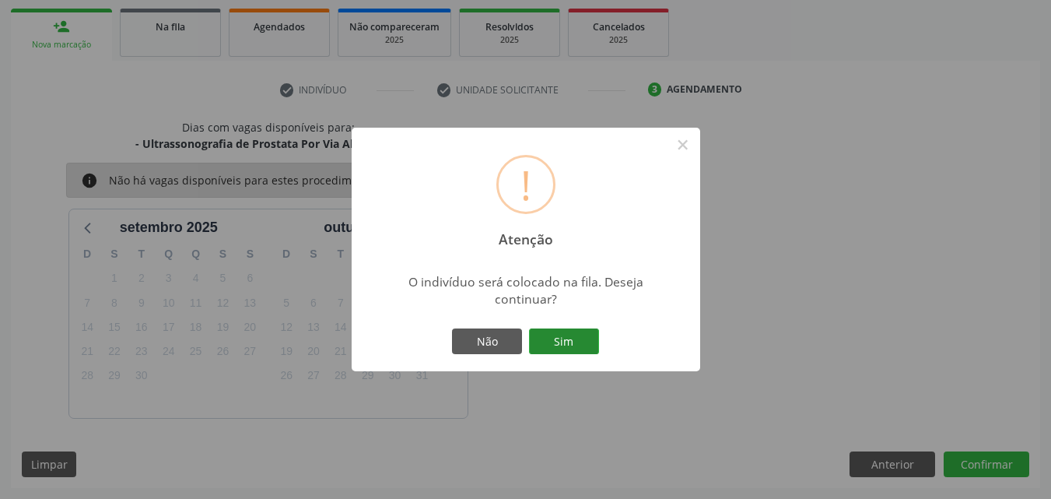
click at [577, 350] on button "Sim" at bounding box center [564, 341] width 70 height 26
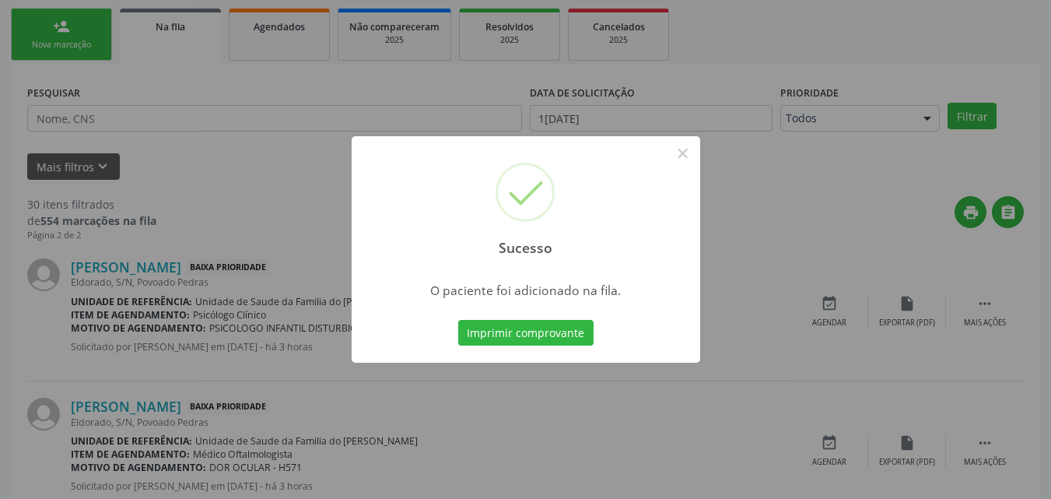
scroll to position [37, 0]
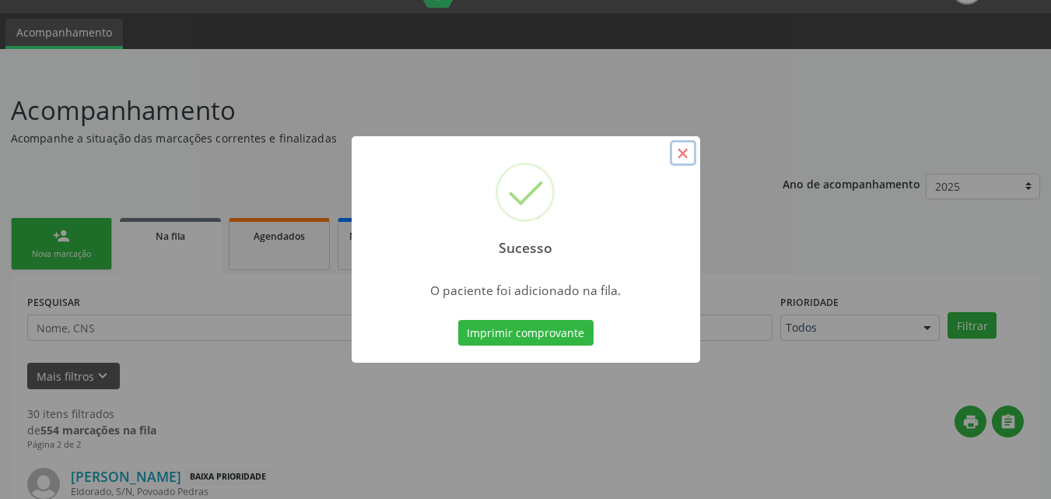
click at [683, 155] on button "×" at bounding box center [683, 153] width 26 height 26
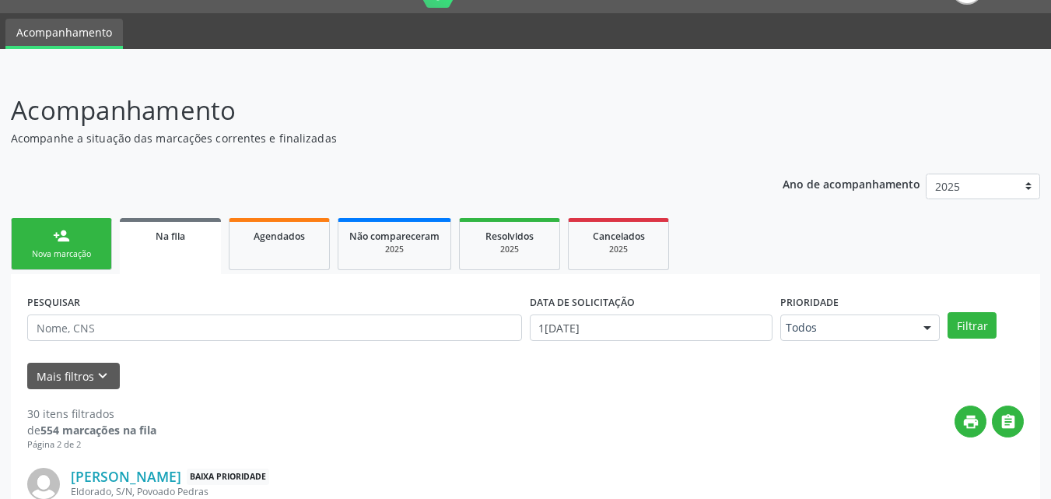
click at [46, 261] on link "person_add Nova marcação" at bounding box center [61, 244] width 101 height 52
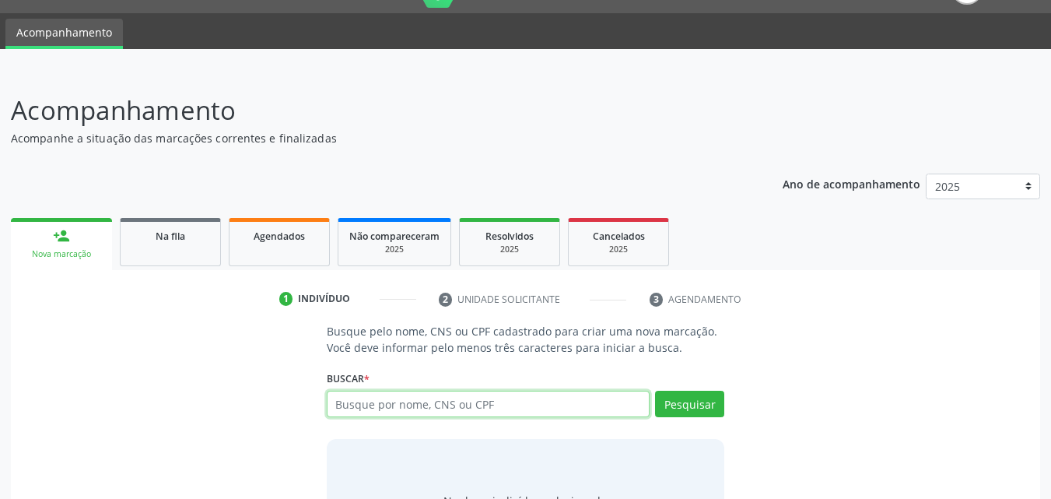
click at [409, 408] on input "text" at bounding box center [489, 404] width 324 height 26
type input "708008332876125"
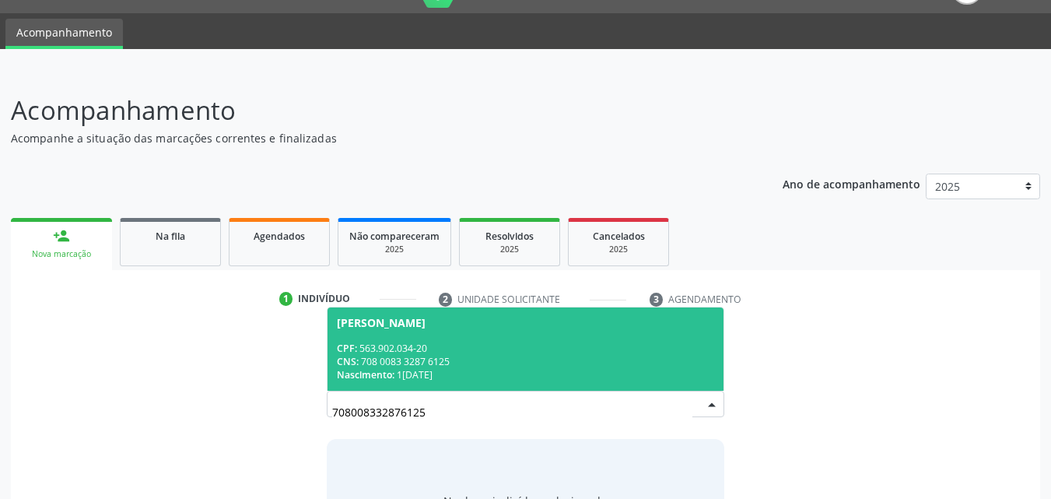
click at [473, 347] on div "CPF: 563.902.034-20" at bounding box center [526, 348] width 378 height 13
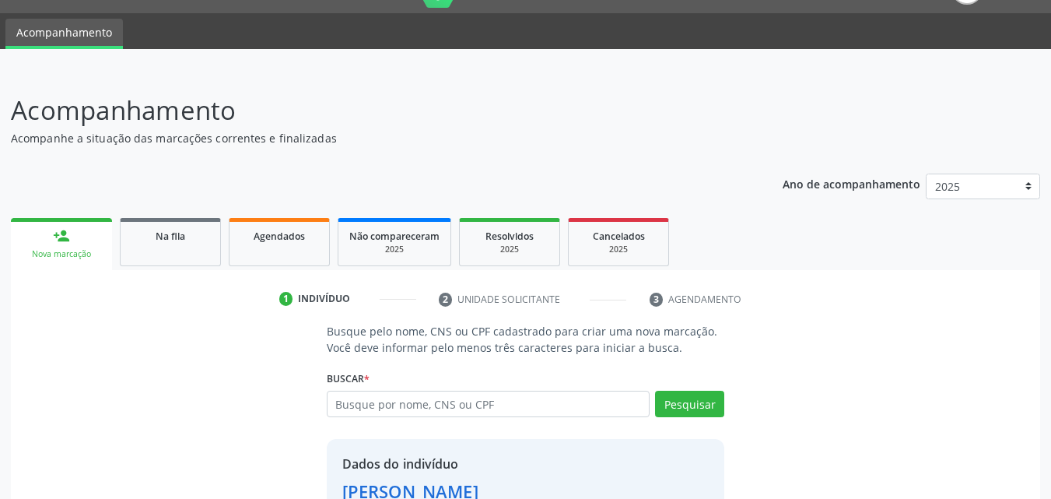
scroll to position [147, 0]
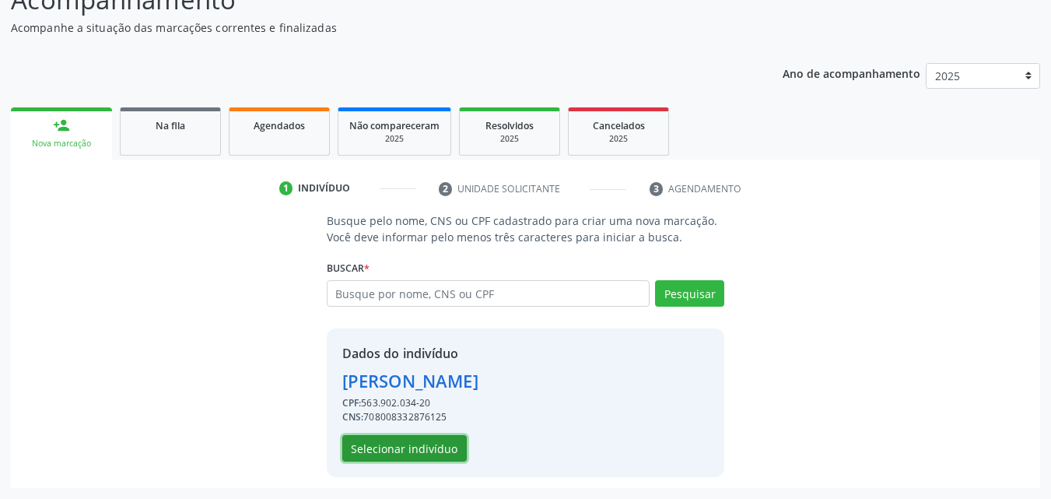
click at [388, 458] on button "Selecionar indivíduo" at bounding box center [404, 448] width 125 height 26
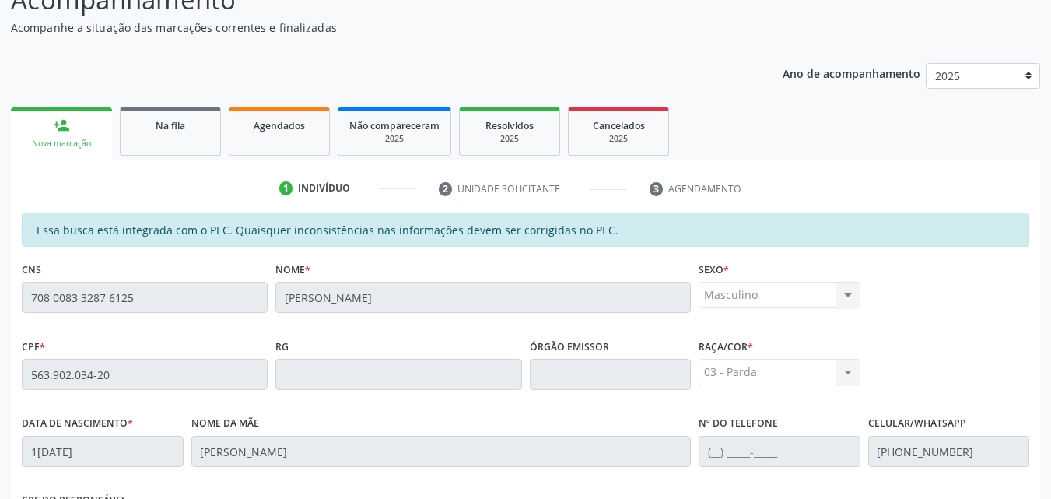
scroll to position [412, 0]
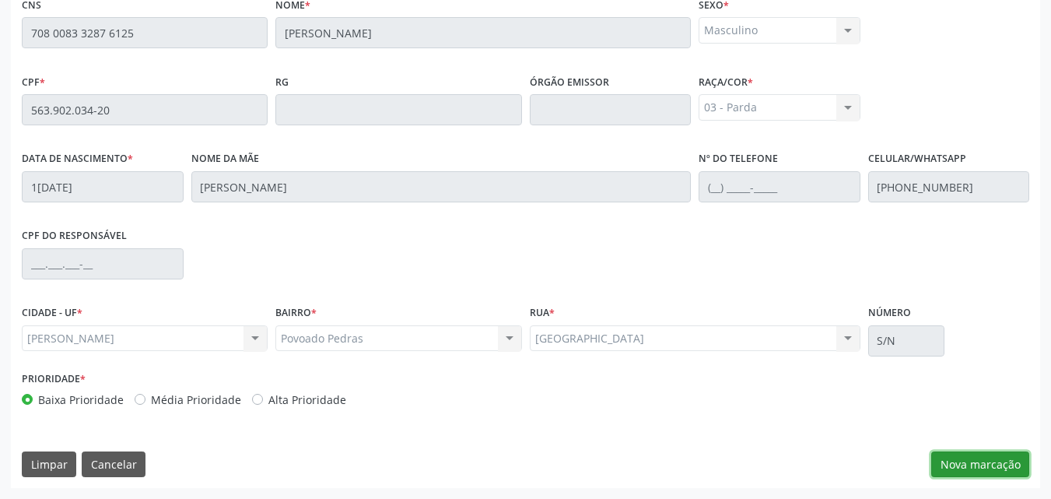
click at [964, 454] on button "Nova marcação" at bounding box center [981, 464] width 98 height 26
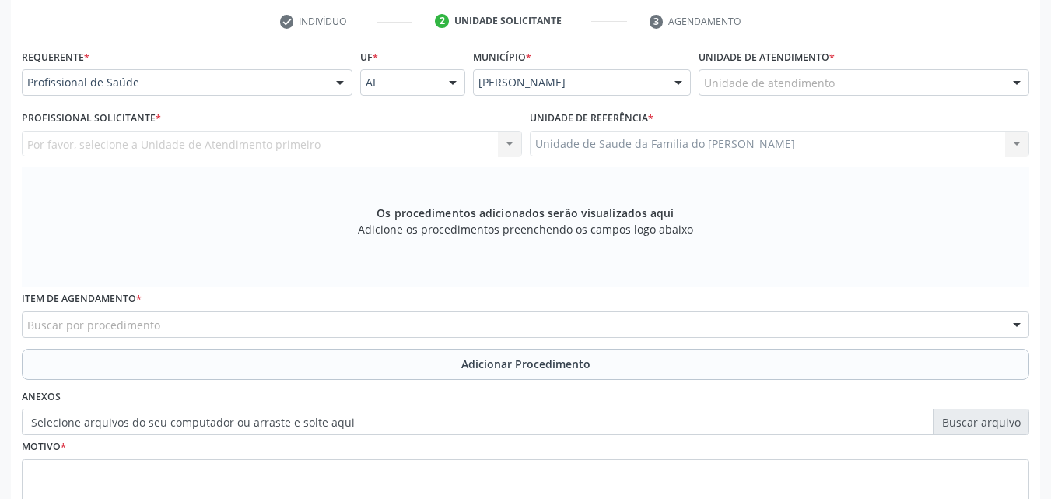
scroll to position [297, 0]
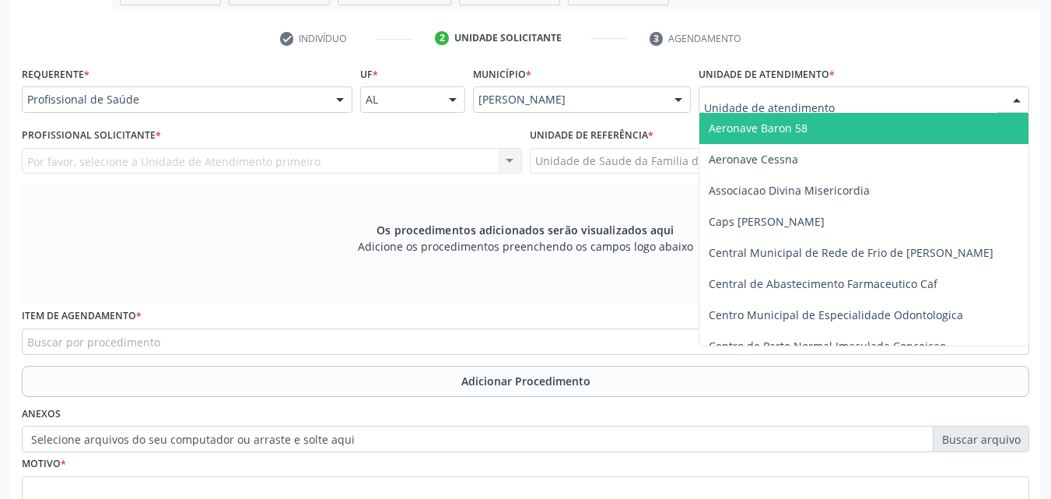
click at [904, 106] on div at bounding box center [864, 99] width 331 height 26
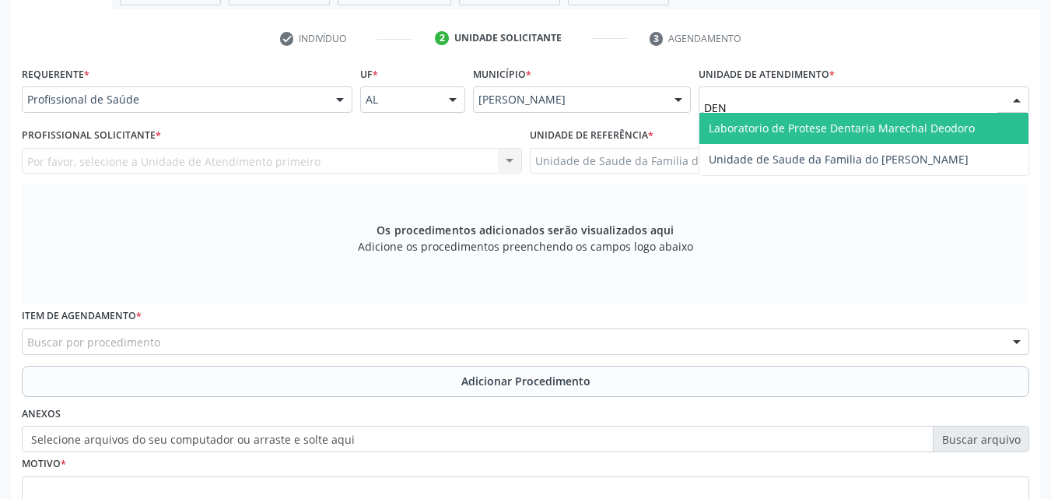
type input "DENI"
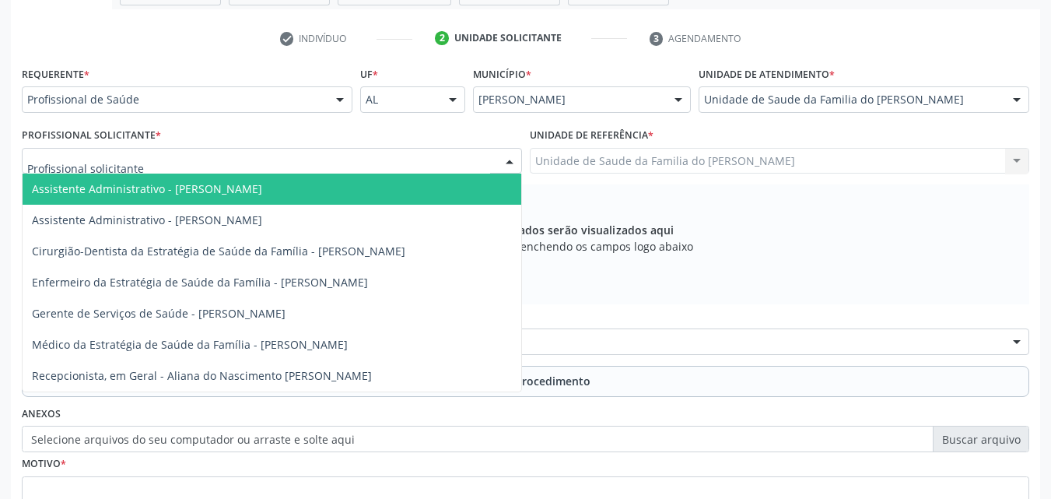
click at [358, 165] on div at bounding box center [272, 161] width 500 height 26
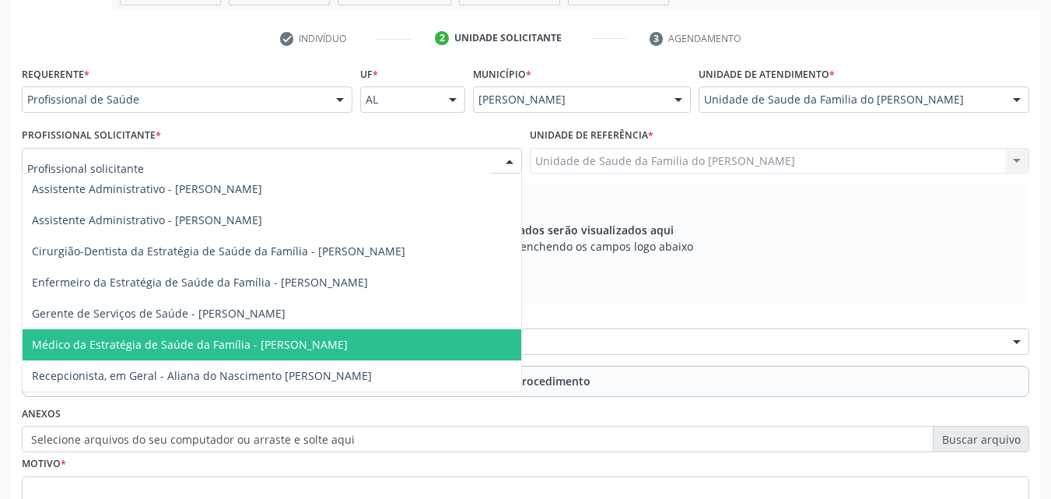
click at [284, 332] on span "Médico da Estratégia de Saúde da Família - [PERSON_NAME]" at bounding box center [272, 344] width 499 height 31
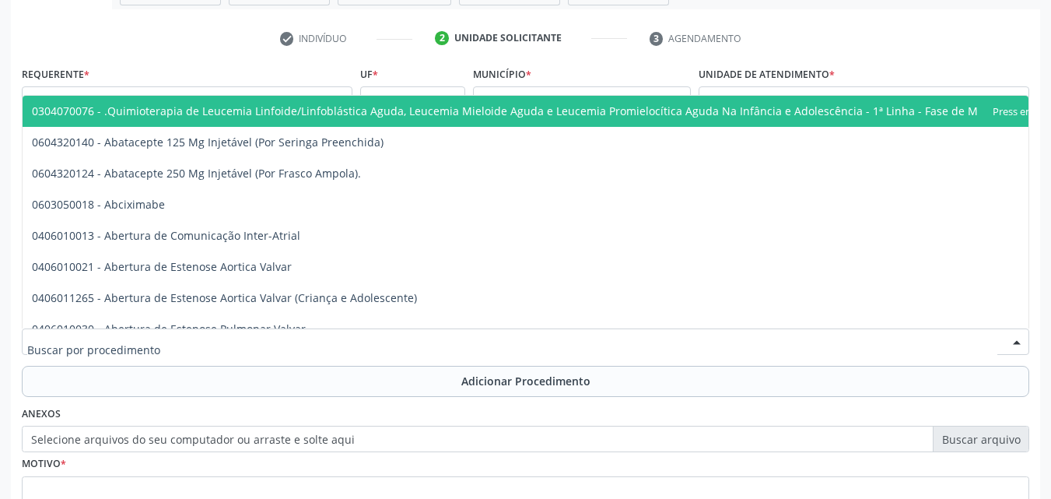
click at [285, 346] on div at bounding box center [526, 341] width 1008 height 26
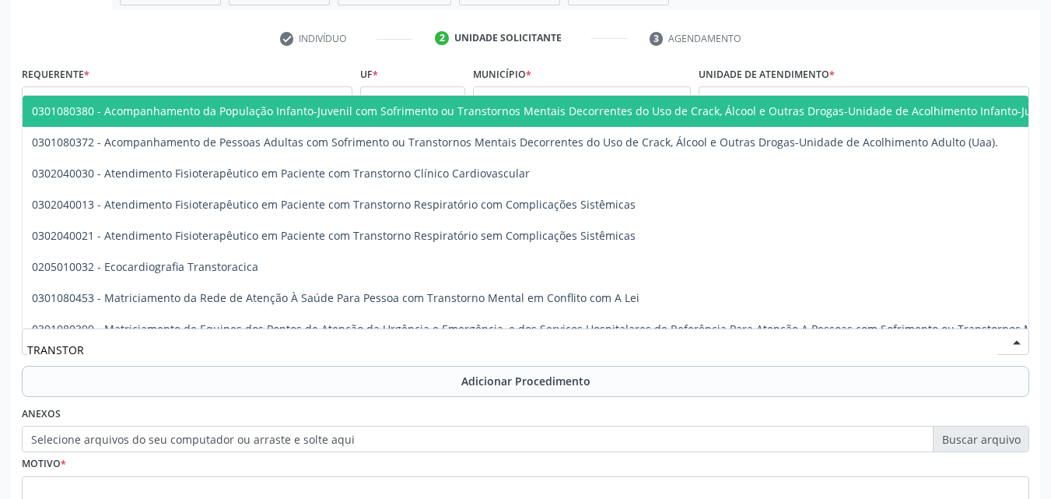
type input "TRANSTORA"
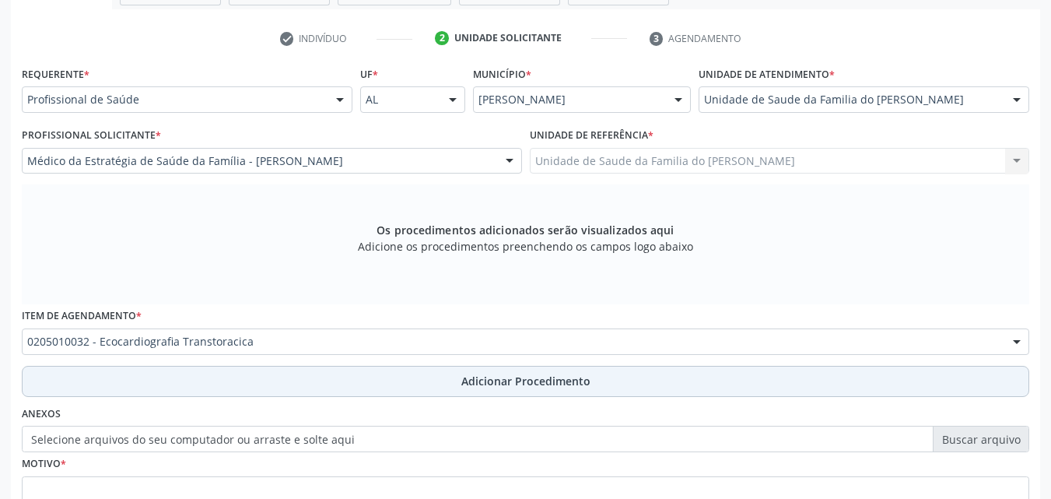
click at [284, 386] on button "Adicionar Procedimento" at bounding box center [526, 381] width 1008 height 31
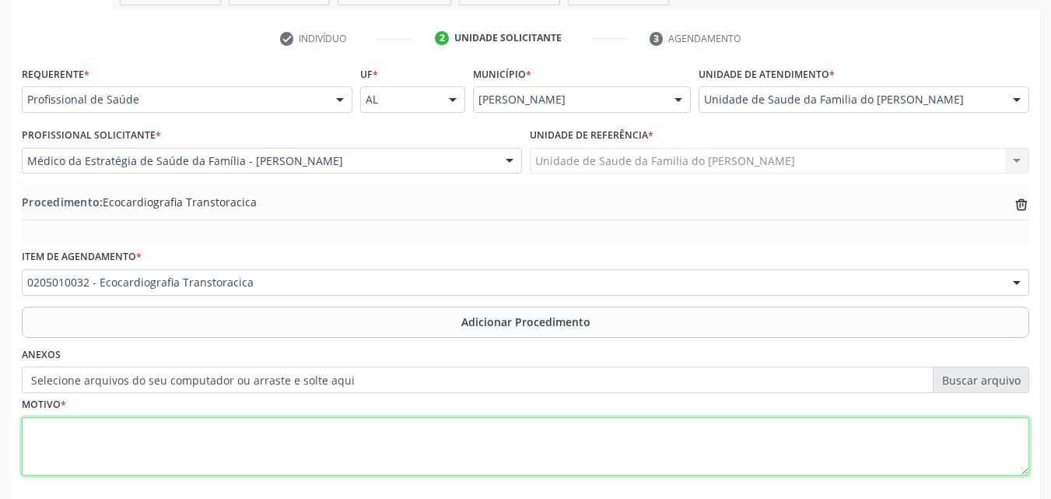
click at [441, 445] on textarea at bounding box center [526, 446] width 1008 height 59
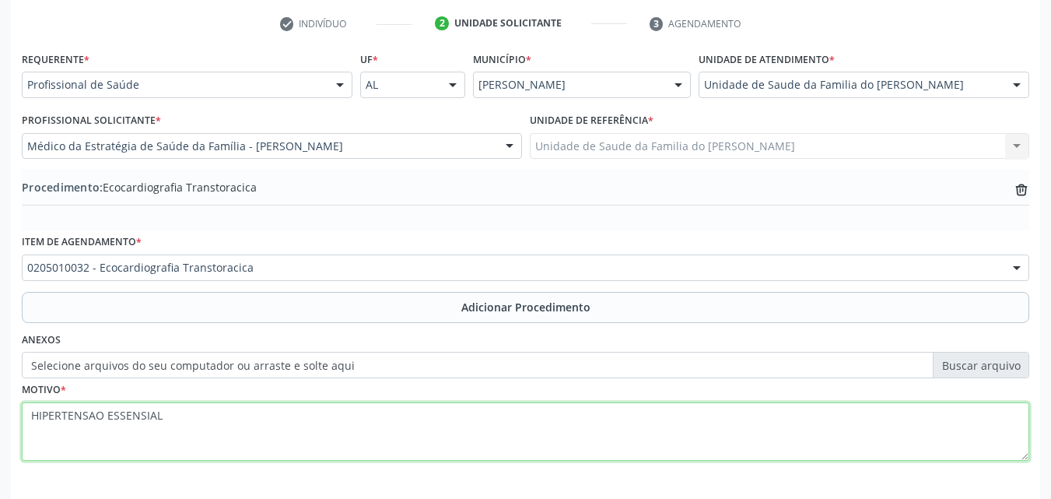
scroll to position [314, 0]
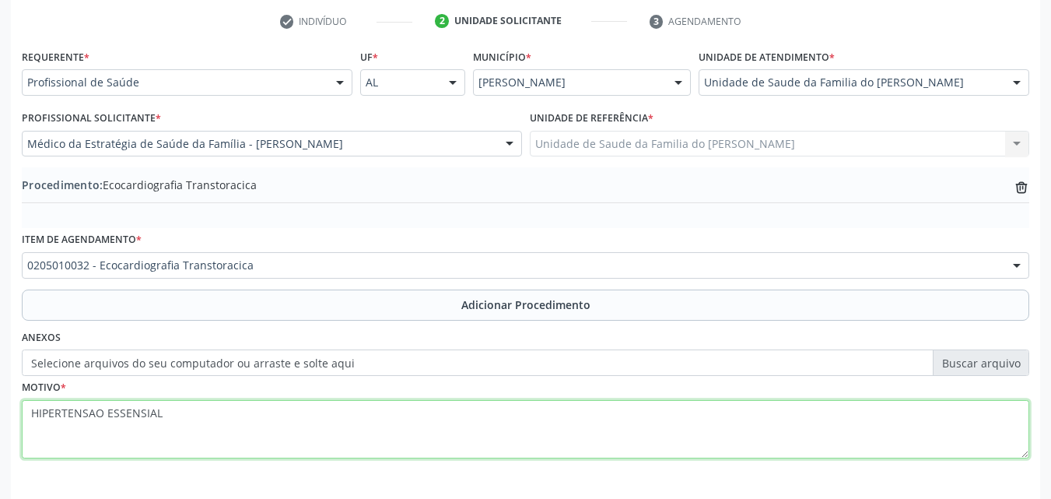
click at [143, 413] on textarea "HIPERTENSAO ESSENSIAL" at bounding box center [526, 429] width 1008 height 59
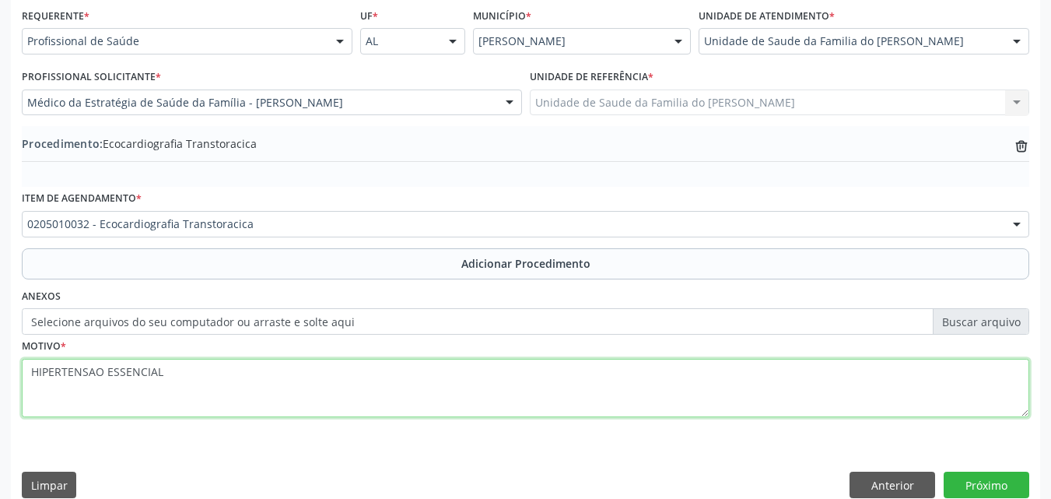
scroll to position [366, 0]
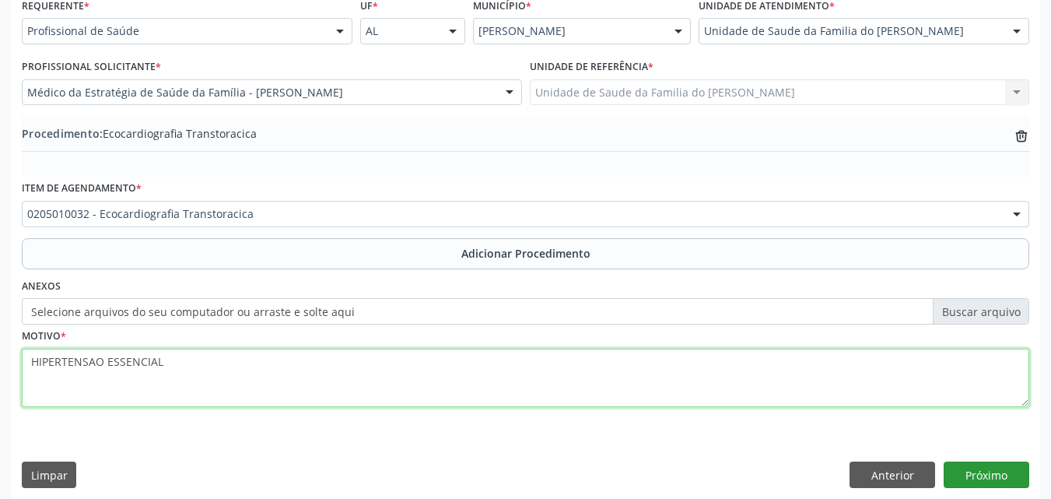
type textarea "HIPERTENSAO ESSENCIAL"
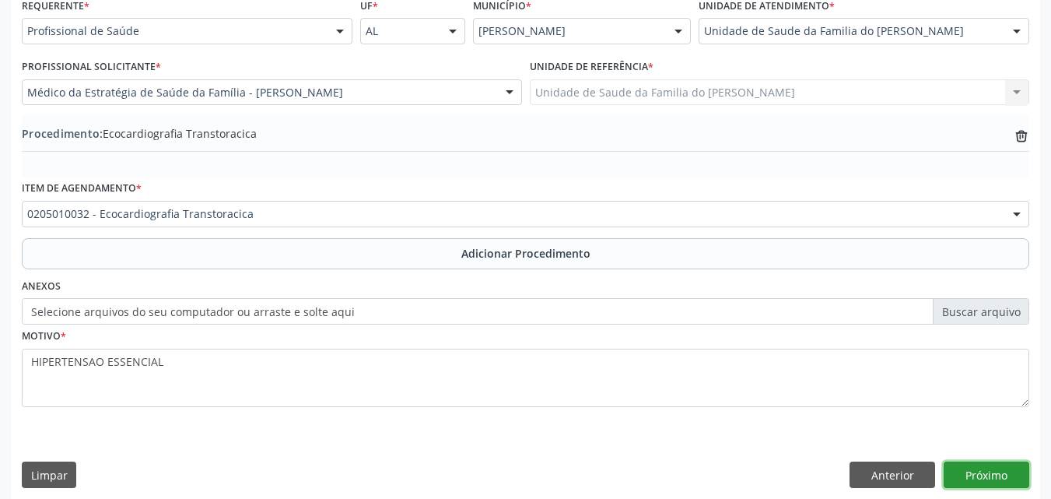
click at [1014, 468] on button "Próximo" at bounding box center [987, 474] width 86 height 26
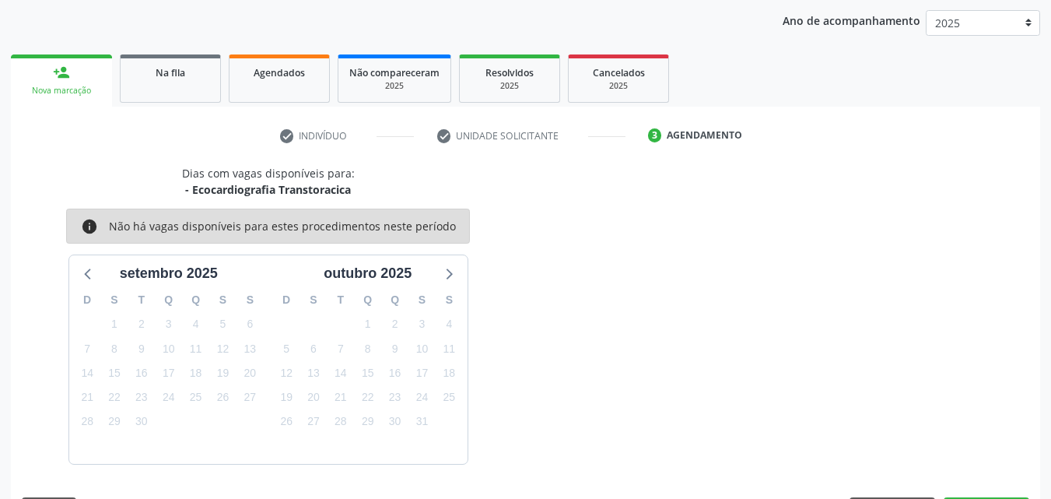
scroll to position [246, 0]
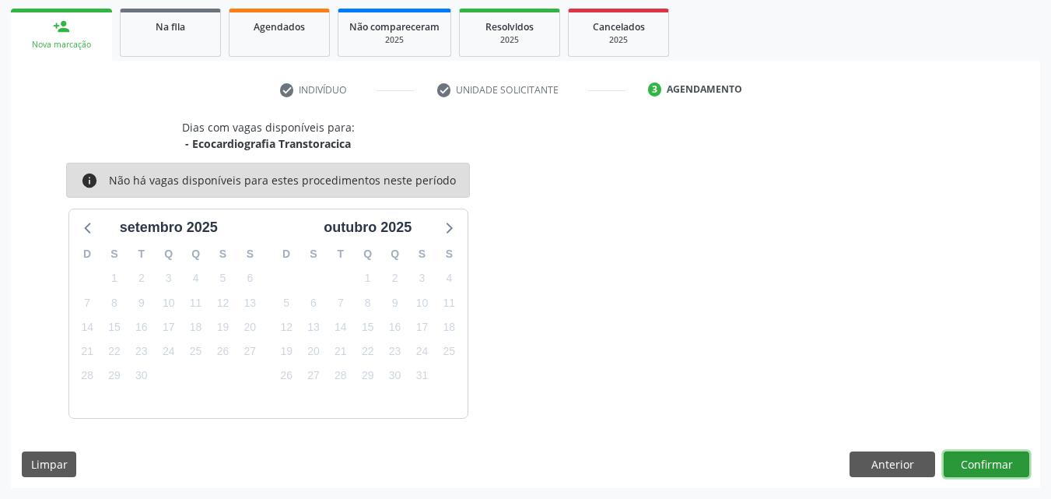
click at [1026, 460] on button "Confirmar" at bounding box center [987, 464] width 86 height 26
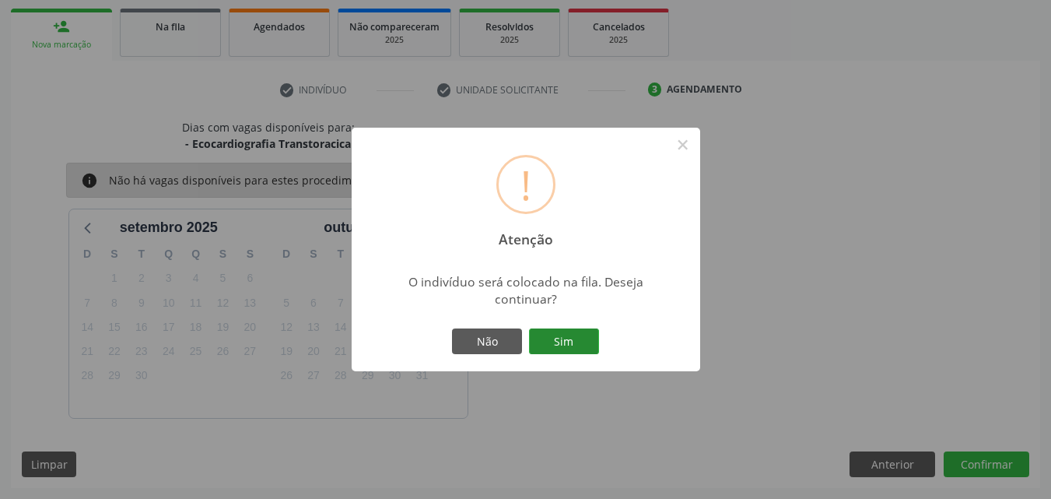
click at [578, 339] on button "Sim" at bounding box center [564, 341] width 70 height 26
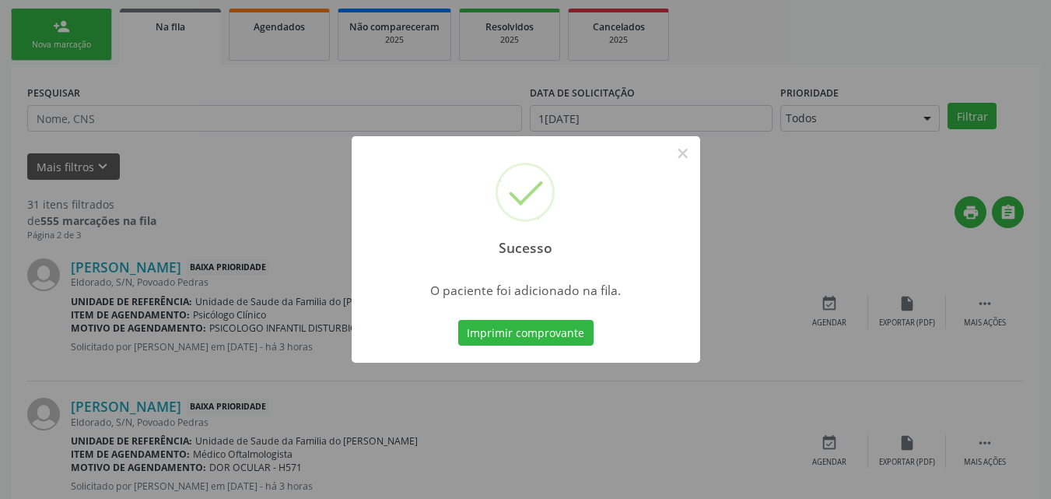
scroll to position [37, 0]
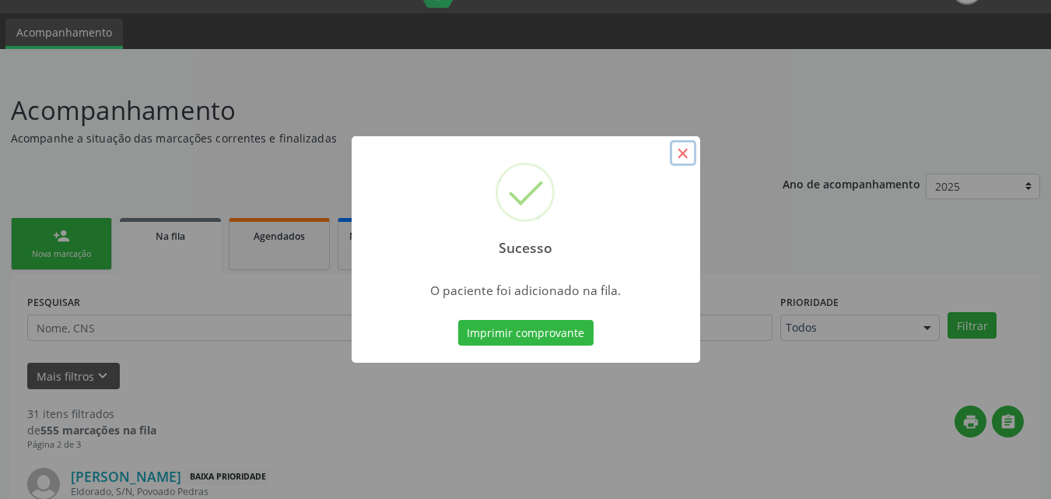
click at [689, 147] on button "×" at bounding box center [683, 153] width 26 height 26
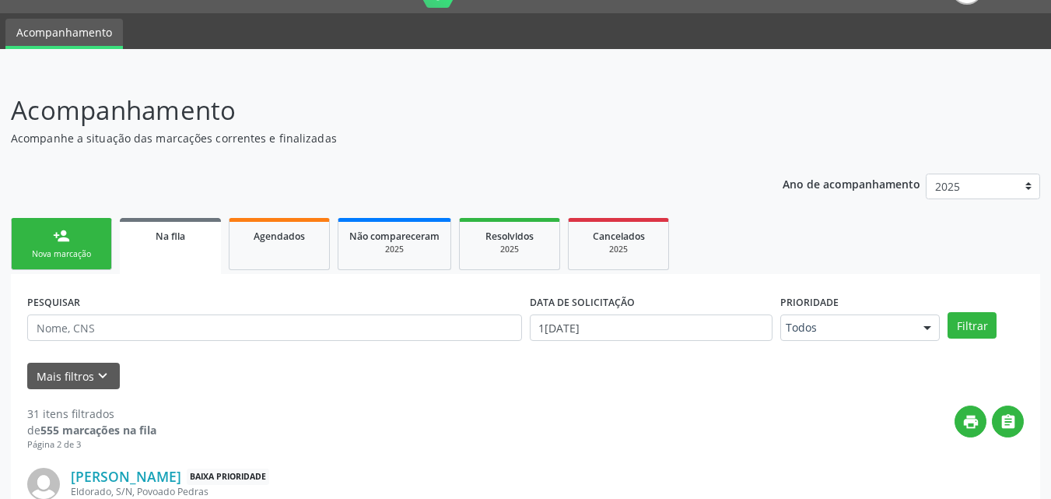
click at [67, 224] on link "person_add Nova marcação" at bounding box center [61, 244] width 101 height 52
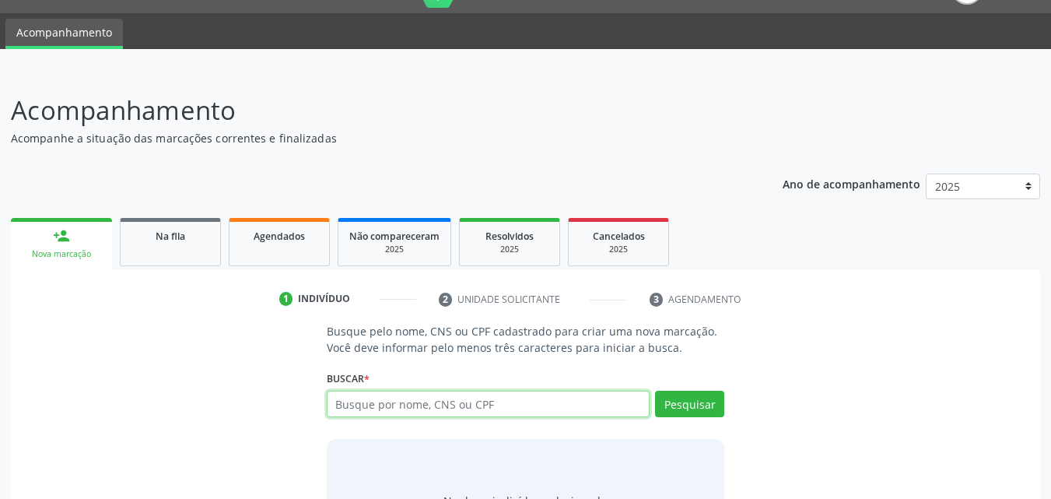
click at [395, 410] on input "text" at bounding box center [489, 404] width 324 height 26
type input "708008332876125"
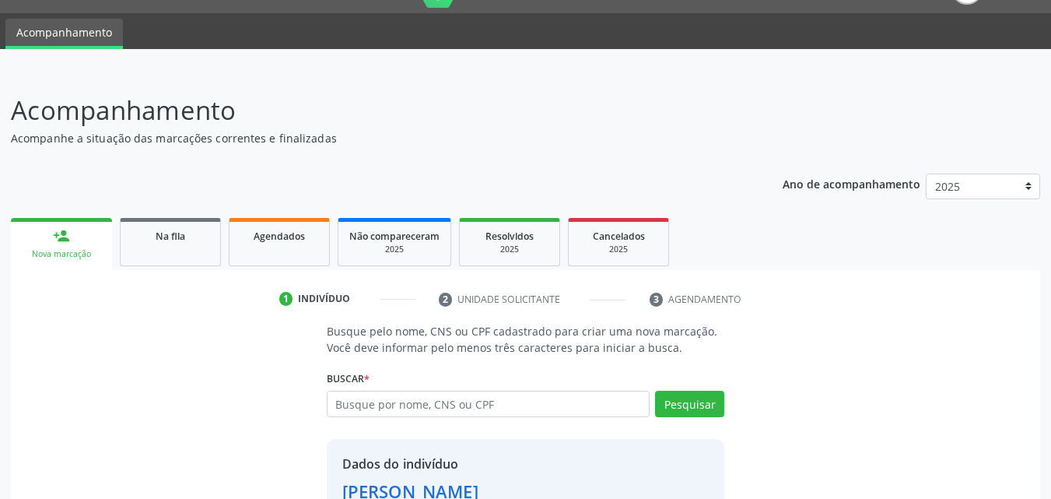
scroll to position [147, 0]
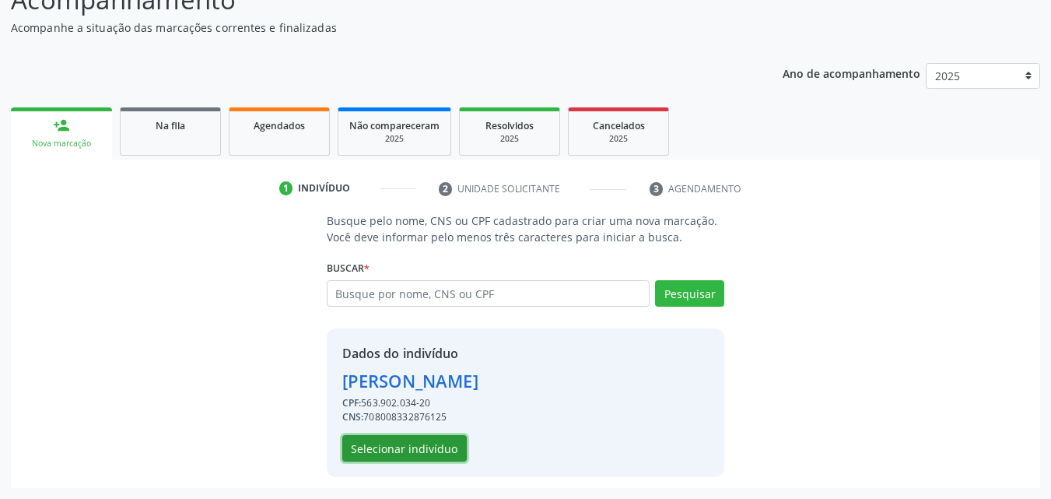
click at [379, 455] on button "Selecionar indivíduo" at bounding box center [404, 448] width 125 height 26
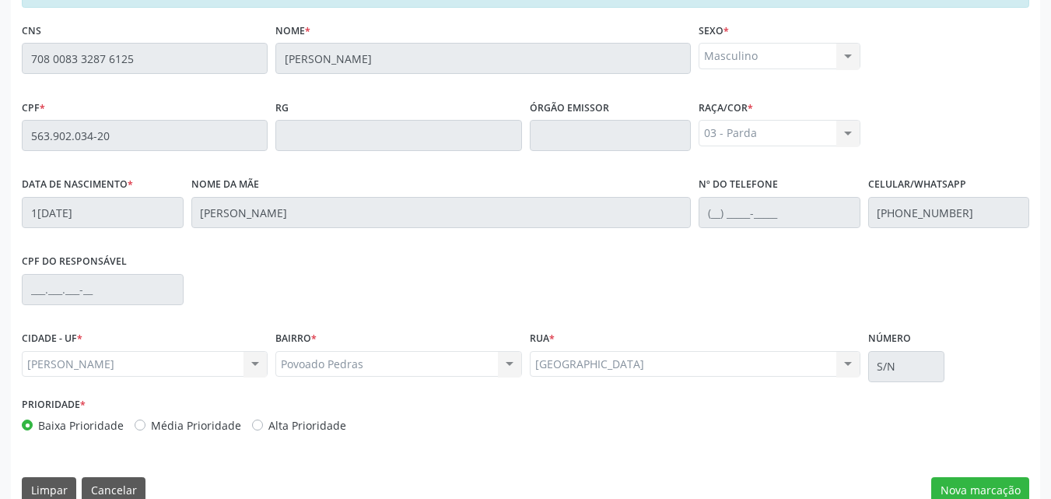
scroll to position [412, 0]
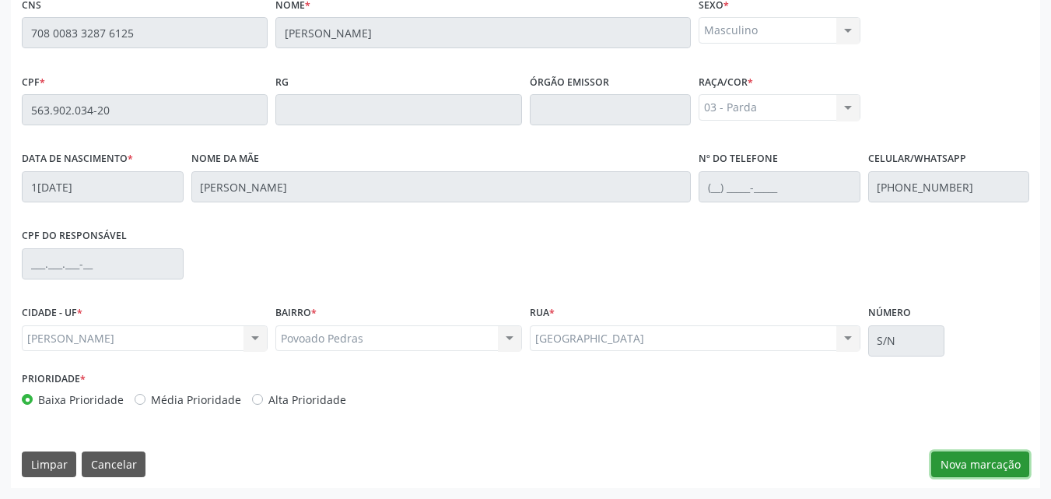
click at [972, 456] on button "Nova marcação" at bounding box center [981, 464] width 98 height 26
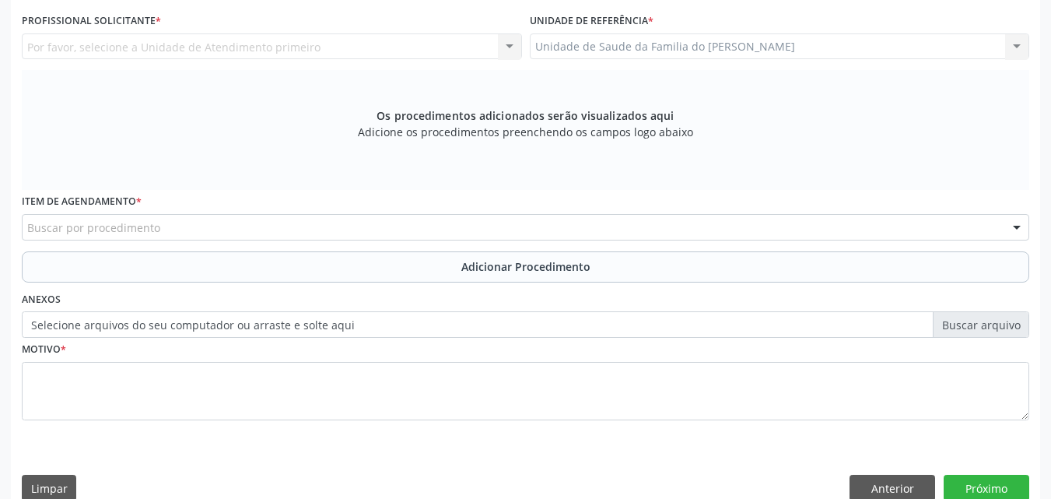
scroll to position [282, 0]
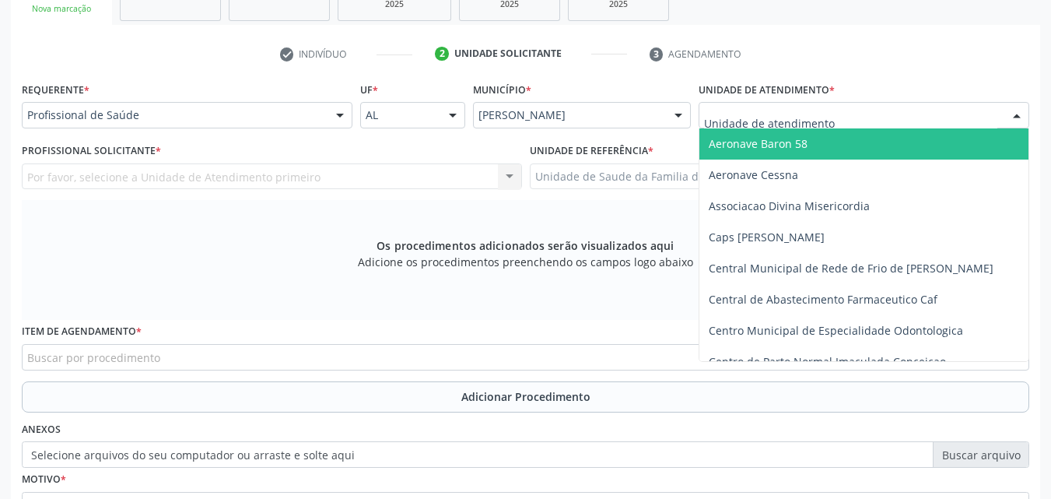
click at [834, 114] on div at bounding box center [864, 115] width 331 height 26
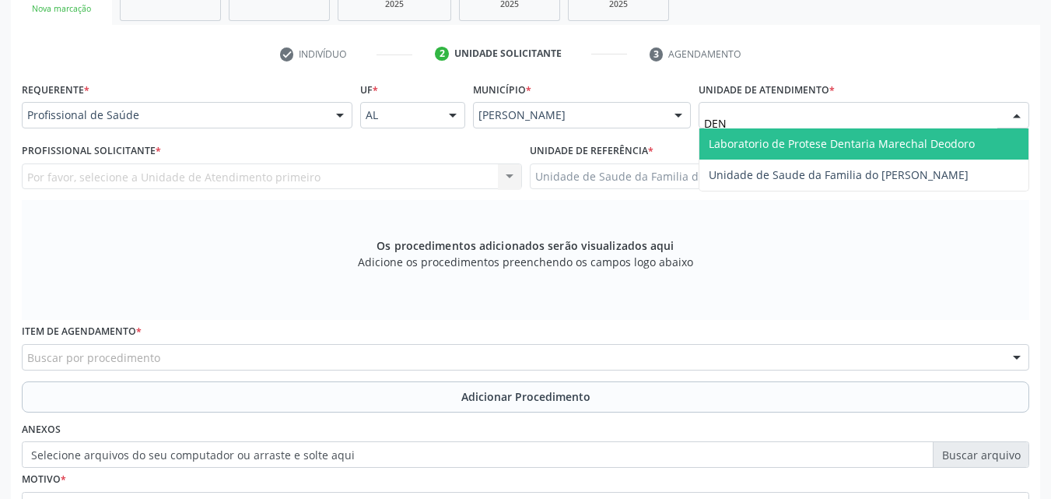
type input "DENI"
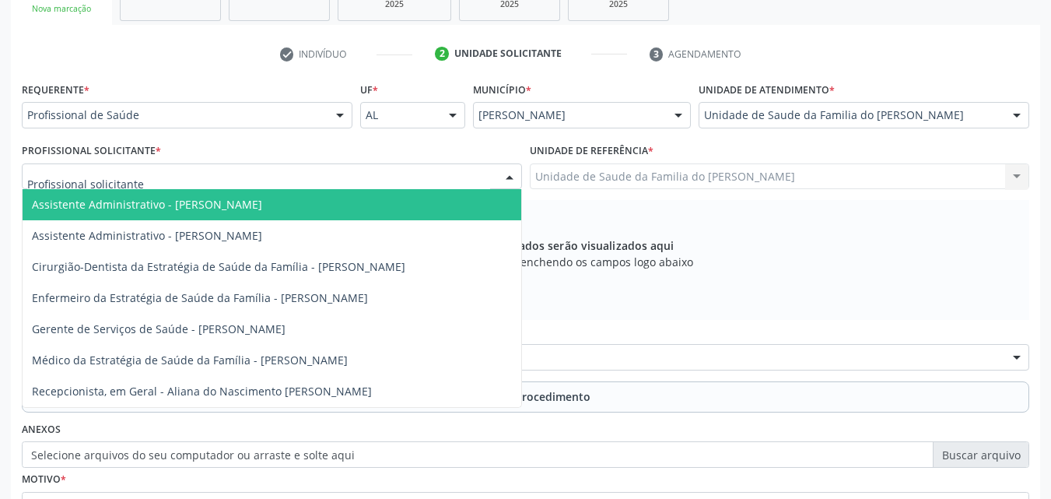
click at [66, 185] on div at bounding box center [272, 176] width 500 height 26
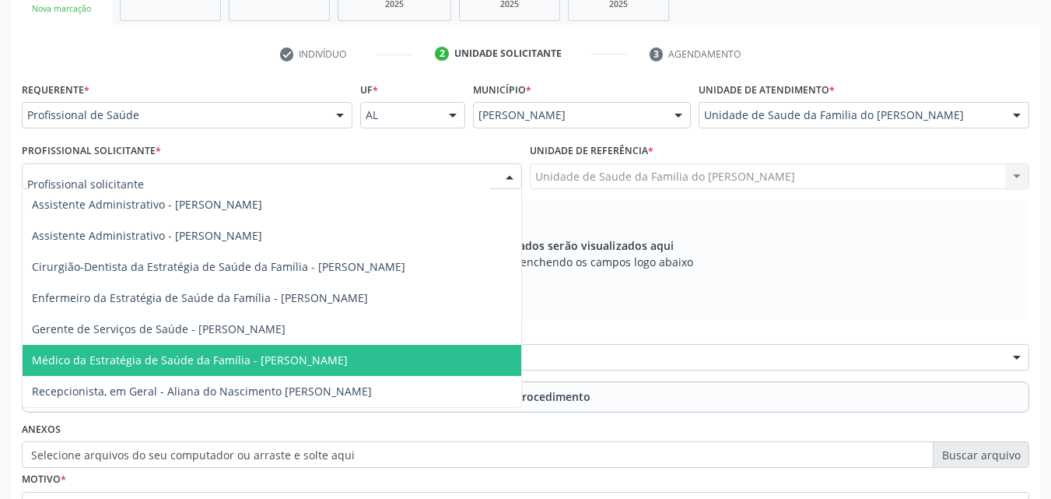
click at [96, 354] on span "Médico da Estratégia de Saúde da Família - [PERSON_NAME]" at bounding box center [190, 360] width 316 height 15
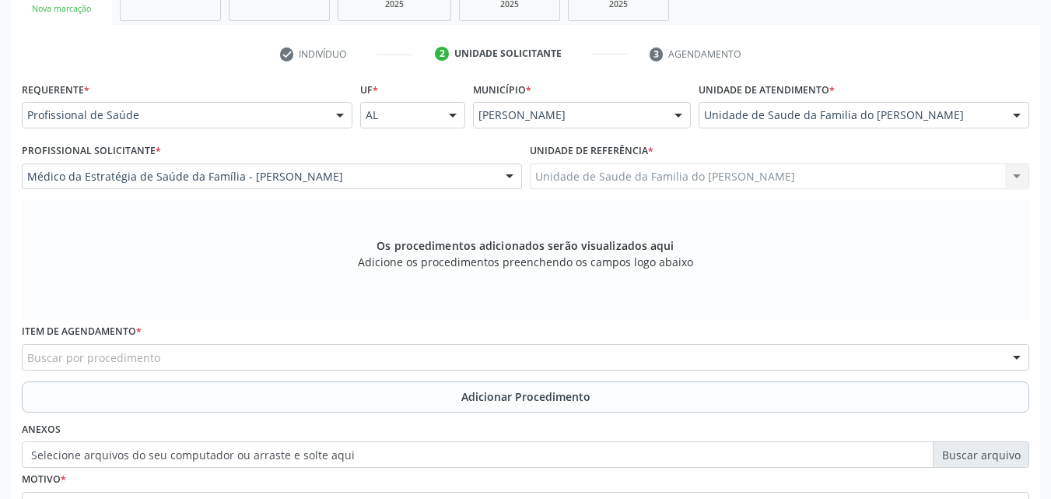
scroll to position [426, 0]
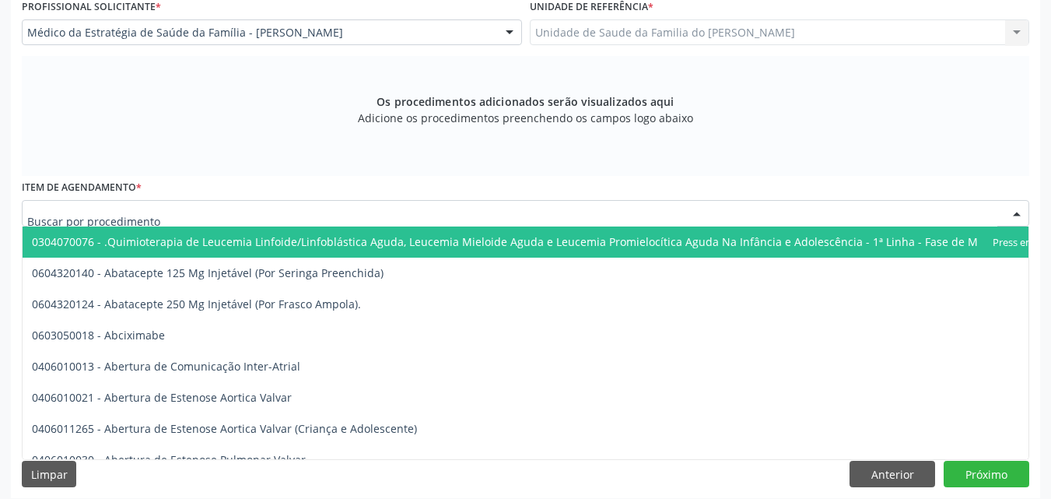
click at [759, 215] on div at bounding box center [526, 213] width 1008 height 26
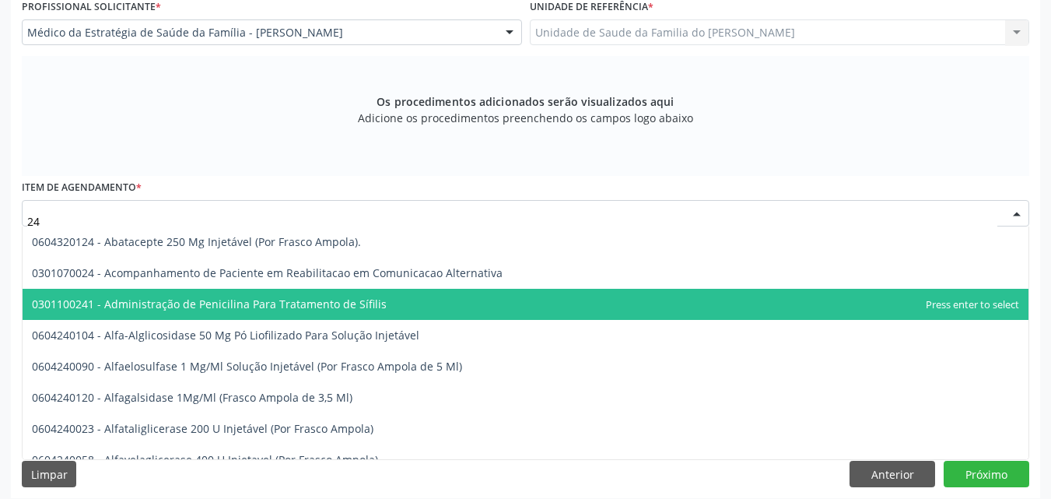
type input "2"
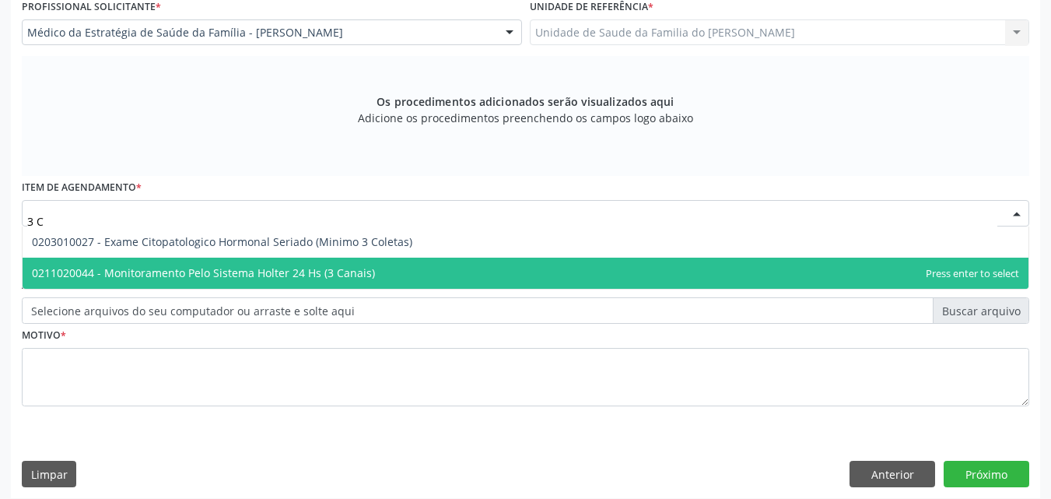
type input "3 CA"
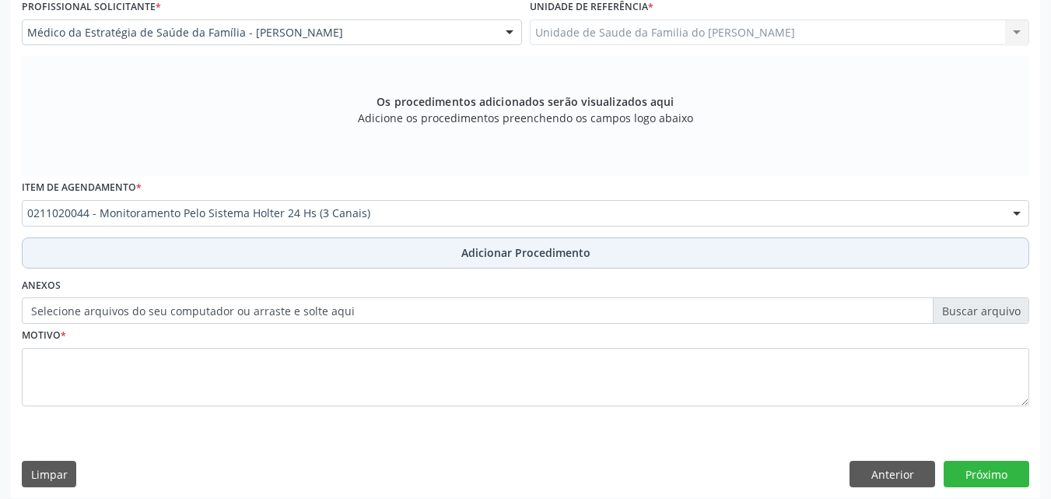
click at [724, 256] on button "Adicionar Procedimento" at bounding box center [526, 252] width 1008 height 31
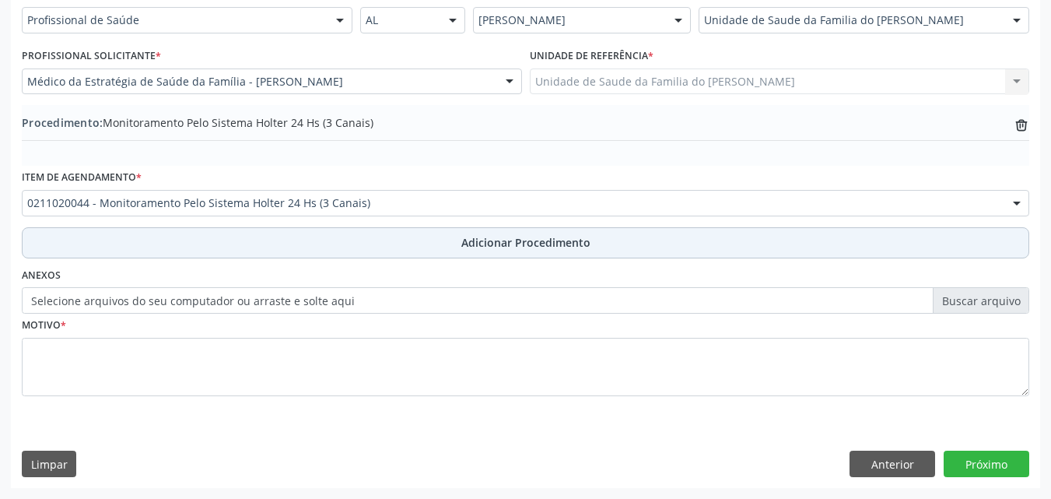
scroll to position [377, 0]
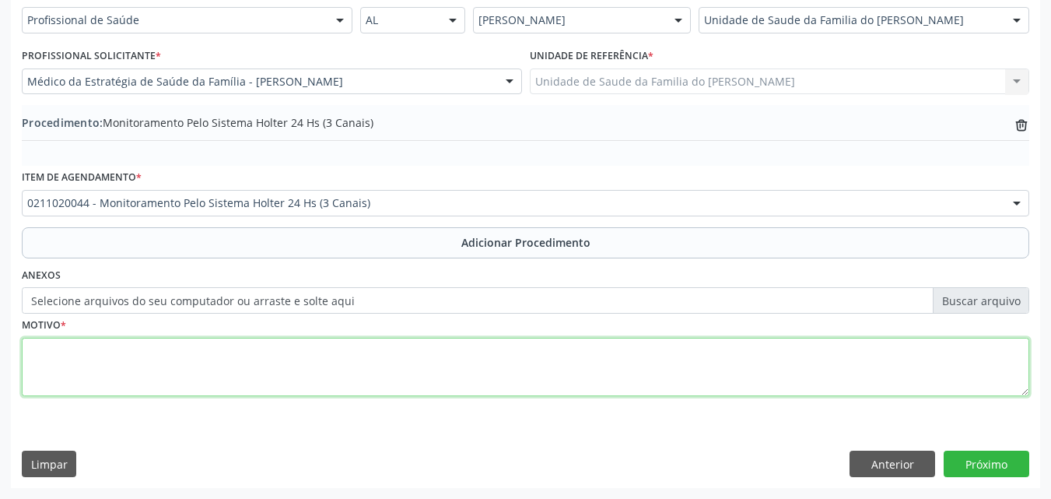
click at [564, 364] on textarea at bounding box center [526, 367] width 1008 height 59
type textarea "R68"
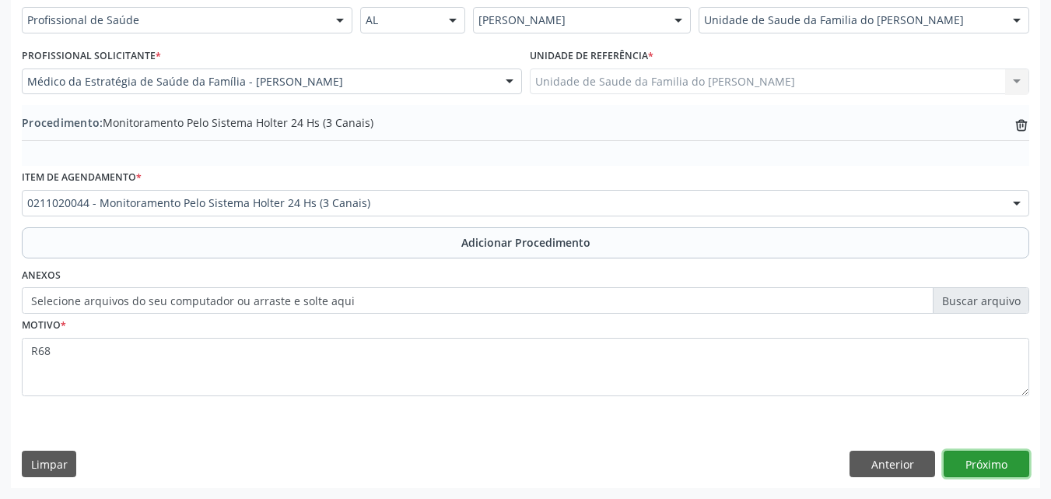
click at [972, 461] on button "Próximo" at bounding box center [987, 464] width 86 height 26
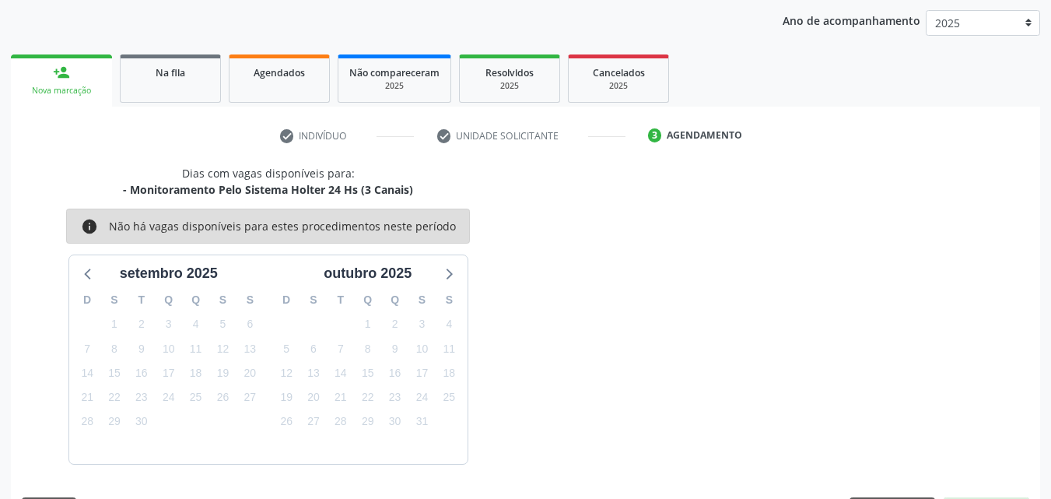
scroll to position [246, 0]
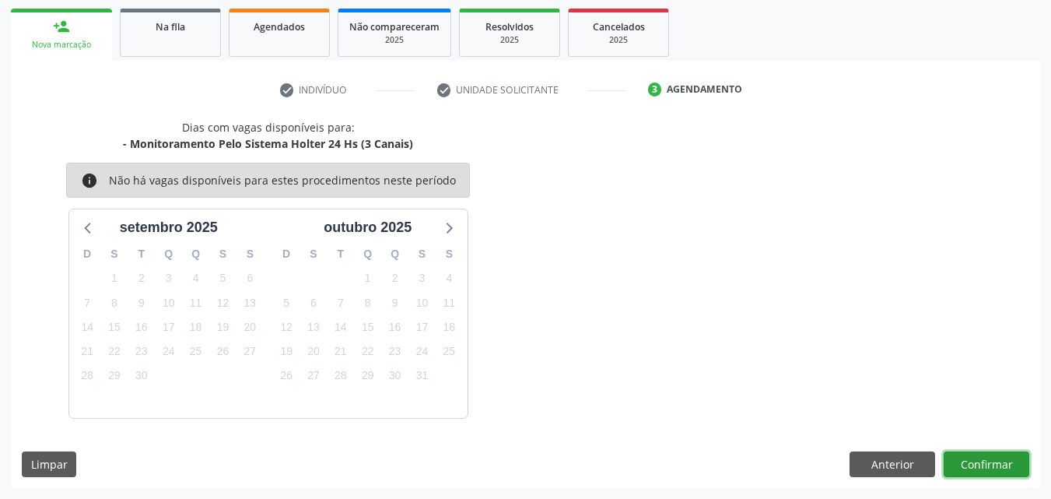
click at [973, 473] on button "Confirmar" at bounding box center [987, 464] width 86 height 26
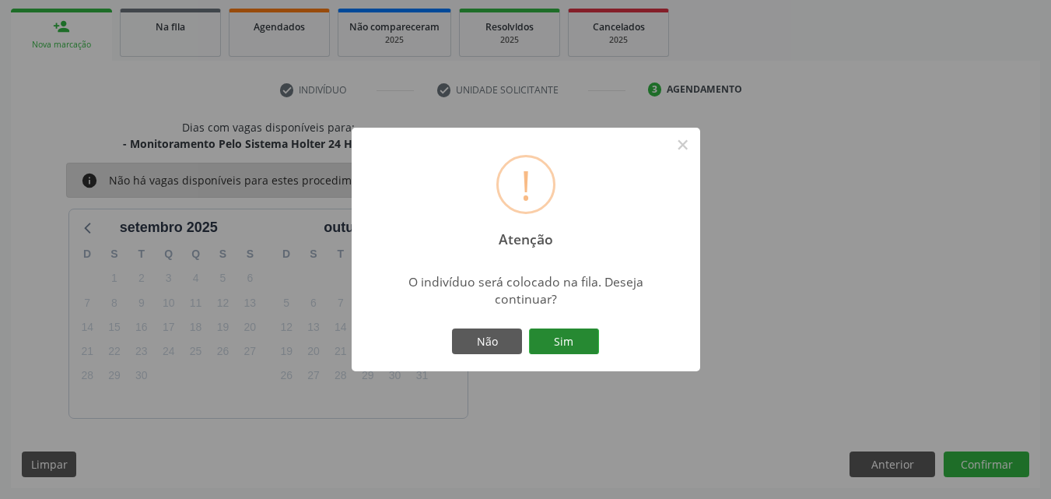
click at [558, 347] on button "Sim" at bounding box center [564, 341] width 70 height 26
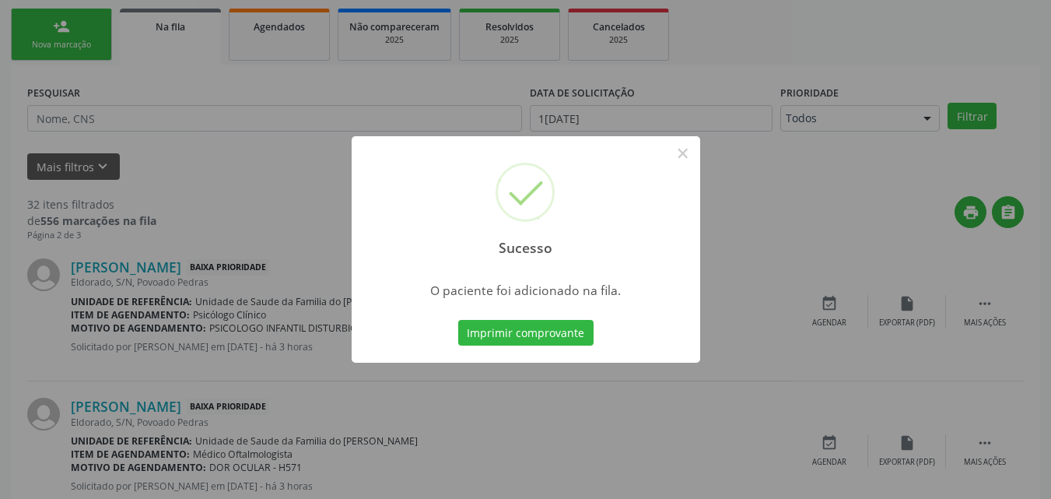
scroll to position [37, 0]
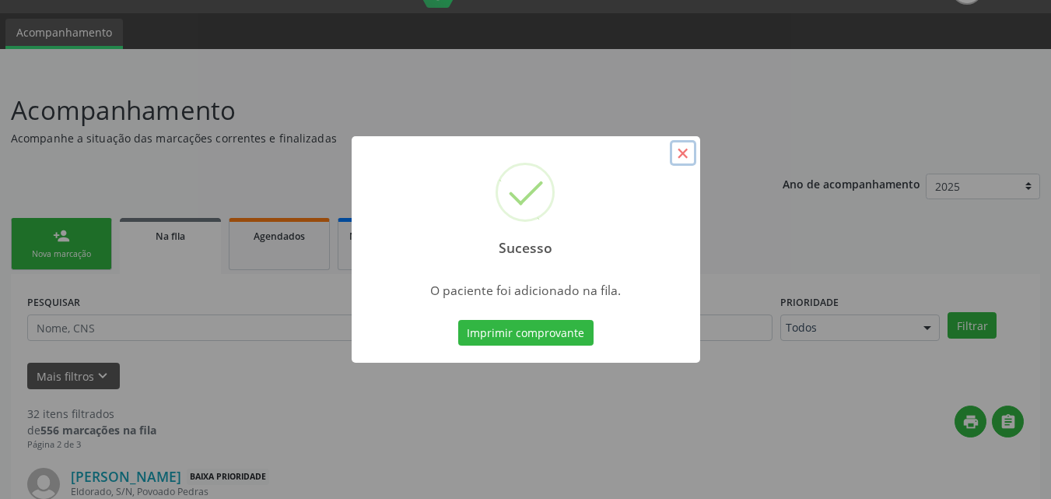
click at [685, 160] on button "×" at bounding box center [683, 153] width 26 height 26
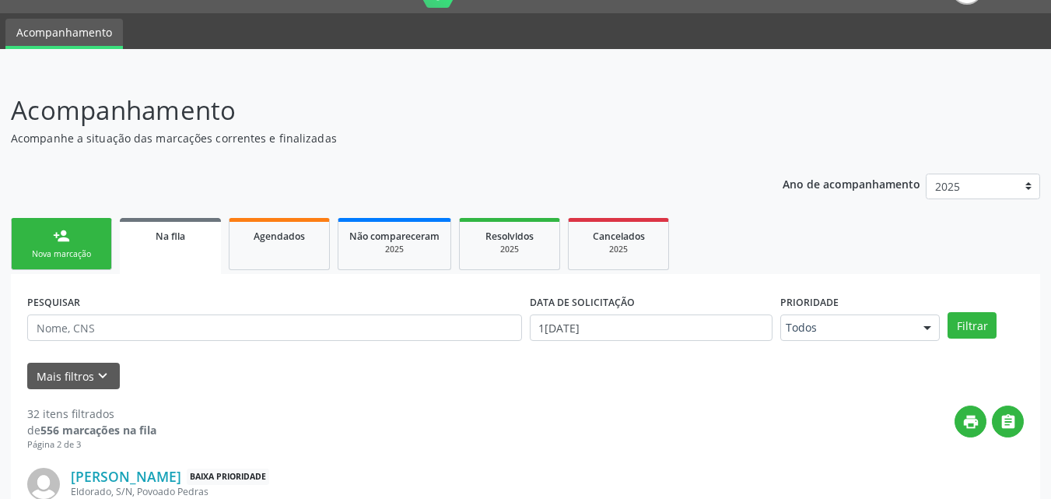
click at [79, 245] on link "person_add Nova marcação" at bounding box center [61, 244] width 101 height 52
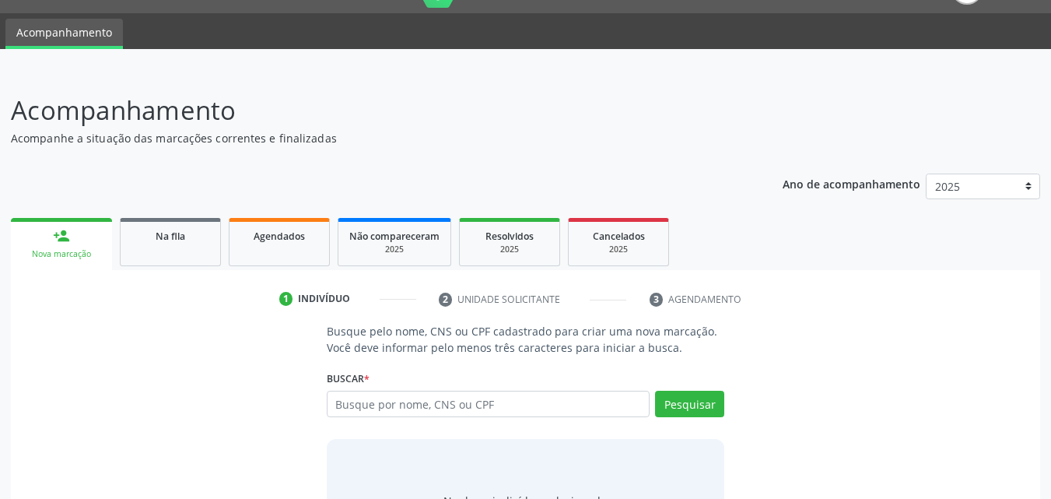
drag, startPoint x: 405, startPoint y: 384, endPoint x: 406, endPoint y: 404, distance: 19.5
click at [406, 404] on div "Buscar * Busque por nome, CNS ou CPF Nenhum resultado encontrado para: " " Digi…" at bounding box center [526, 397] width 398 height 61
click at [406, 404] on input "text" at bounding box center [489, 404] width 324 height 26
type input "708203116159945"
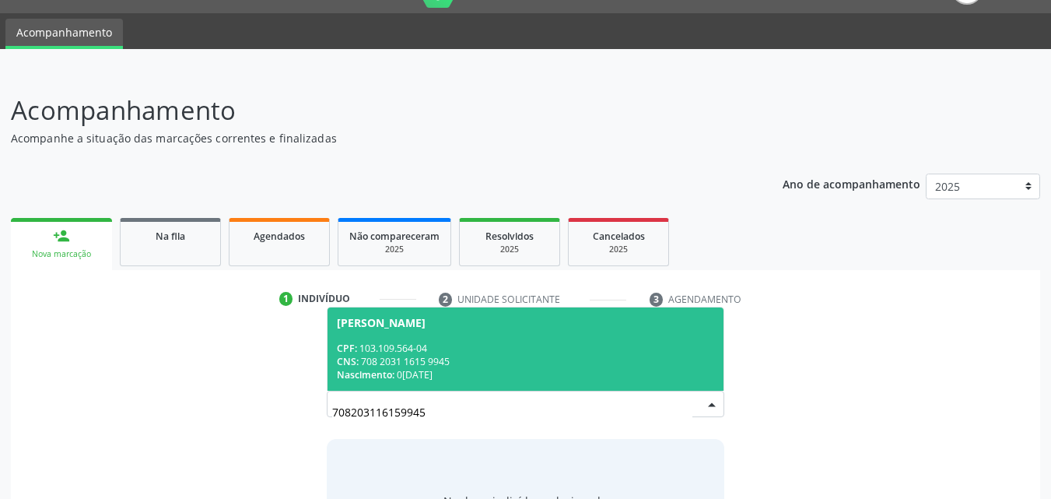
click at [468, 369] on div "Nascimento: [DATE]" at bounding box center [526, 374] width 378 height 13
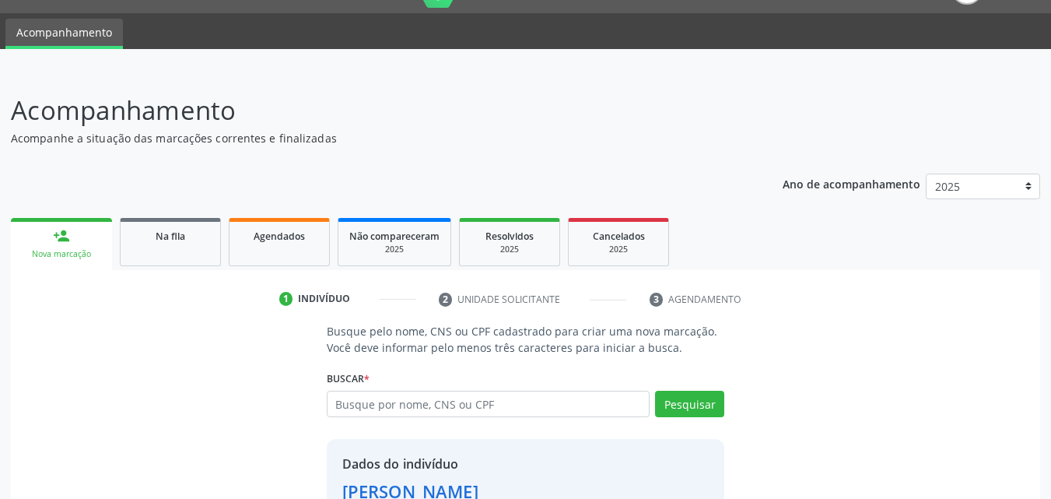
scroll to position [147, 0]
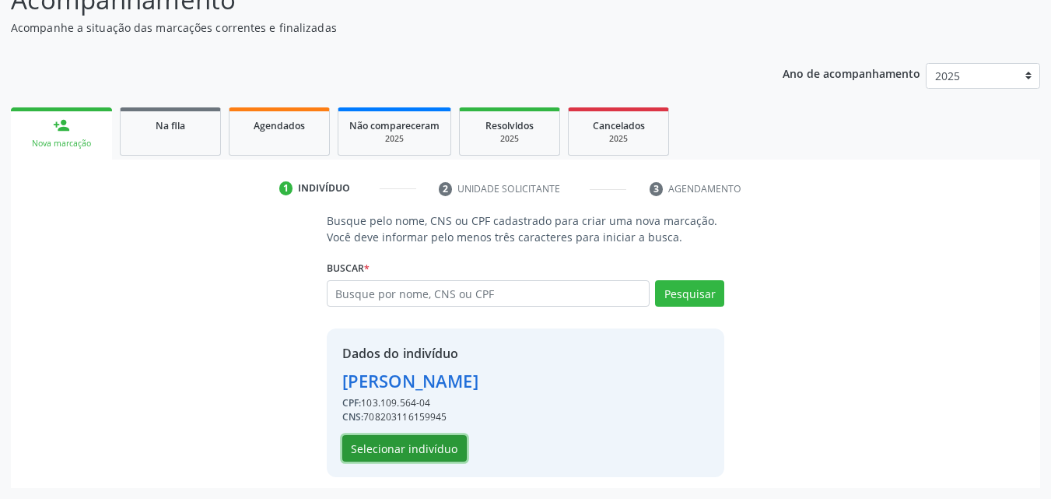
click at [440, 452] on button "Selecionar indivíduo" at bounding box center [404, 448] width 125 height 26
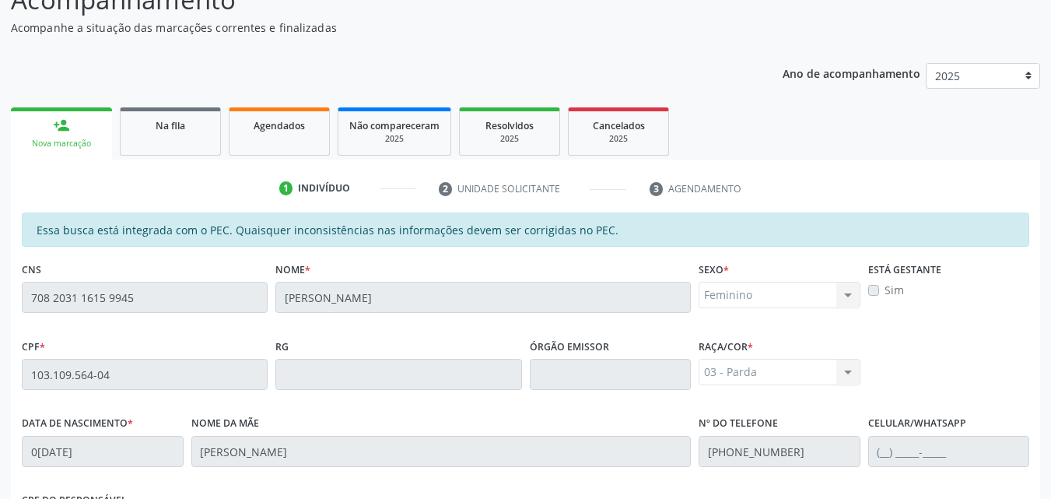
scroll to position [412, 0]
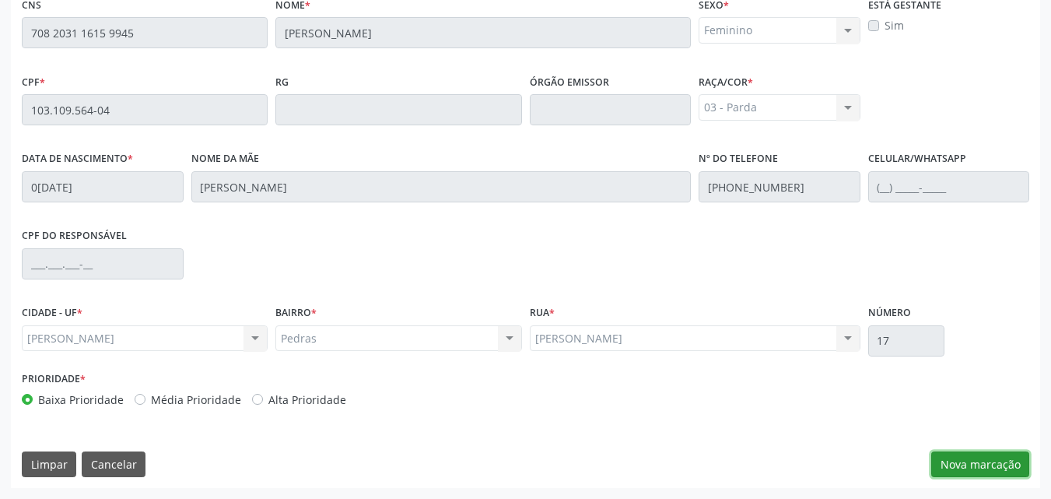
click at [977, 468] on button "Nova marcação" at bounding box center [981, 464] width 98 height 26
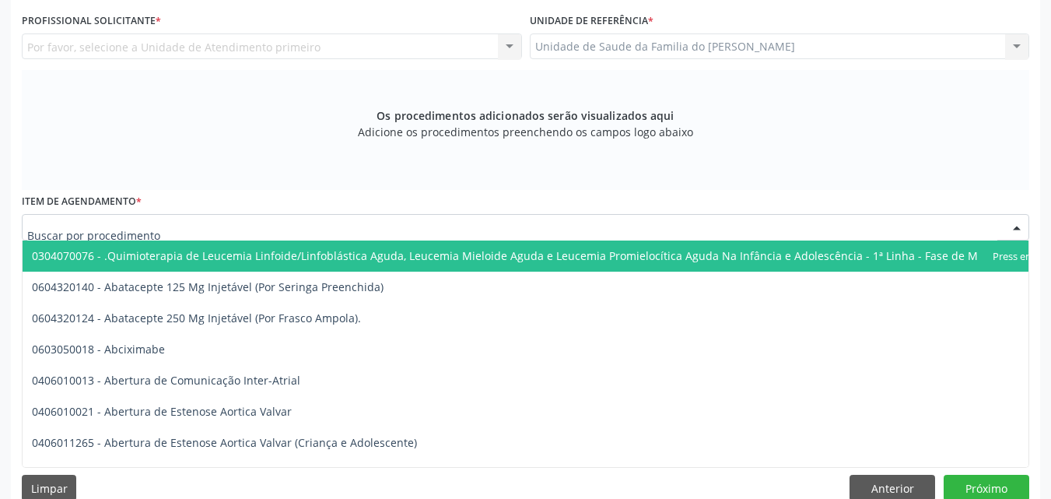
drag, startPoint x: 857, startPoint y: 217, endPoint x: 1045, endPoint y: 268, distance: 195.0
click at [1045, 268] on div "Acompanhamento Acompanhe a situação das marcações correntes e finalizadas Relat…" at bounding box center [525, 109] width 1051 height 827
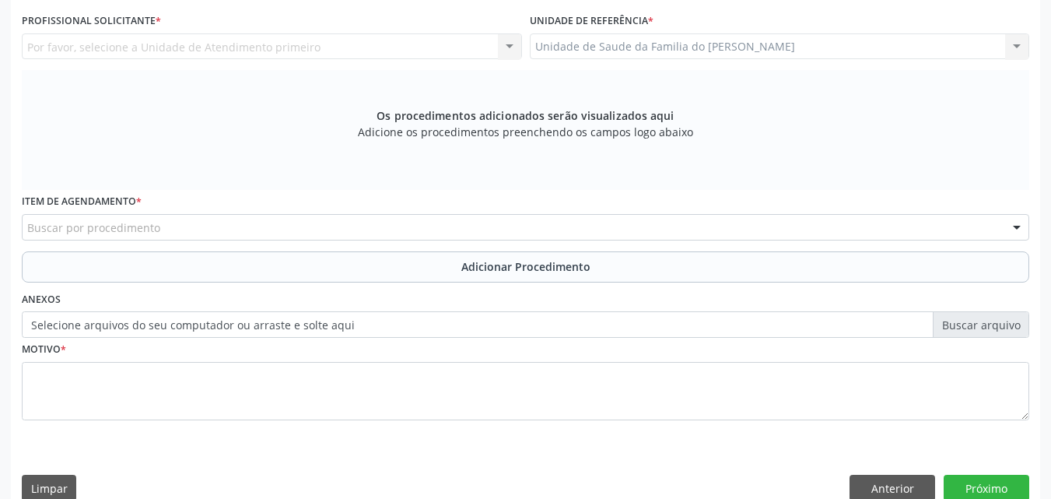
drag, startPoint x: 1045, startPoint y: 268, endPoint x: 1062, endPoint y: 237, distance: 35.5
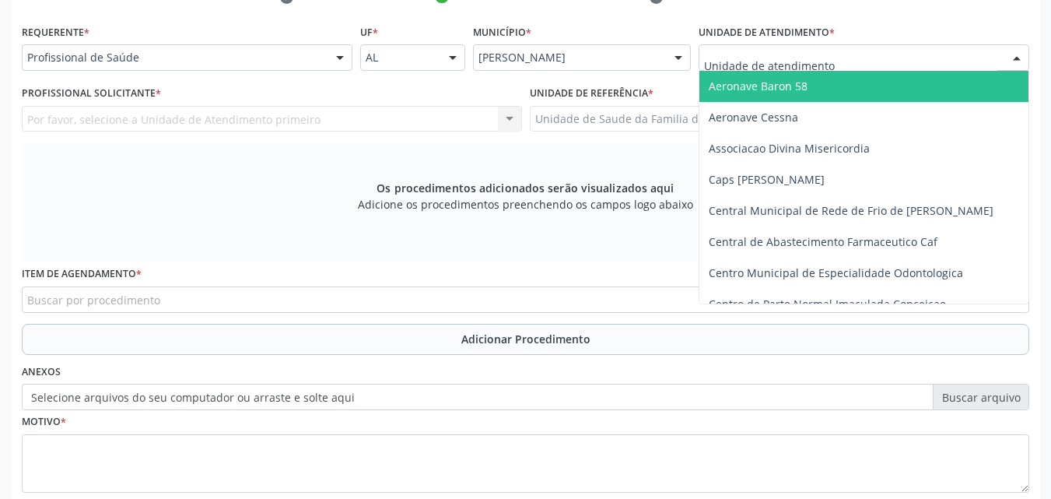
click at [881, 57] on div at bounding box center [864, 57] width 331 height 26
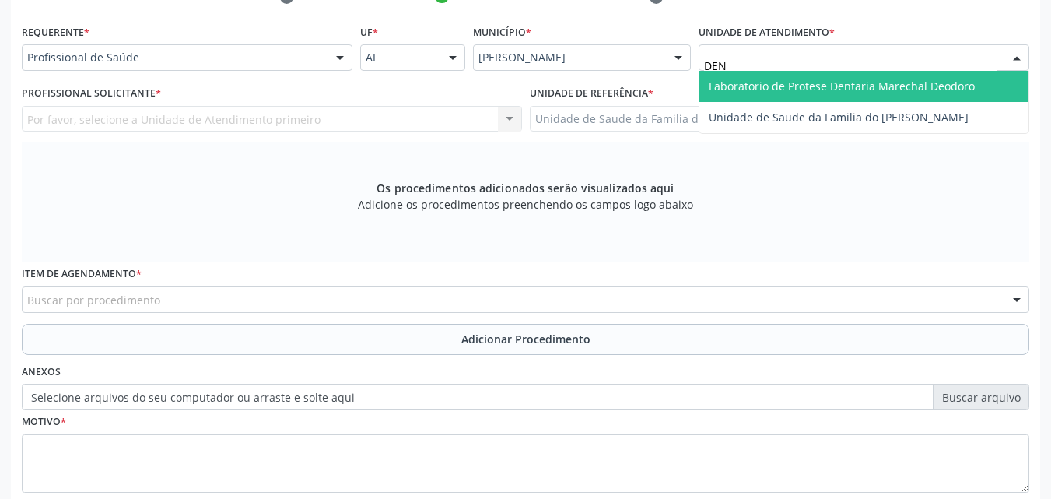
type input "DENI"
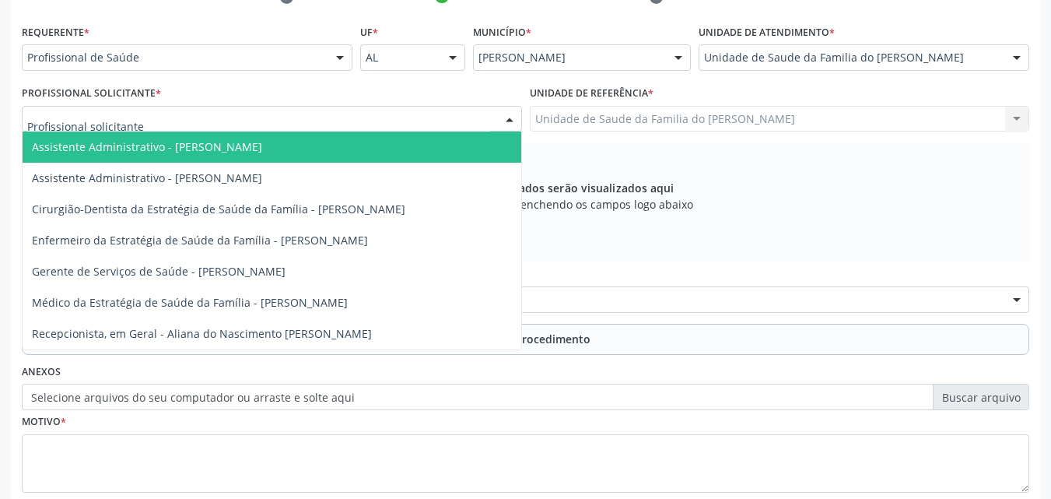
click at [388, 117] on div at bounding box center [272, 119] width 500 height 26
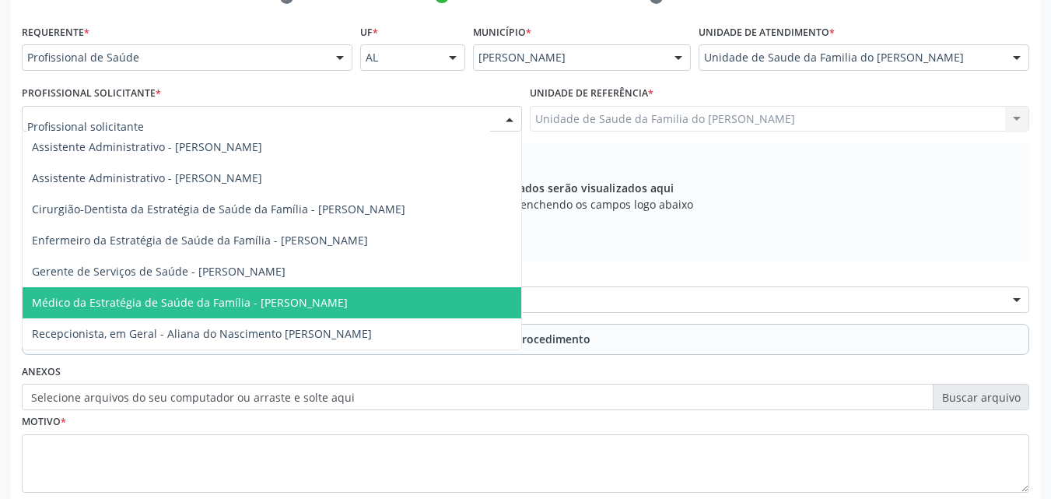
click at [306, 297] on span "Médico da Estratégia de Saúde da Família - [PERSON_NAME]" at bounding box center [190, 302] width 316 height 15
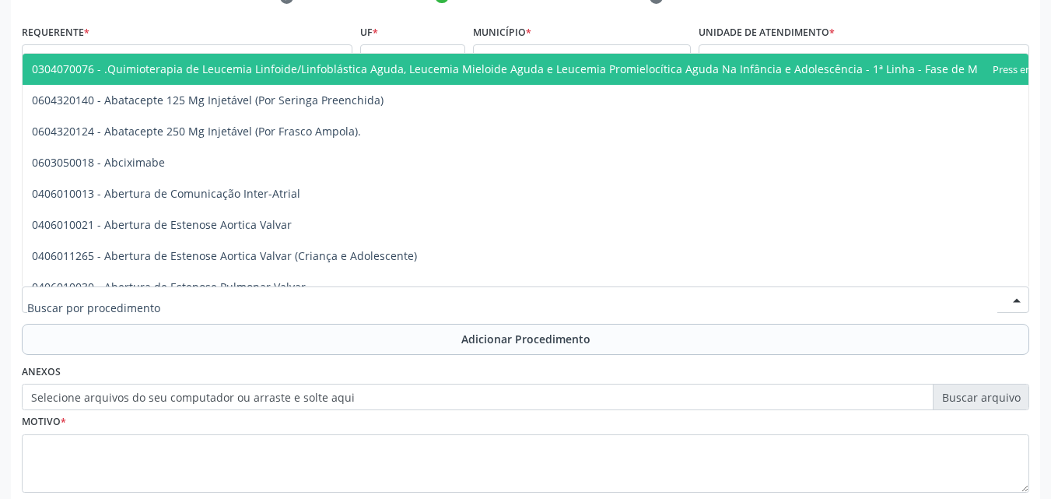
click at [306, 297] on div at bounding box center [526, 299] width 1008 height 26
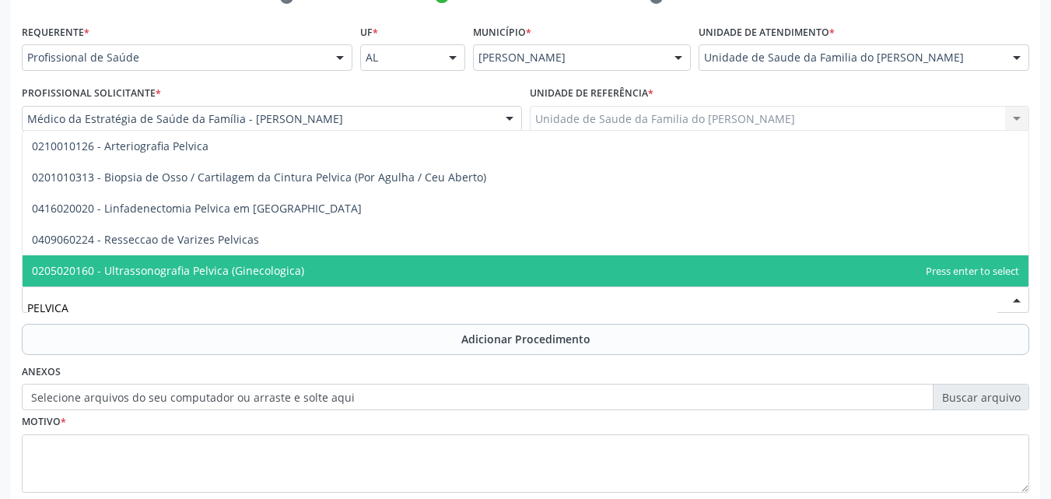
click at [315, 274] on span "0205020160 - Ultrassonografia Pelvica (Ginecologica)" at bounding box center [526, 270] width 1006 height 31
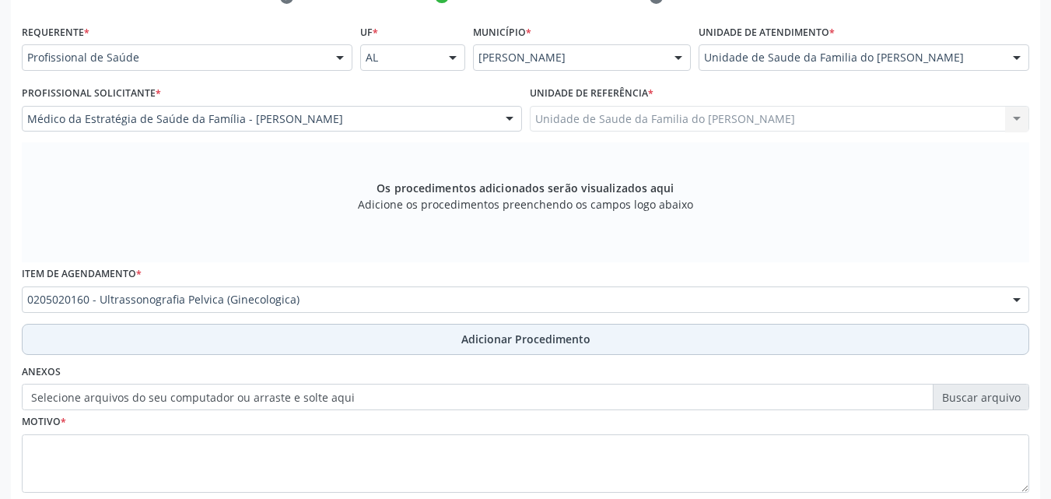
click at [330, 331] on button "Adicionar Procedimento" at bounding box center [526, 339] width 1008 height 31
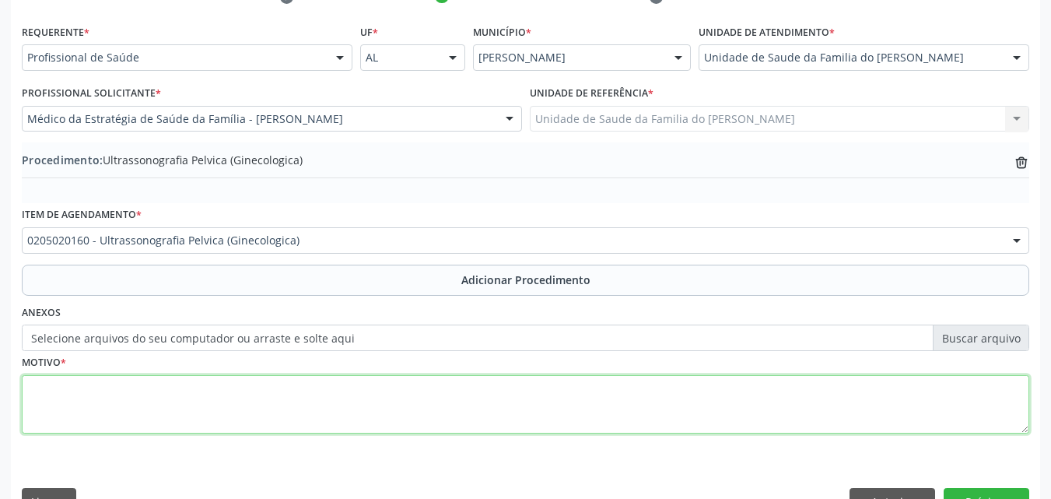
click at [314, 413] on textarea at bounding box center [526, 404] width 1008 height 59
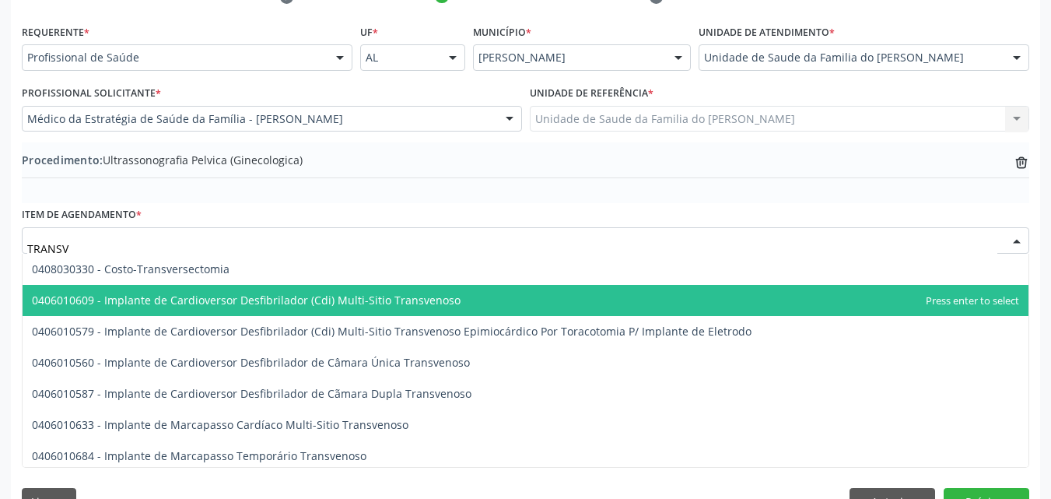
type input "TRANSVA"
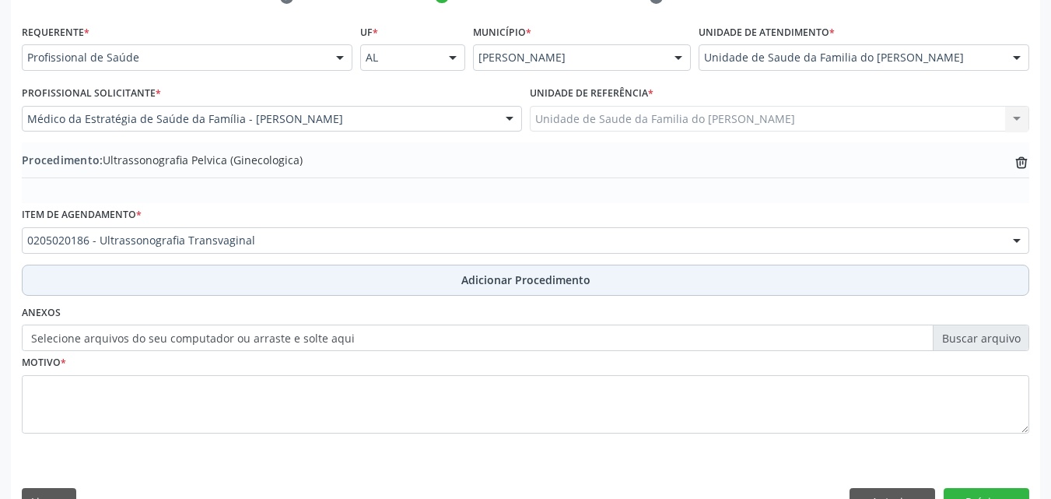
click at [356, 275] on button "Adicionar Procedimento" at bounding box center [526, 280] width 1008 height 31
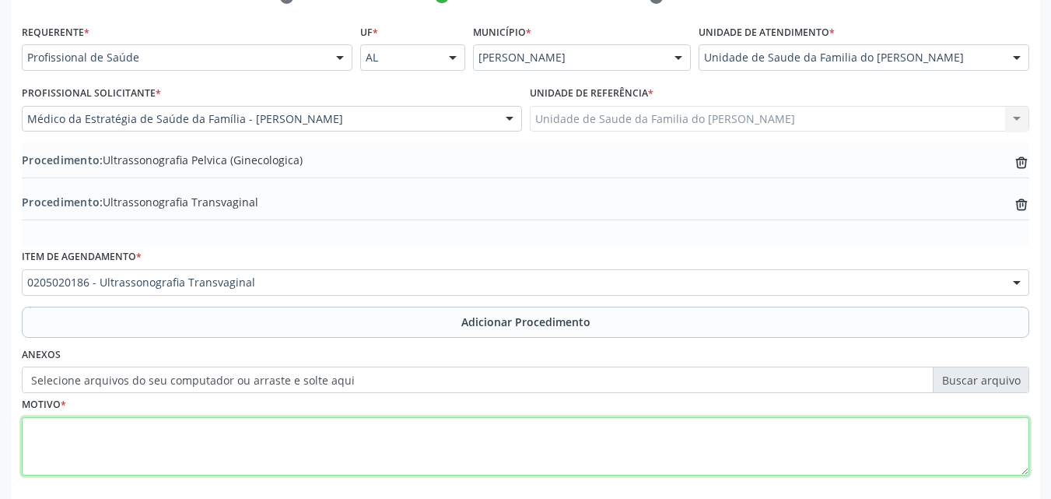
click at [339, 426] on textarea at bounding box center [526, 446] width 1008 height 59
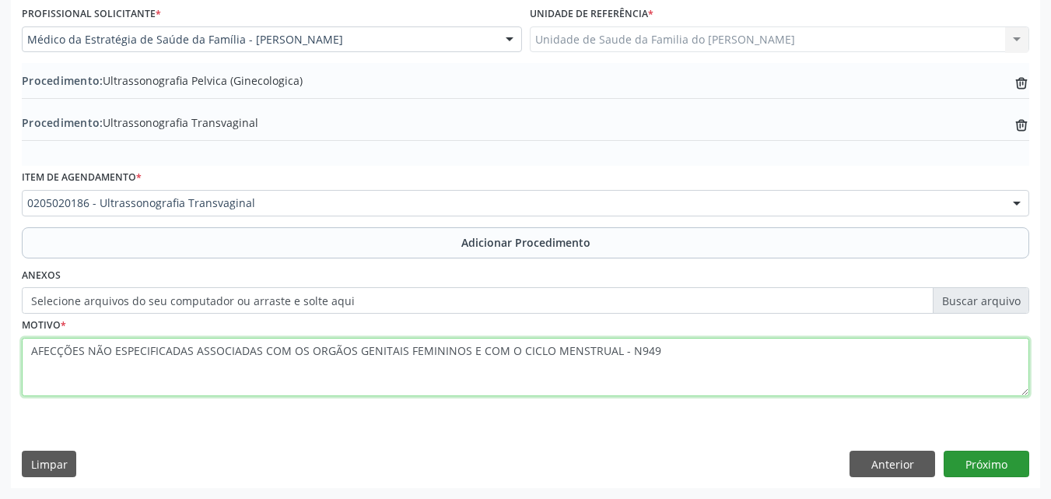
type textarea "AFECÇÕES NÃO ESPECIFICADAS ASSOCIADAS COM OS ORGÃOS GENITAIS FEMININOS E COM O …"
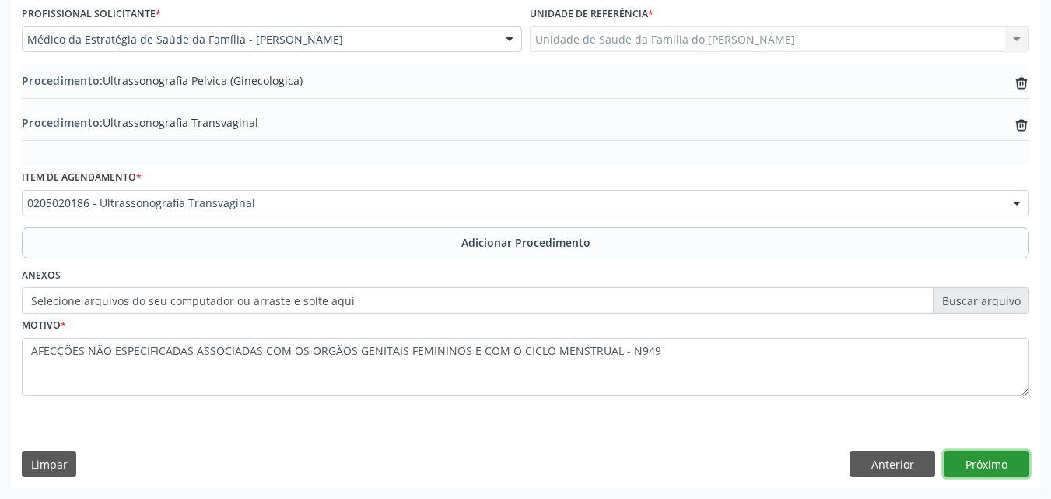
click at [991, 458] on button "Próximo" at bounding box center [987, 464] width 86 height 26
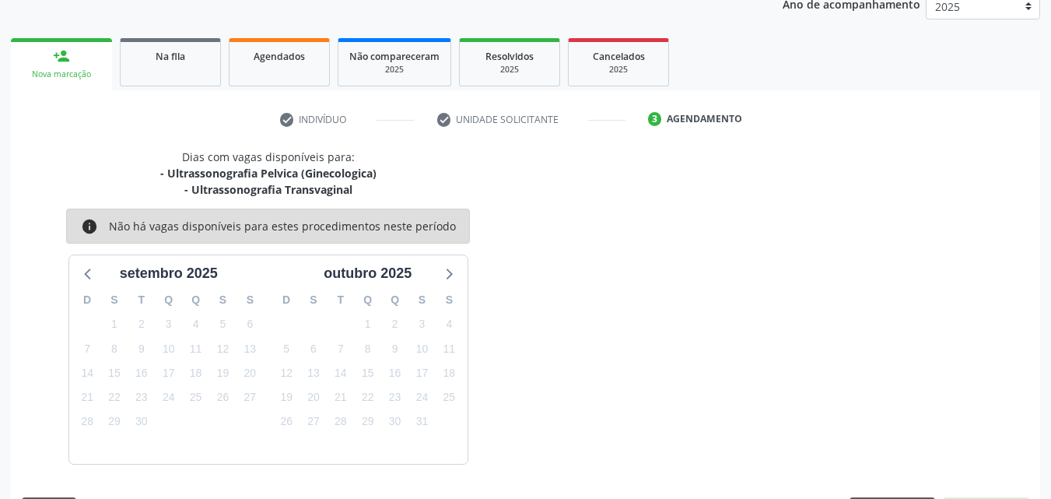
scroll to position [262, 0]
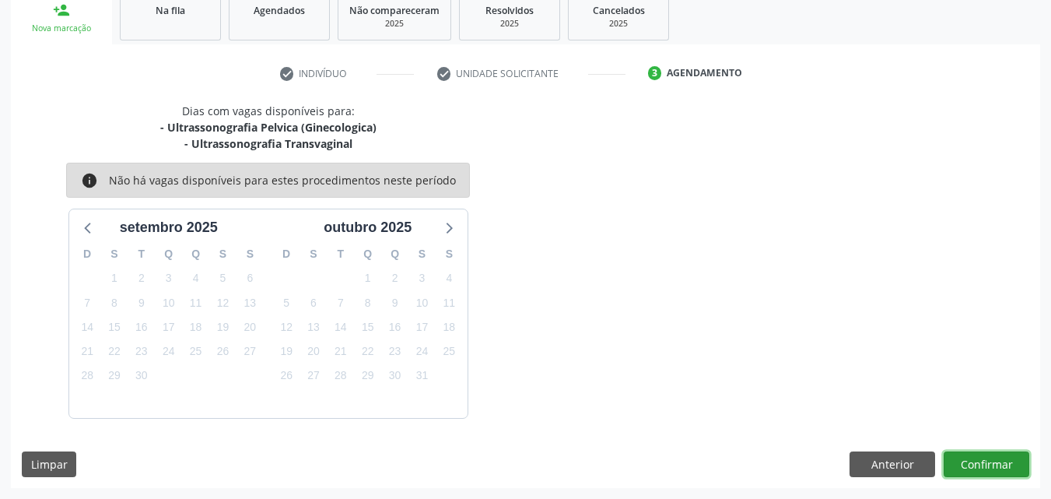
click at [1004, 465] on button "Confirmar" at bounding box center [987, 464] width 86 height 26
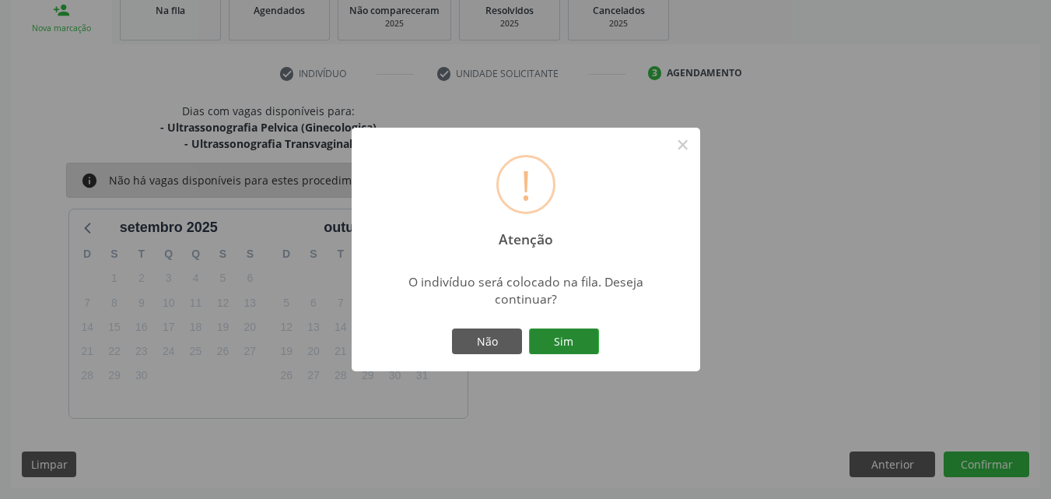
click at [553, 348] on button "Sim" at bounding box center [564, 341] width 70 height 26
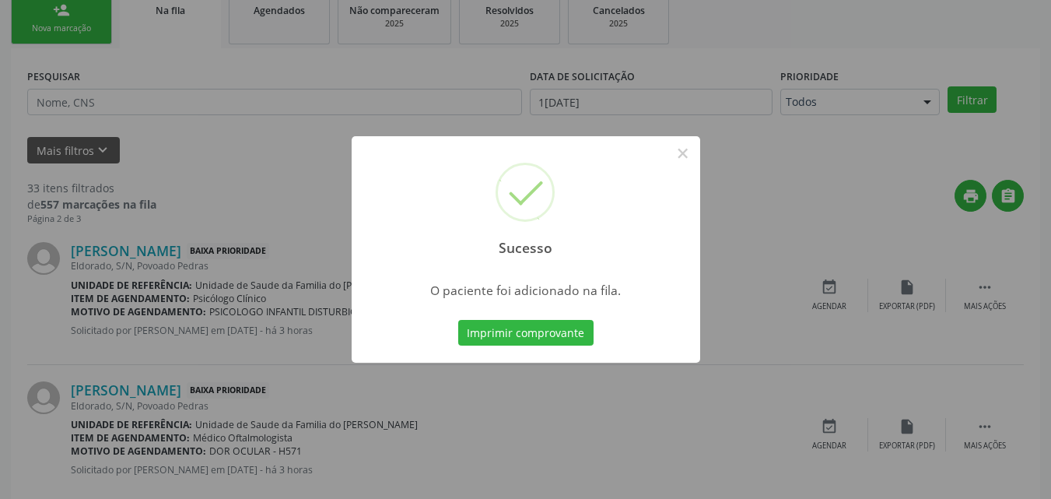
scroll to position [37, 0]
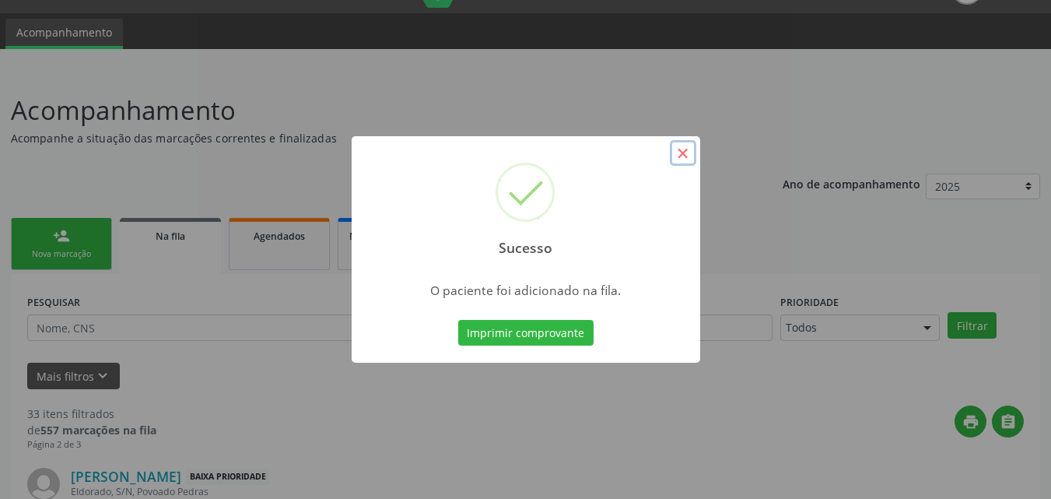
click at [683, 154] on button "×" at bounding box center [683, 153] width 26 height 26
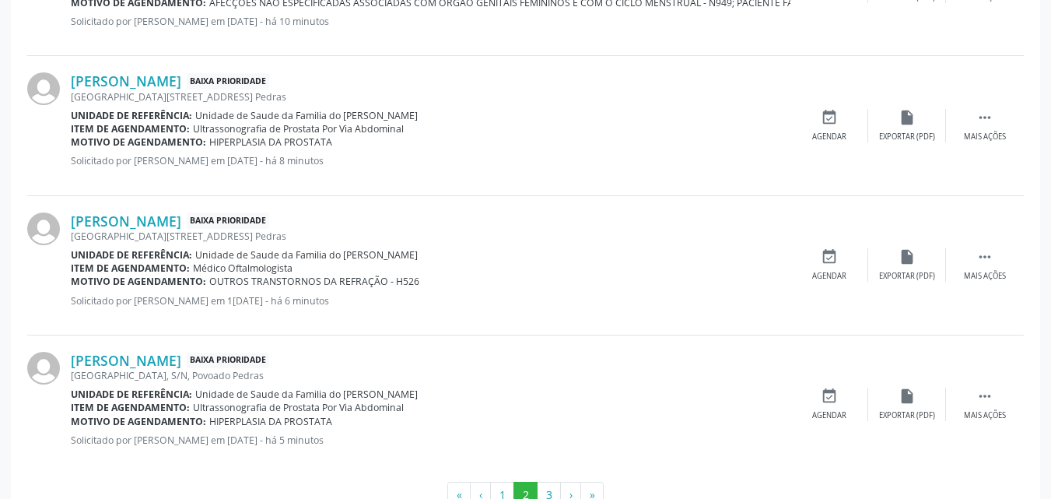
scroll to position [2152, 0]
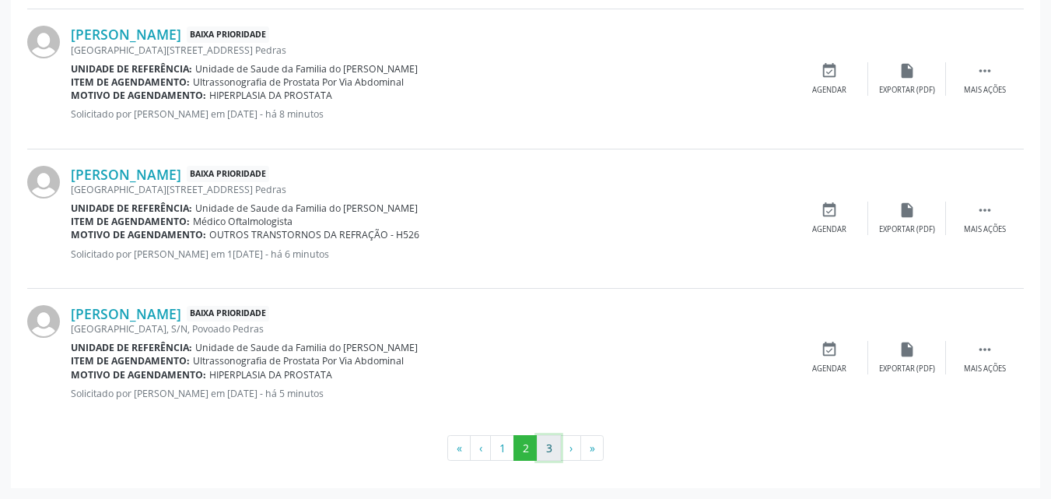
click at [545, 451] on button "3" at bounding box center [549, 448] width 24 height 26
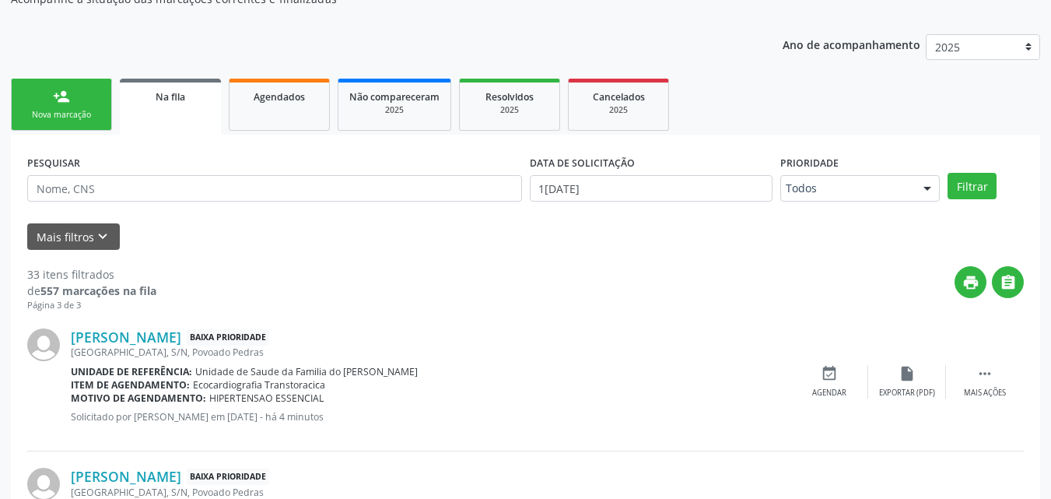
scroll to position [0, 0]
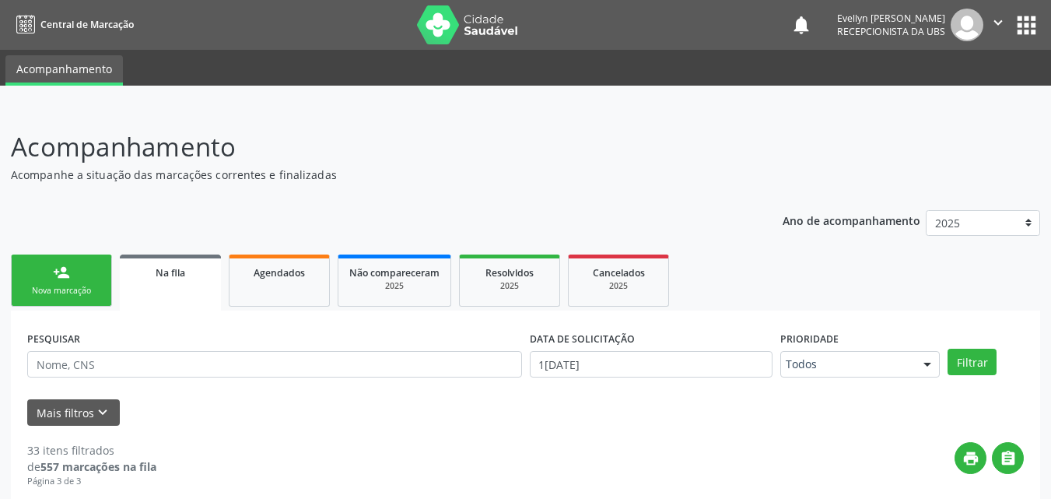
click at [91, 273] on link "person_add Nova marcação" at bounding box center [61, 280] width 101 height 52
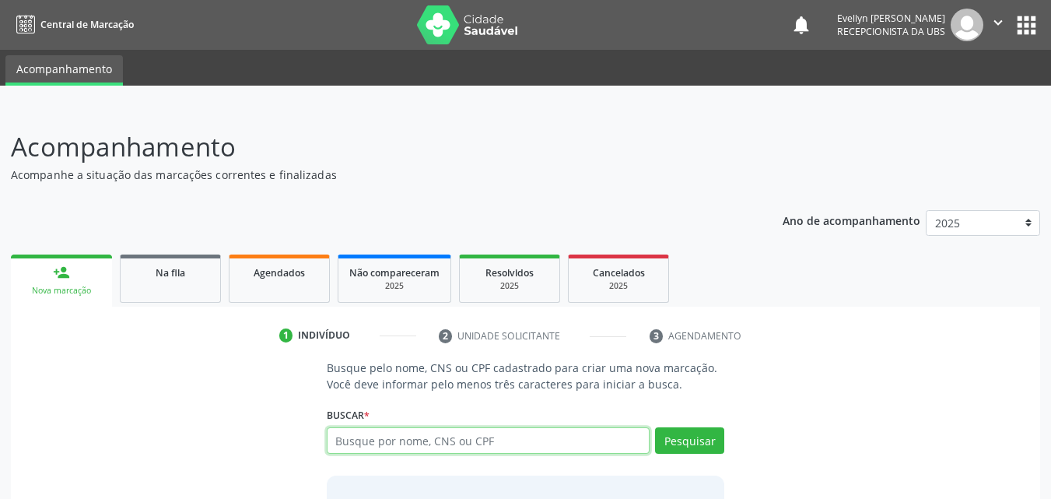
click at [399, 433] on input "text" at bounding box center [489, 440] width 324 height 26
type input "7068032255457420"
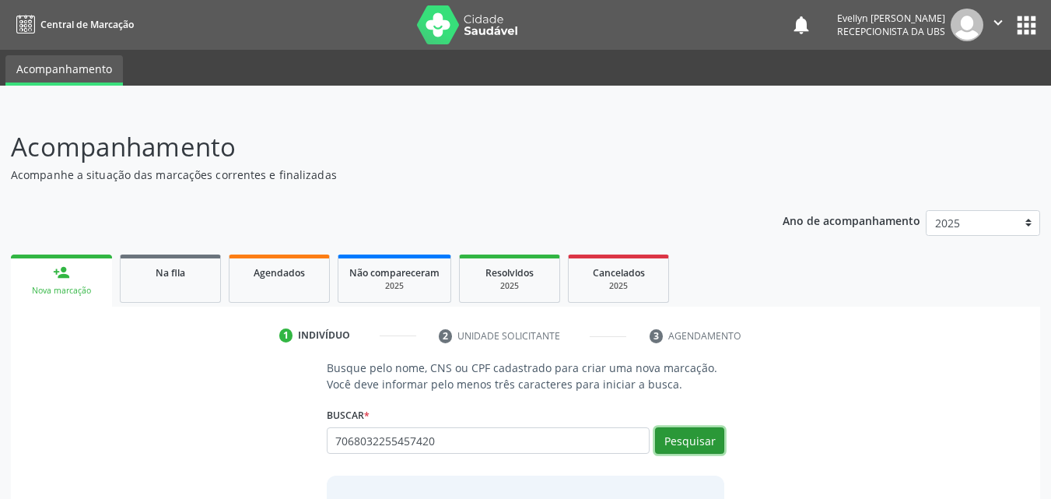
click at [683, 437] on button "Pesquisar" at bounding box center [689, 440] width 69 height 26
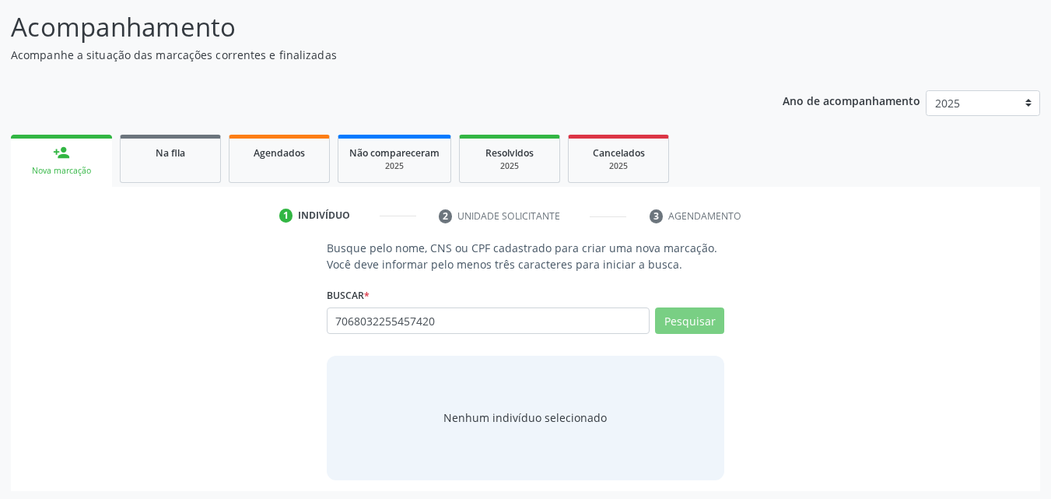
scroll to position [123, 0]
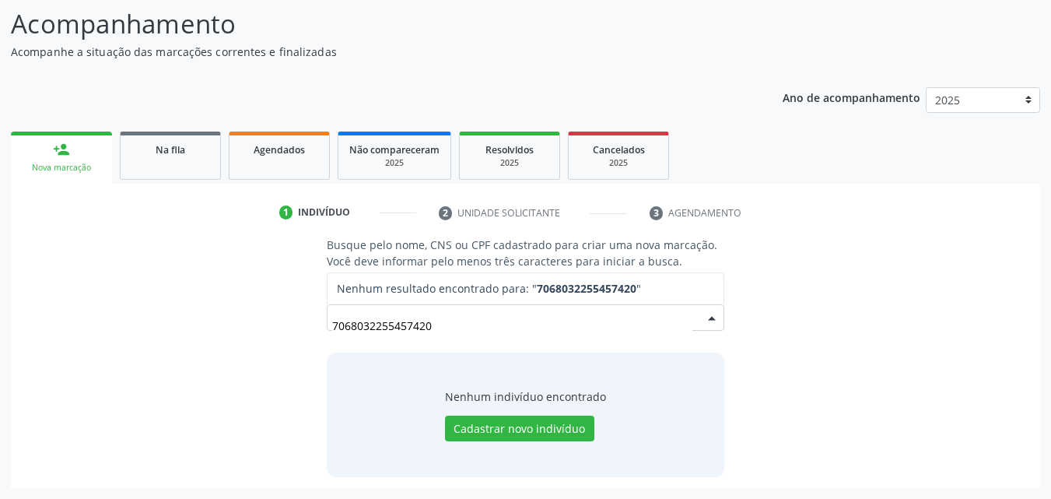
click at [377, 339] on input "7068032255457420" at bounding box center [512, 325] width 361 height 31
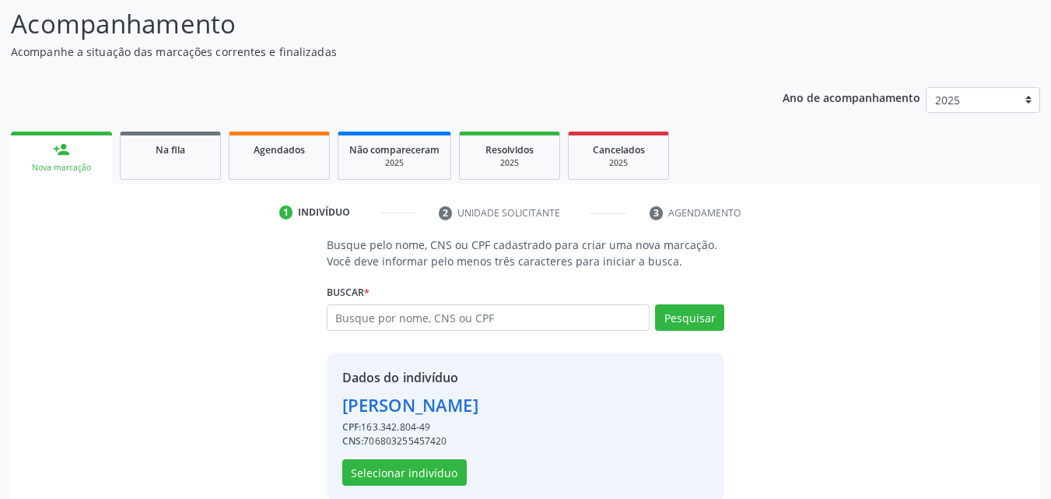
scroll to position [147, 0]
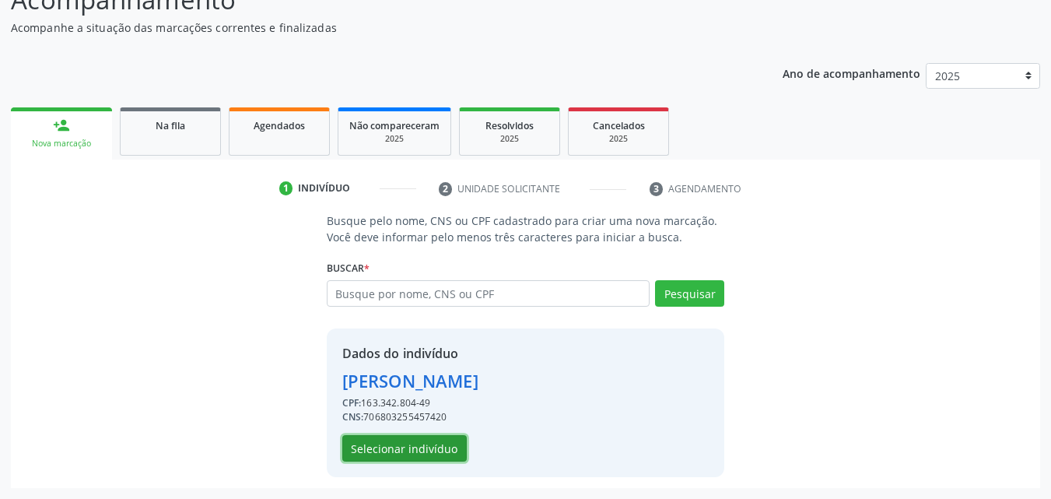
click at [380, 448] on button "Selecionar indivíduo" at bounding box center [404, 448] width 125 height 26
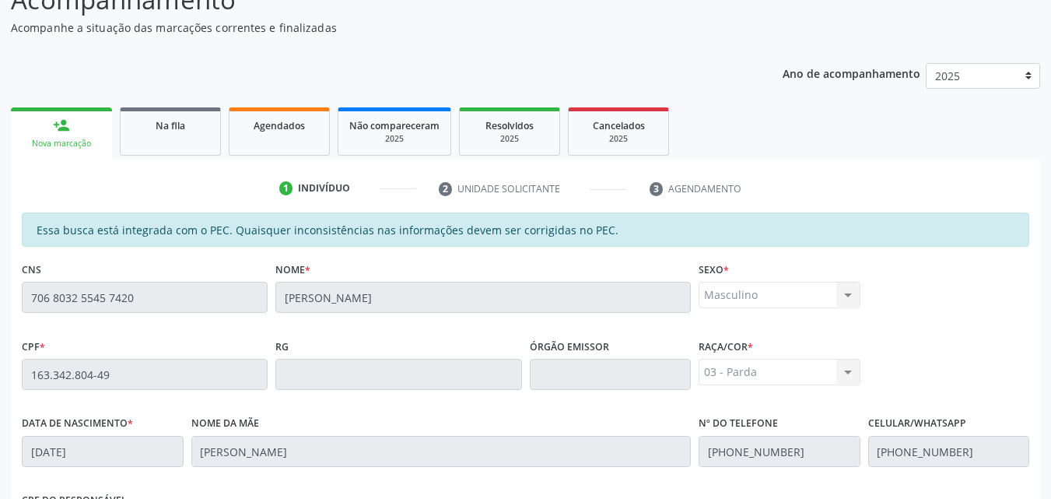
scroll to position [412, 0]
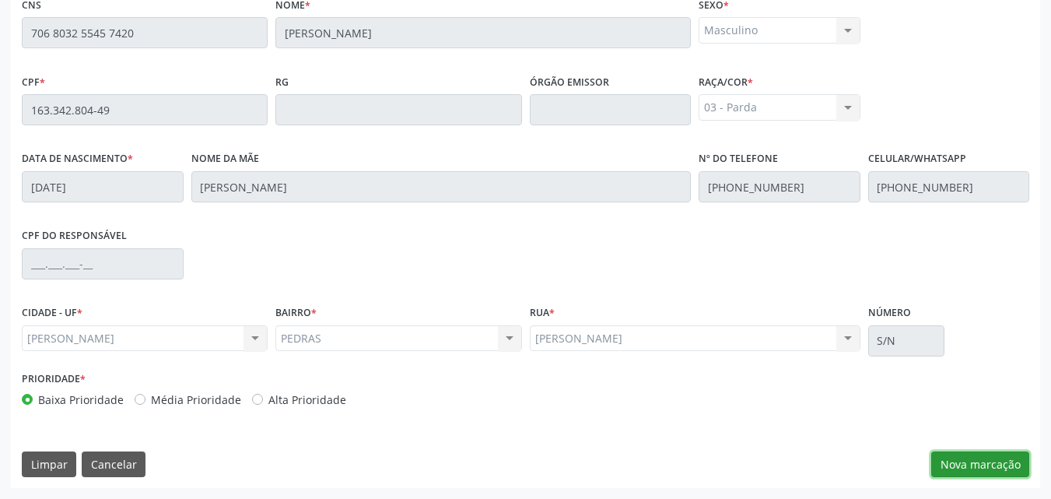
click at [977, 455] on button "Nova marcação" at bounding box center [981, 464] width 98 height 26
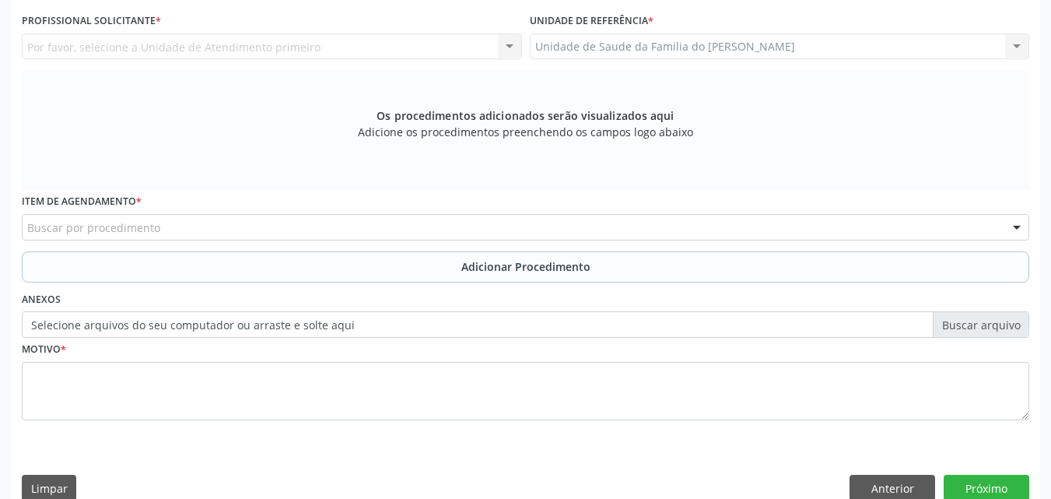
scroll to position [332, 0]
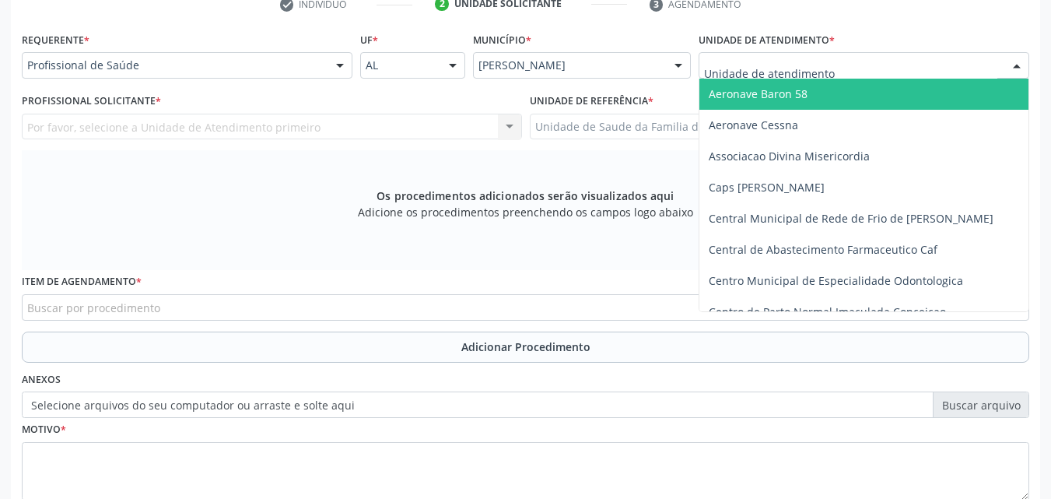
click at [853, 65] on div at bounding box center [864, 65] width 331 height 26
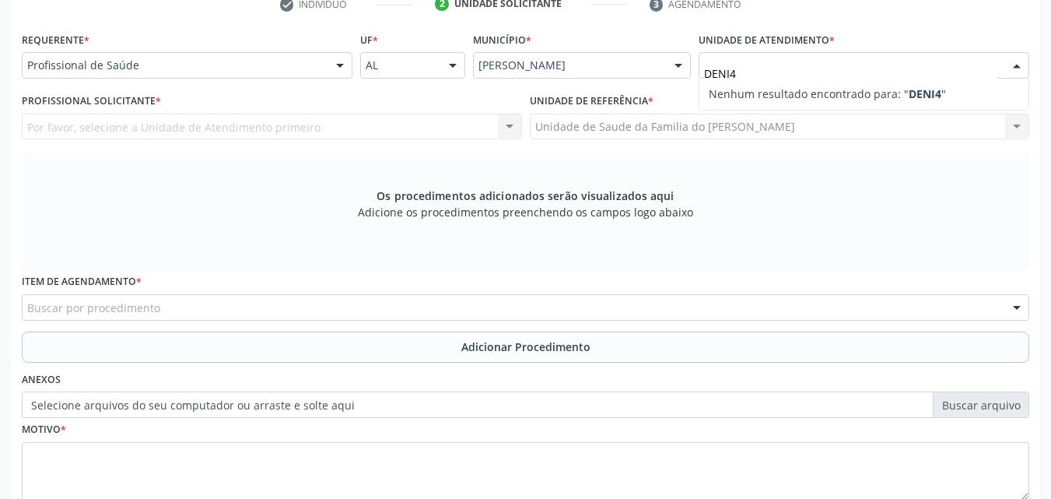
type input "DENI"
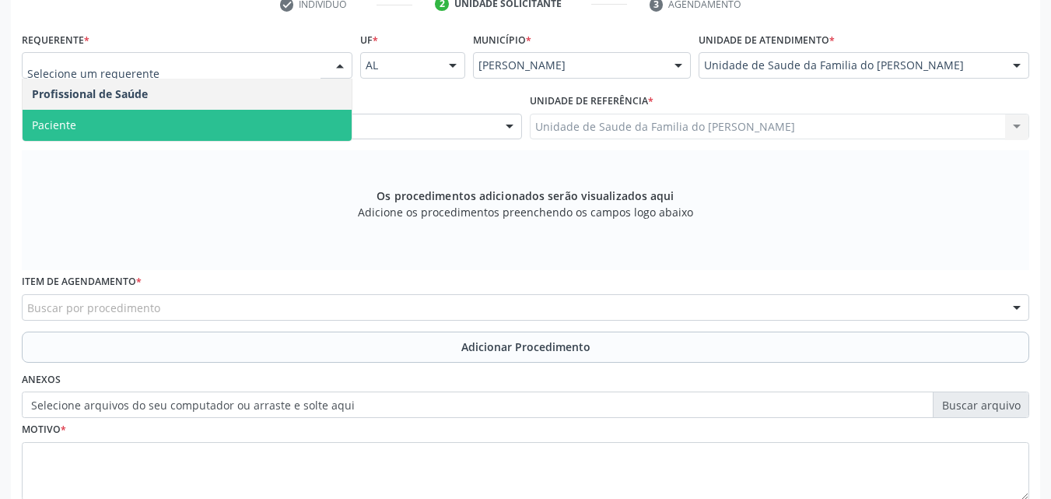
drag, startPoint x: 216, startPoint y: 67, endPoint x: 199, endPoint y: 116, distance: 51.7
click at [199, 116] on span "Paciente" at bounding box center [187, 125] width 329 height 31
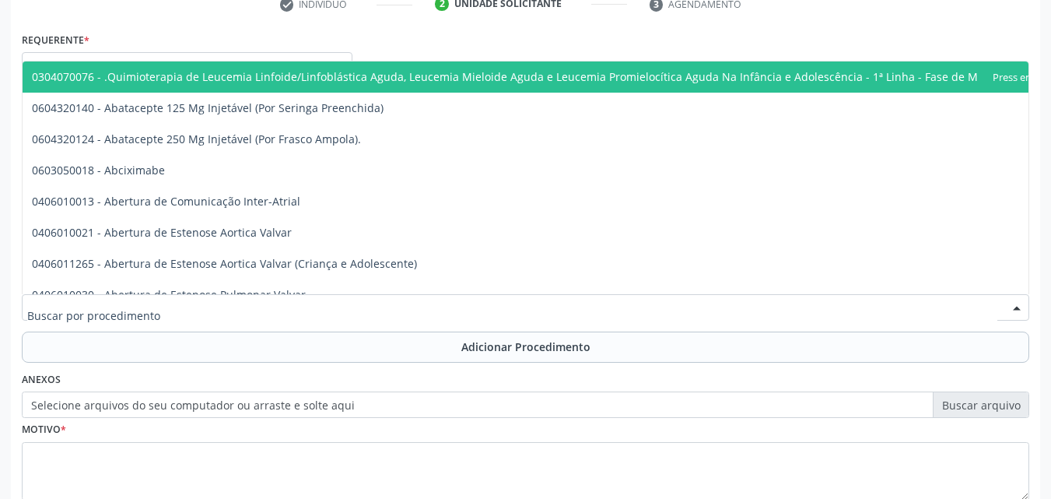
click at [218, 300] on div at bounding box center [526, 307] width 1008 height 26
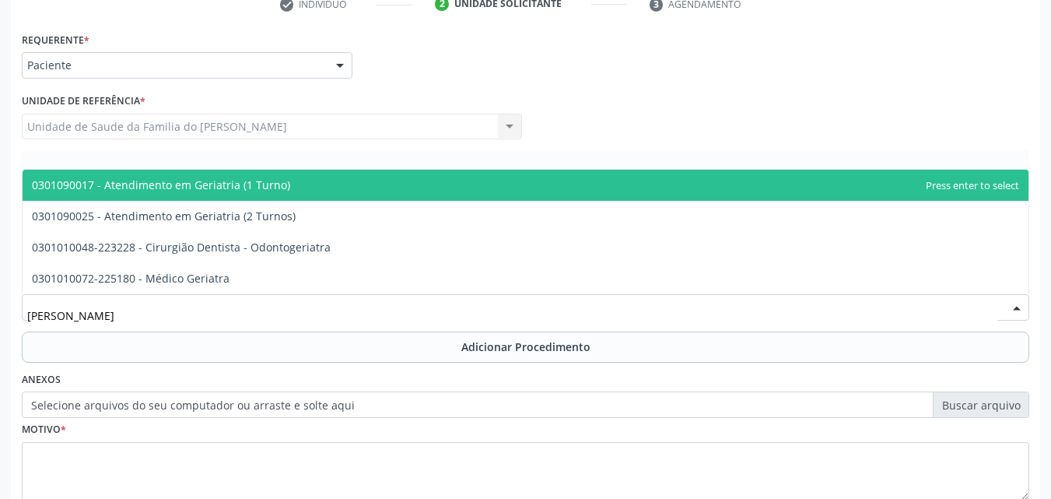
type input "GERIA"
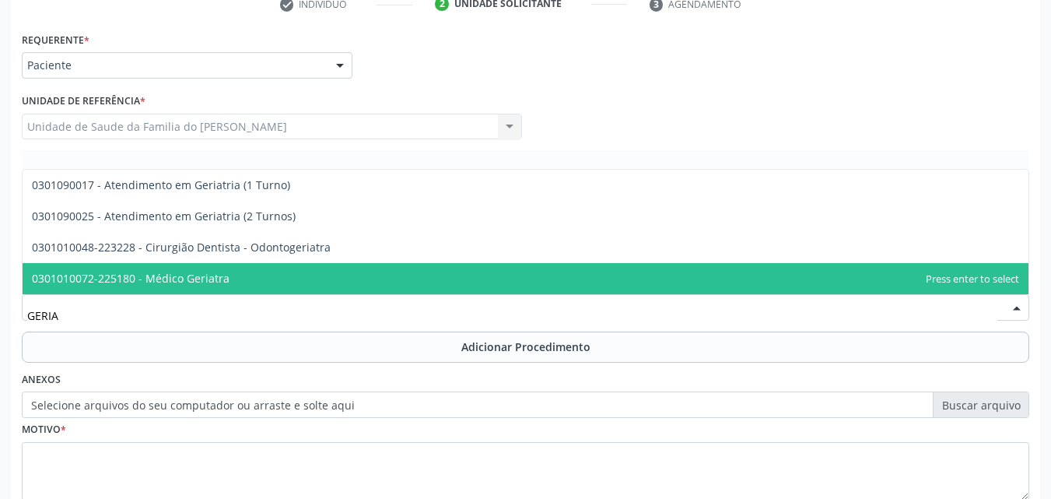
click at [226, 278] on span "0301010072-225180 - Médico Geriatra" at bounding box center [526, 278] width 1006 height 31
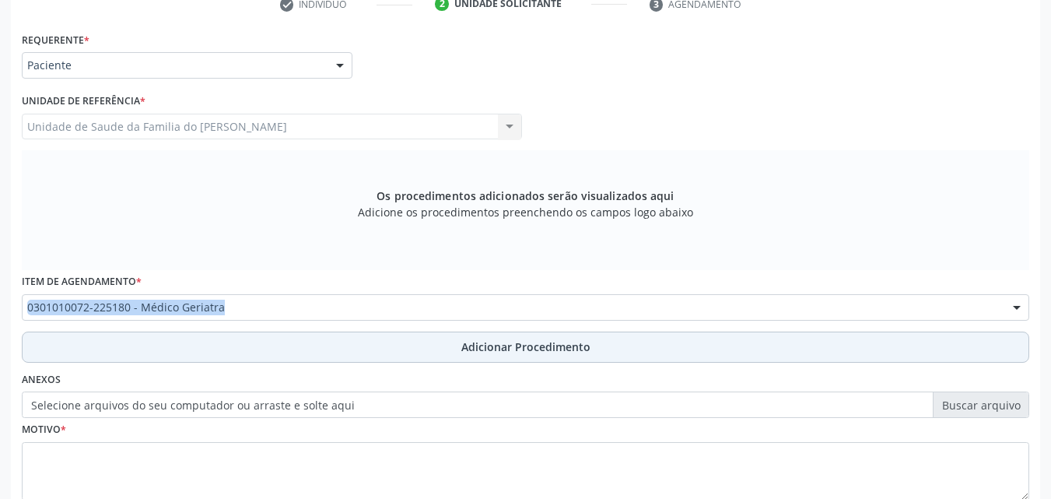
drag, startPoint x: 226, startPoint y: 278, endPoint x: 234, endPoint y: 333, distance: 55.8
click at [234, 333] on div "Requerente * Paciente Profissional de Saúde Paciente Nenhum resultado encontrad…" at bounding box center [526, 275] width 1008 height 494
click at [234, 333] on button "Adicionar Procedimento" at bounding box center [526, 347] width 1008 height 31
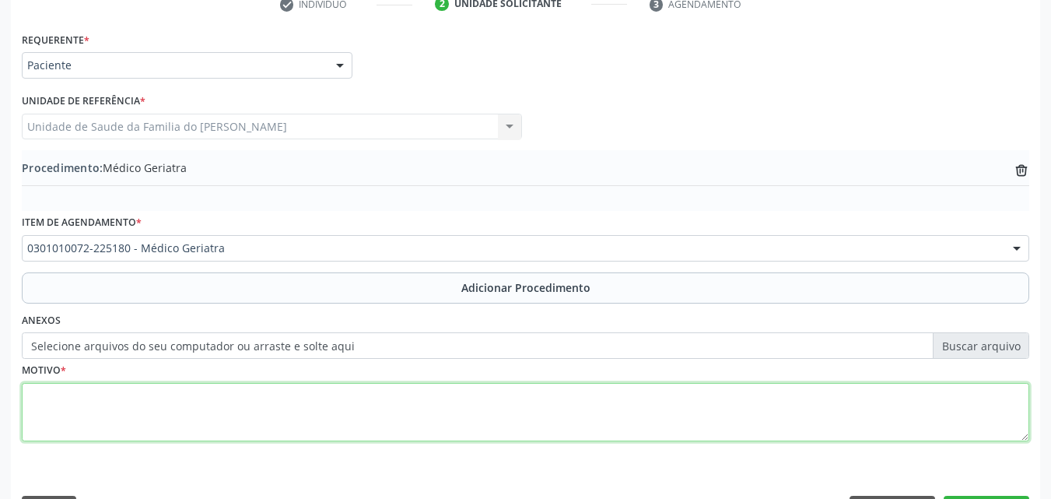
click at [228, 425] on textarea at bounding box center [526, 412] width 1008 height 59
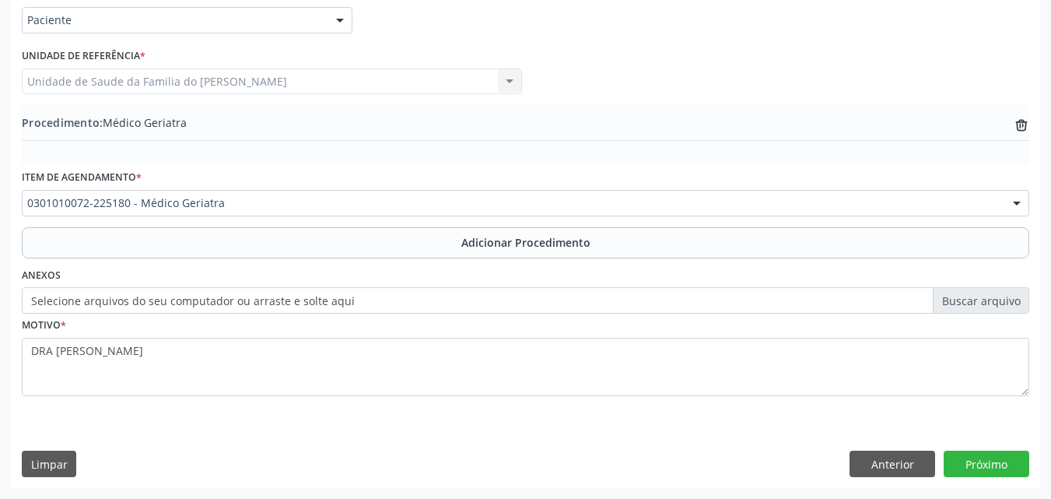
click at [55, 333] on label "Motivo *" at bounding box center [44, 326] width 44 height 24
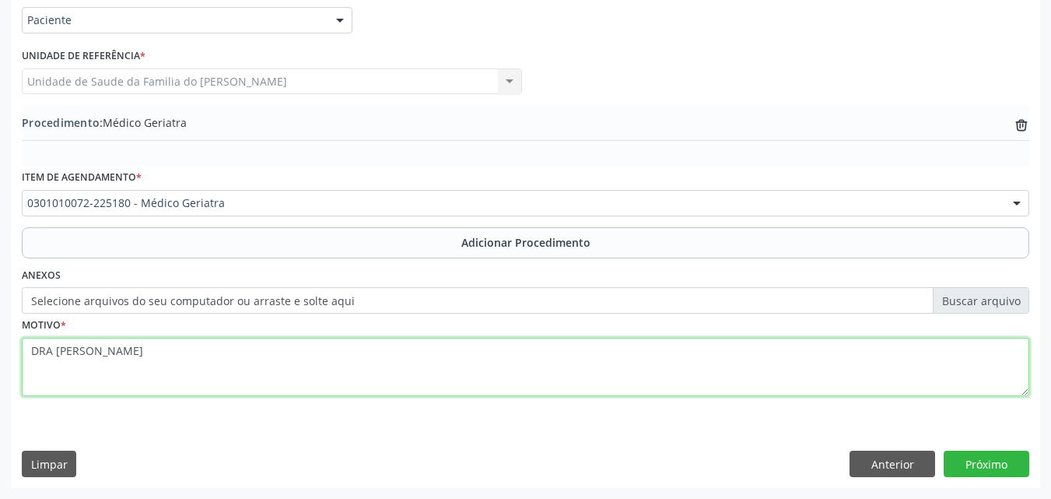
click at [55, 367] on textarea "DRA [PERSON_NAME]" at bounding box center [526, 367] width 1008 height 59
click at [377, 353] on textarea "DRA. [PERSON_NAME]" at bounding box center [526, 367] width 1008 height 59
type textarea "DRA. [PERSON_NAME] [GEOGRAPHIC_DATA]"
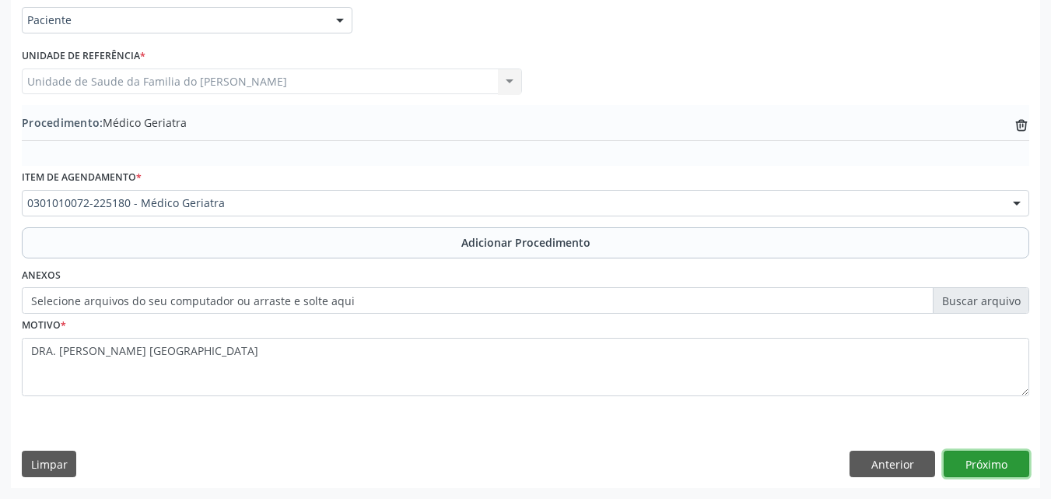
click at [982, 460] on button "Próximo" at bounding box center [987, 464] width 86 height 26
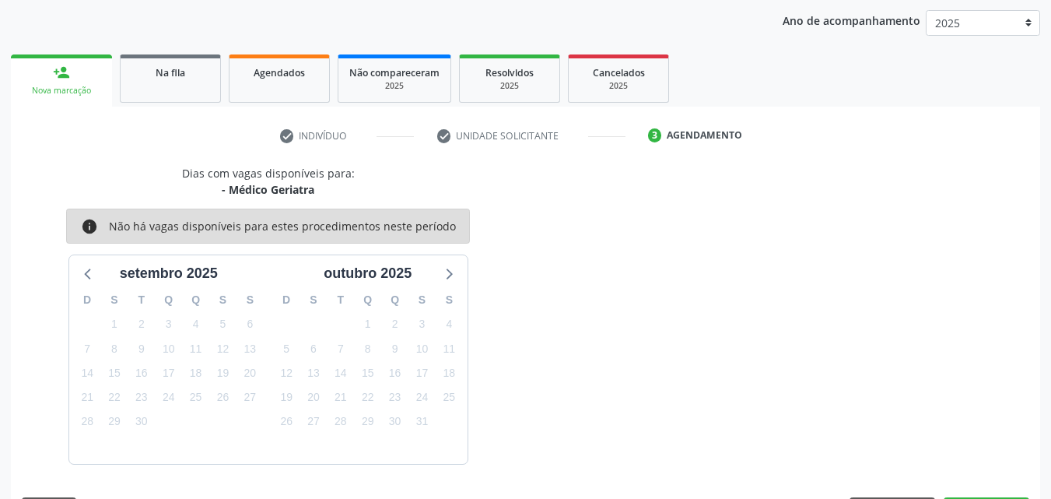
scroll to position [246, 0]
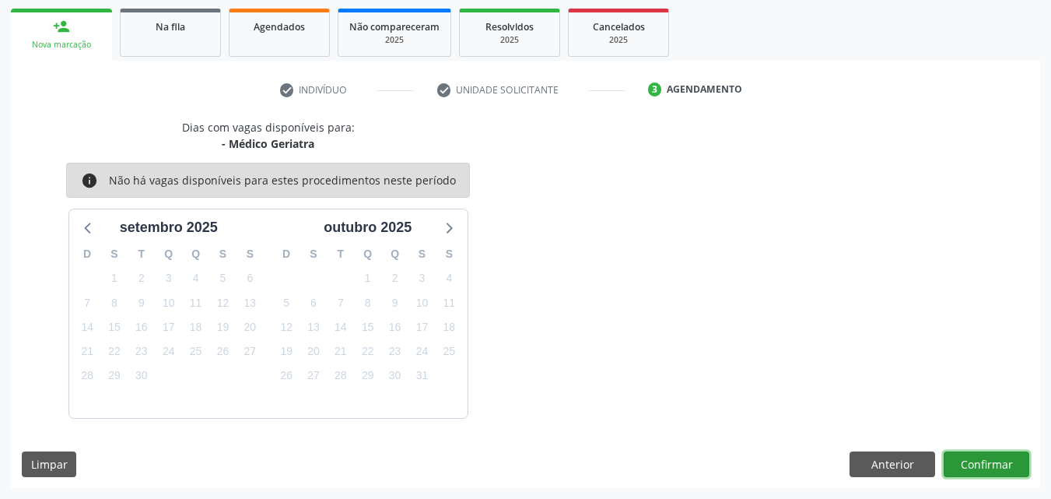
click at [997, 464] on button "Confirmar" at bounding box center [987, 464] width 86 height 26
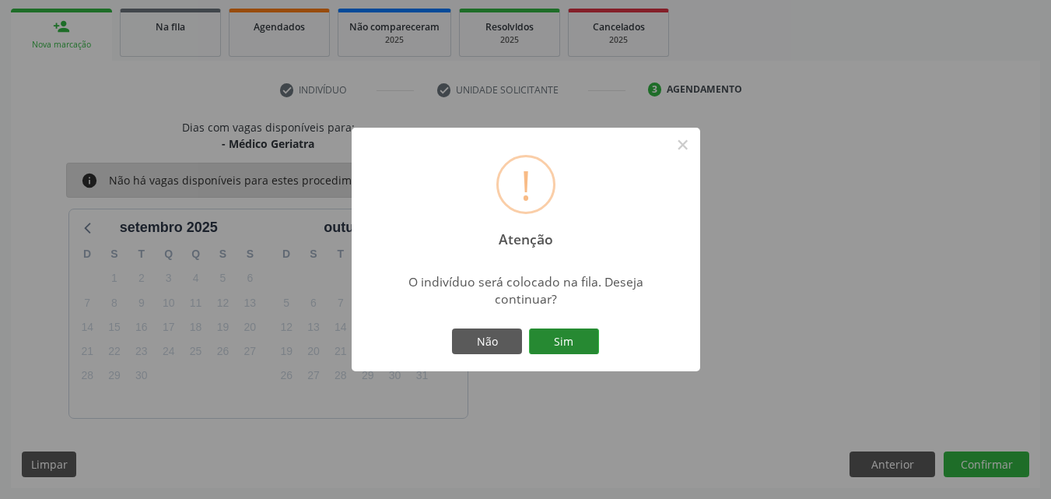
click at [591, 338] on button "Sim" at bounding box center [564, 341] width 70 height 26
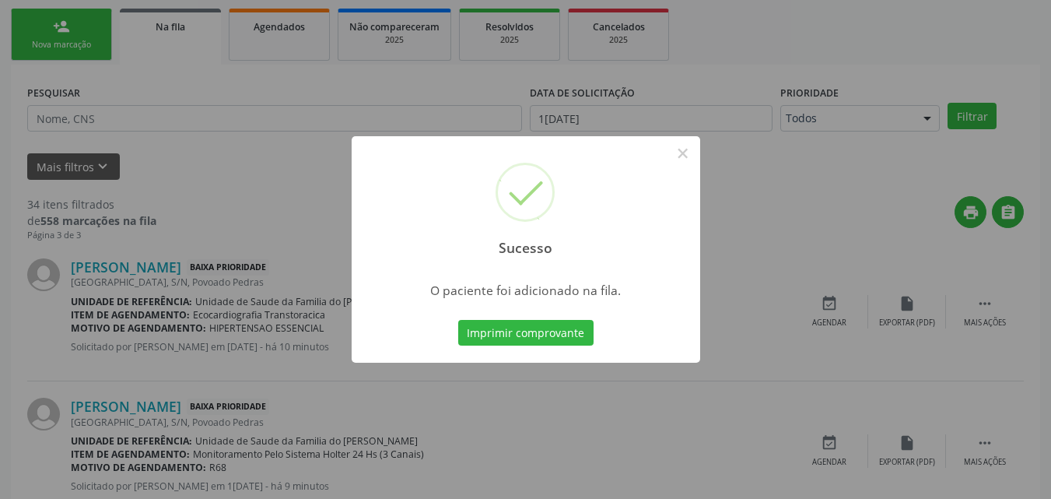
scroll to position [37, 0]
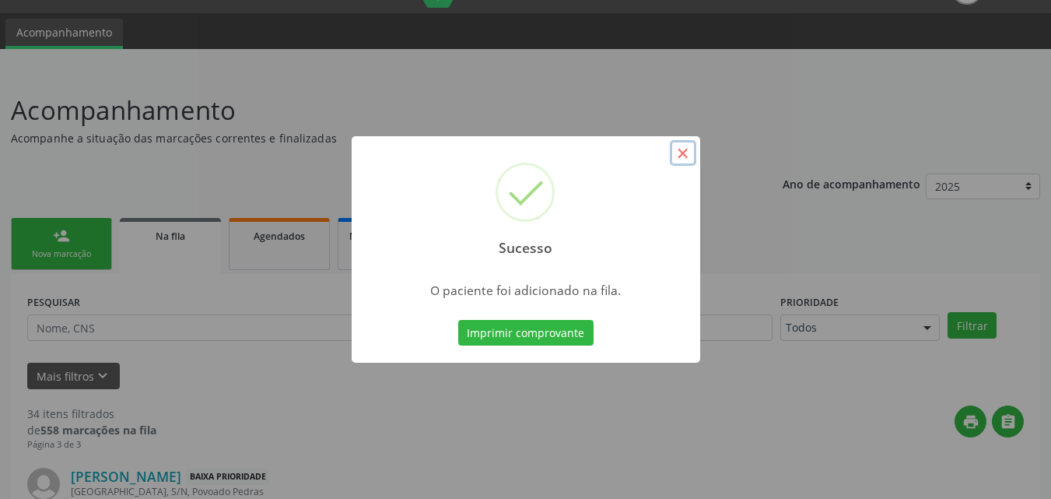
click at [686, 153] on button "×" at bounding box center [683, 153] width 26 height 26
